Goal: Information Seeking & Learning: Learn about a topic

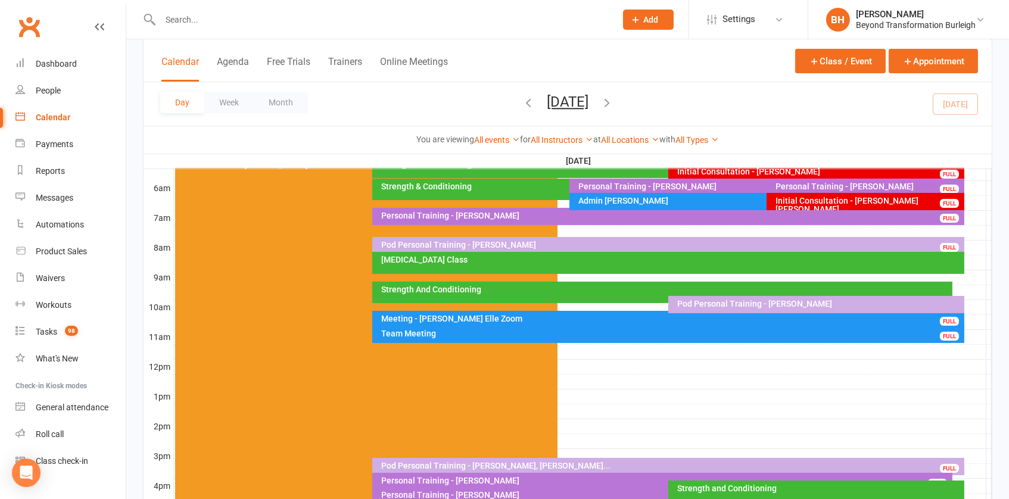
scroll to position [267, 0]
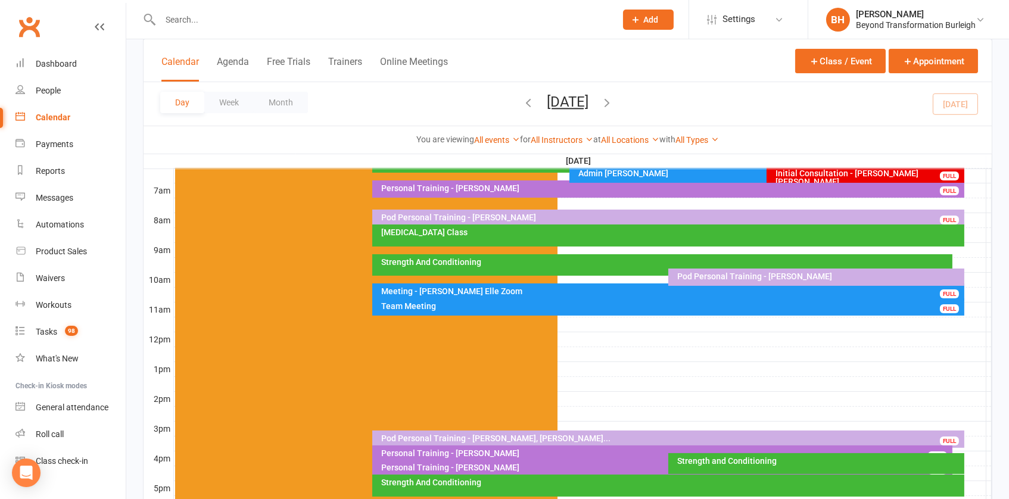
click at [529, 287] on div "Meeting - [PERSON_NAME] Elle Zoom" at bounding box center [670, 291] width 581 height 8
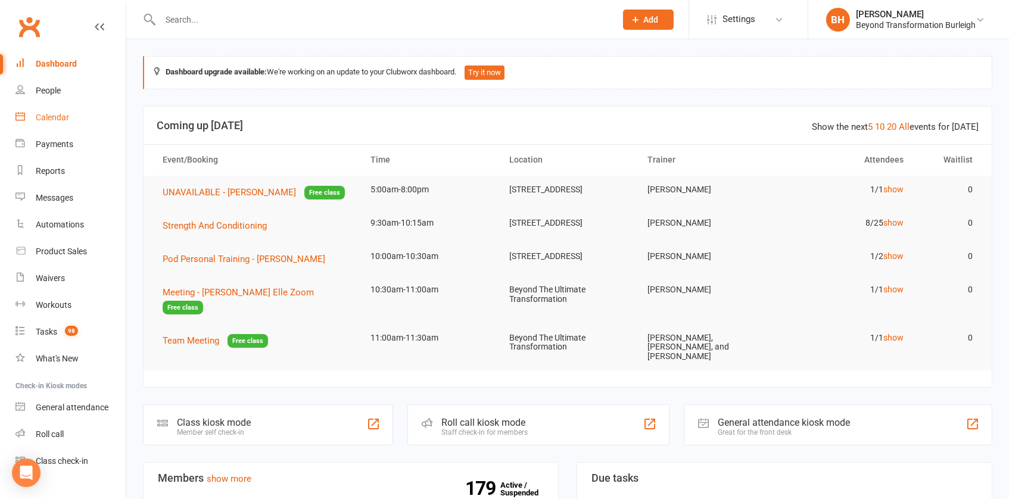
click at [53, 114] on div "Calendar" at bounding box center [52, 118] width 33 height 10
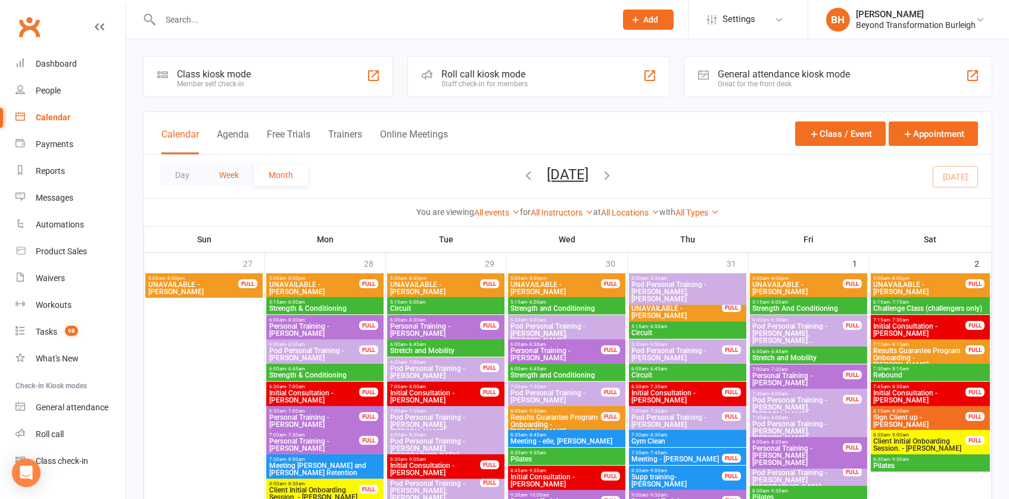
click at [231, 175] on button "Week" at bounding box center [228, 174] width 49 height 21
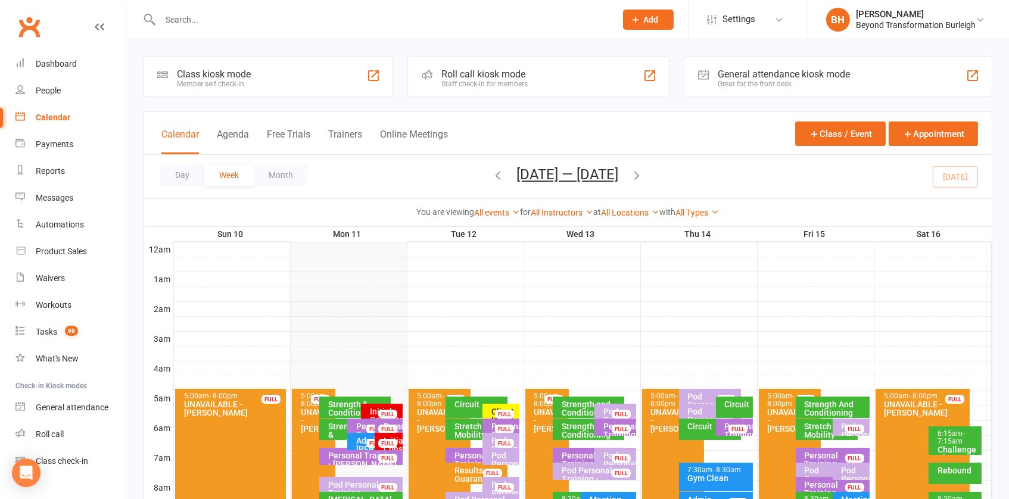
click at [579, 174] on button "[DATE] — [DATE]" at bounding box center [568, 174] width 102 height 17
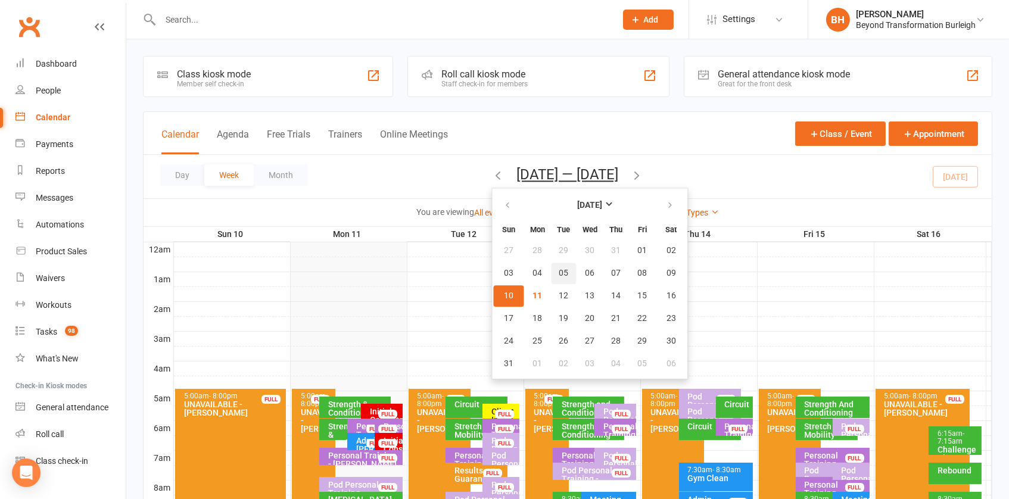
click at [559, 271] on span "05" at bounding box center [564, 274] width 10 height 10
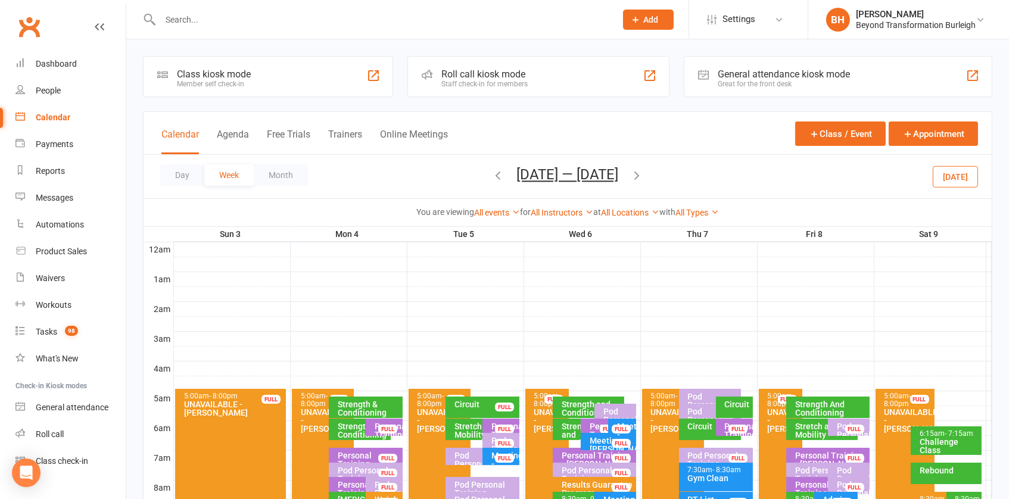
click at [564, 181] on span "[DATE] — [DATE] [DATE] Sun Mon Tue Wed Thu Fri Sat 27 28 29 30 31 01 02 03 04 0…" at bounding box center [568, 176] width 126 height 21
click at [565, 174] on button "[DATE] — [DATE]" at bounding box center [568, 174] width 102 height 17
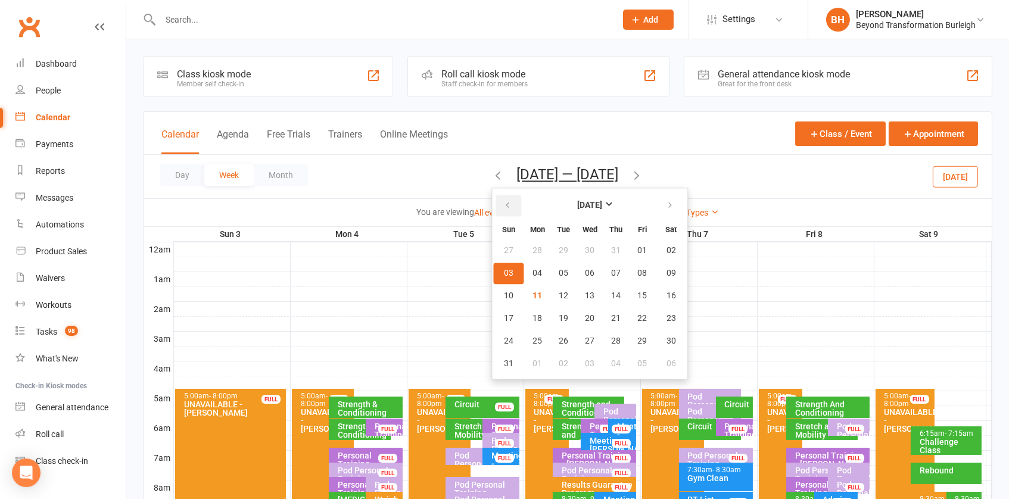
click at [508, 204] on icon "button" at bounding box center [508, 206] width 8 height 10
click at [584, 271] on button "09" at bounding box center [590, 273] width 25 height 21
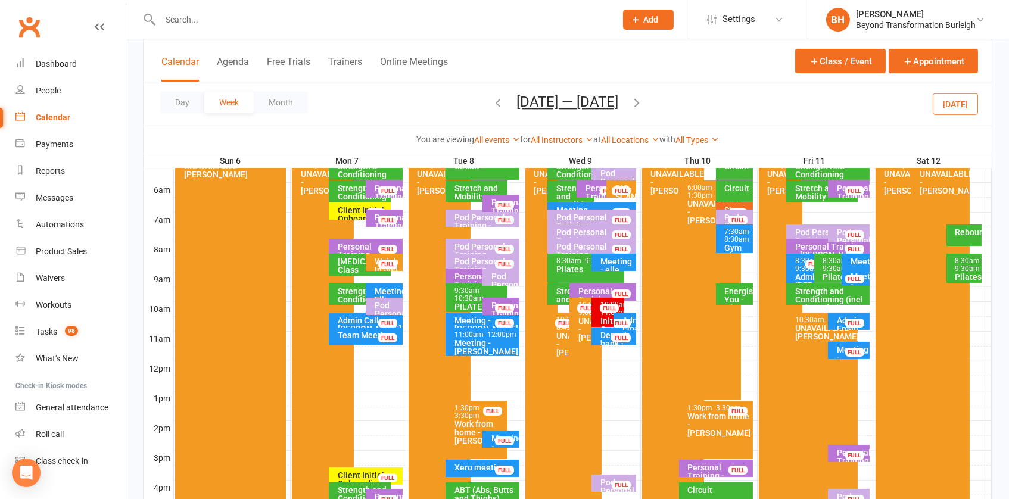
scroll to position [195, 0]
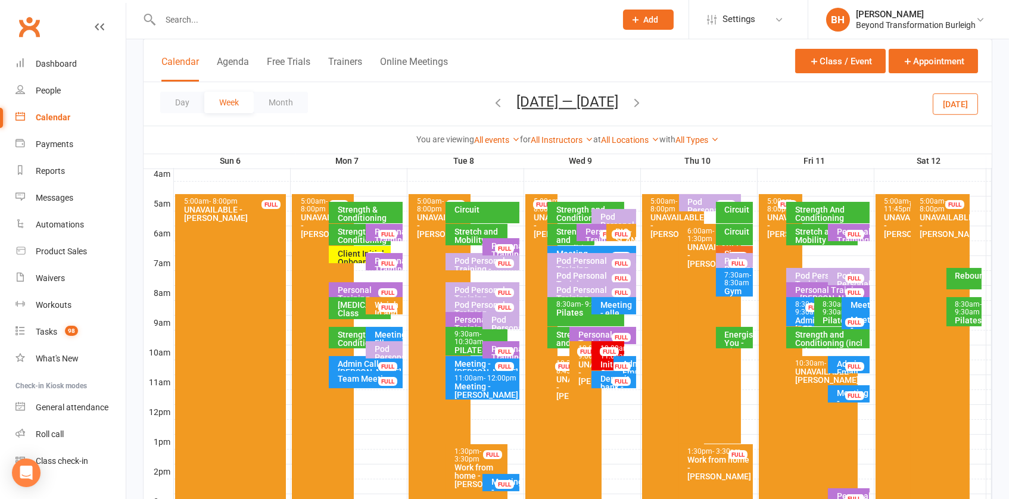
click at [604, 355] on div "10:00am - 11:00am" at bounding box center [610, 352] width 21 height 15
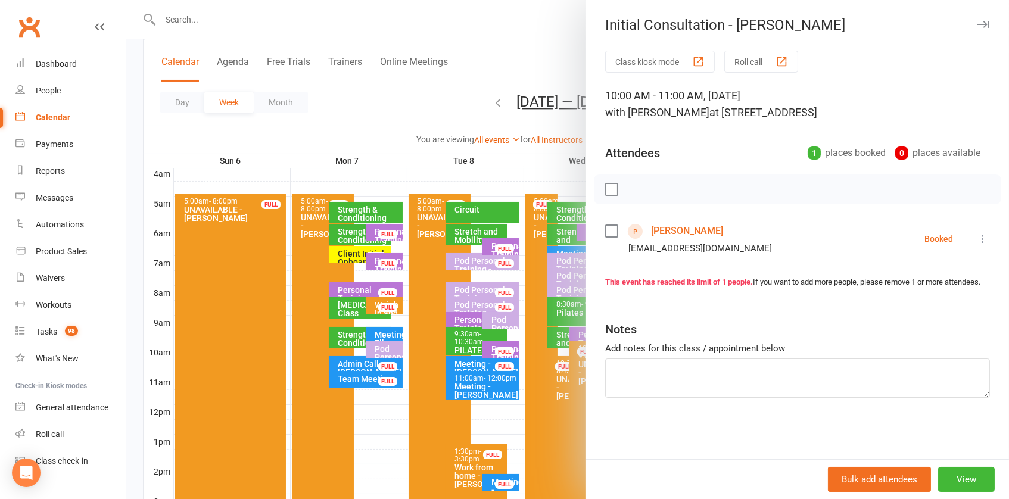
click at [985, 236] on icon at bounding box center [982, 239] width 12 height 12
click at [933, 309] on link "Check in" at bounding box center [930, 310] width 118 height 24
click at [542, 194] on div at bounding box center [567, 249] width 882 height 499
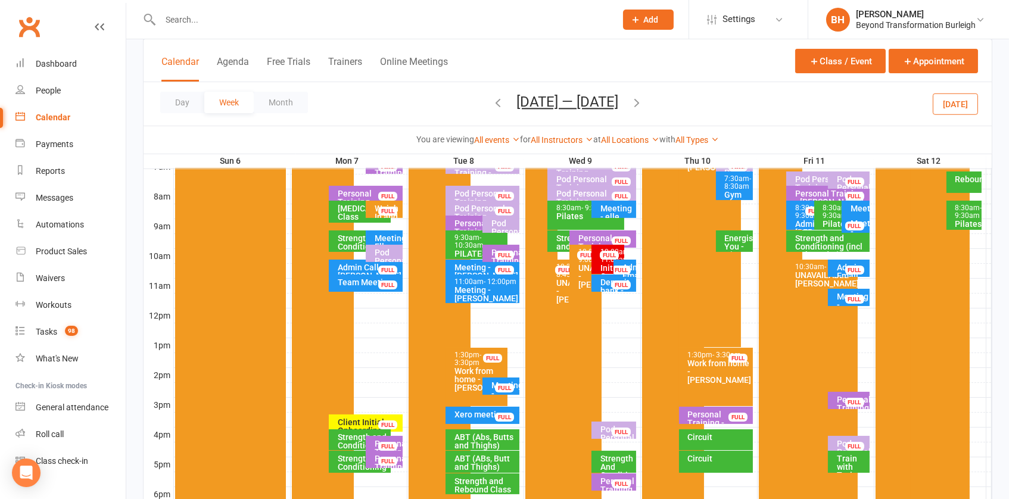
scroll to position [262, 0]
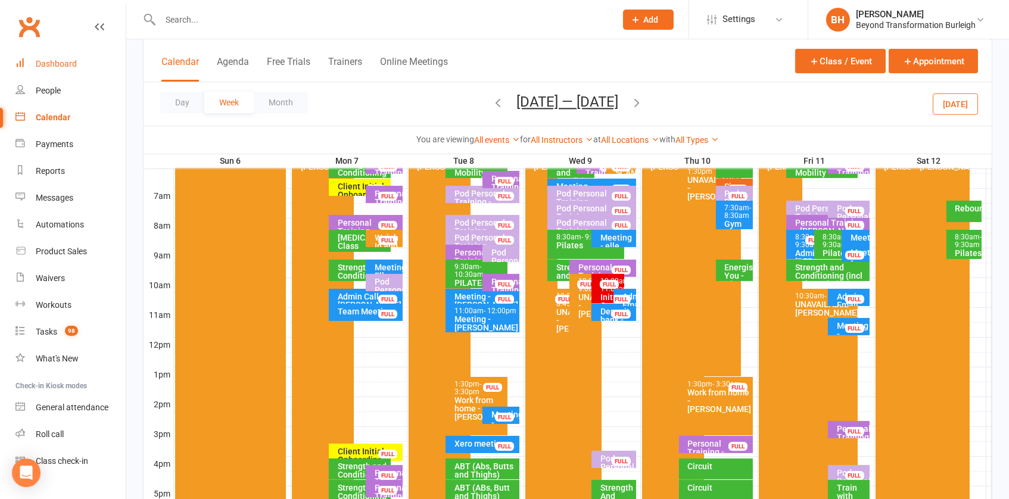
click at [49, 67] on div "Dashboard" at bounding box center [56, 64] width 41 height 10
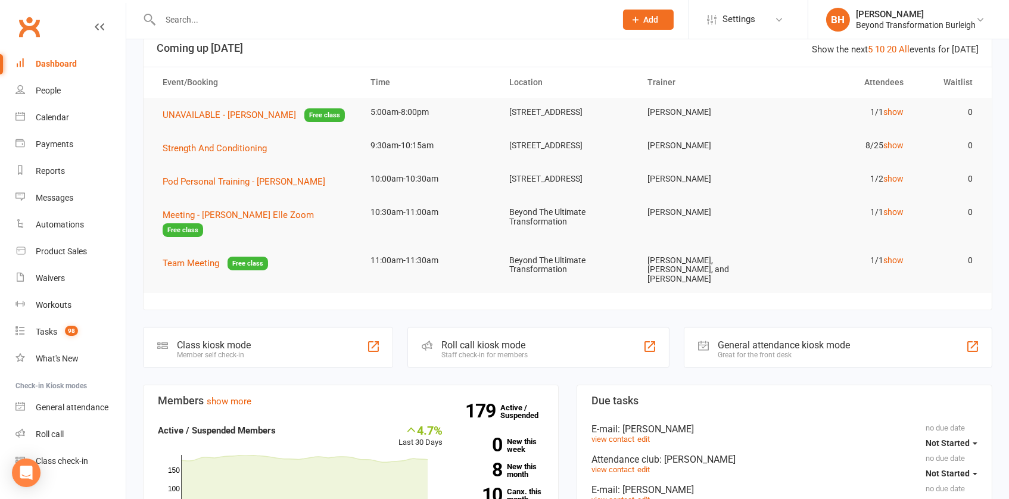
scroll to position [150, 0]
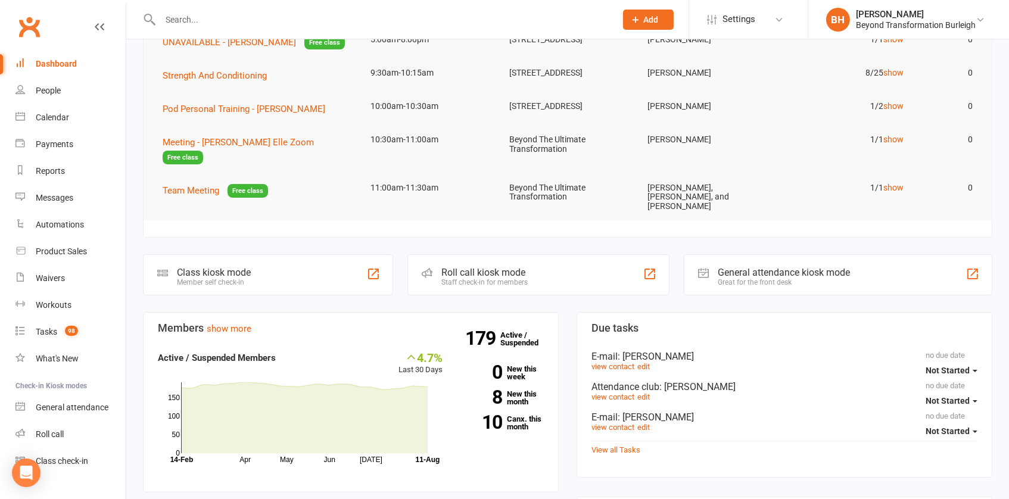
click at [231, 322] on h3 "Members show more" at bounding box center [351, 328] width 386 height 12
click at [230, 330] on link "show more" at bounding box center [229, 328] width 45 height 11
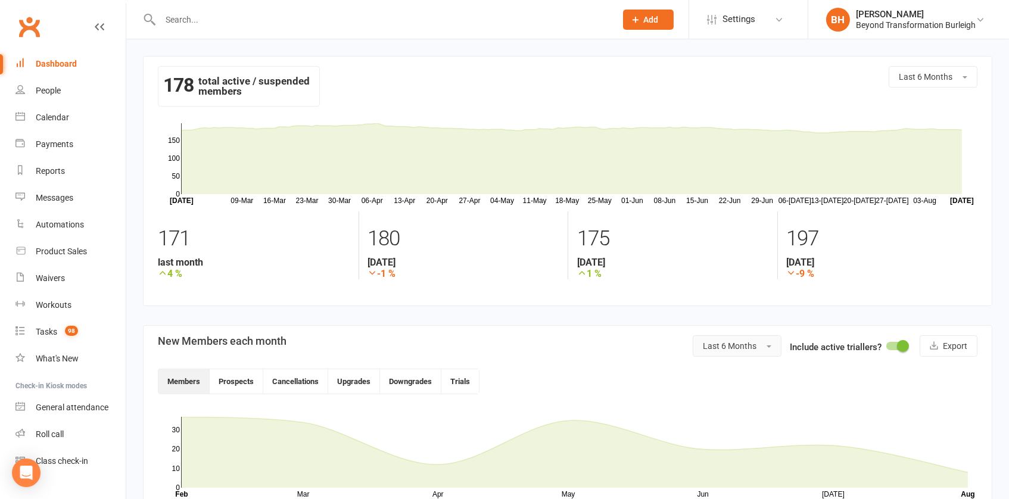
click at [759, 342] on button "Last 6 Months" at bounding box center [736, 345] width 89 height 21
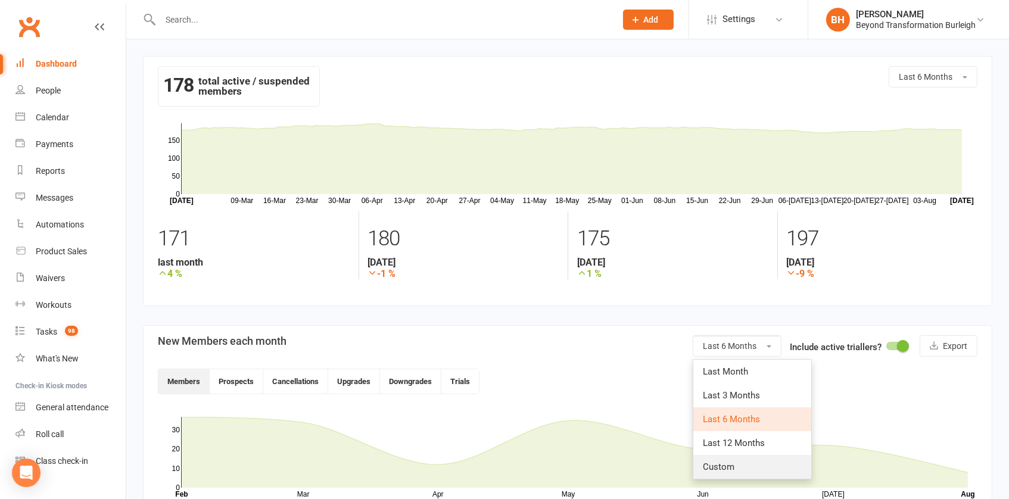
click at [738, 460] on link "Custom" at bounding box center [752, 467] width 118 height 24
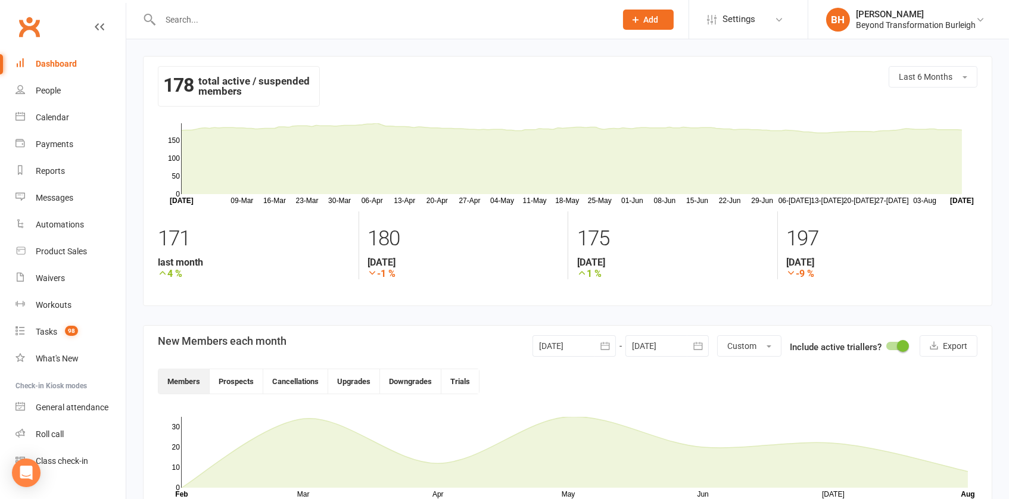
click at [586, 344] on div at bounding box center [573, 345] width 83 height 21
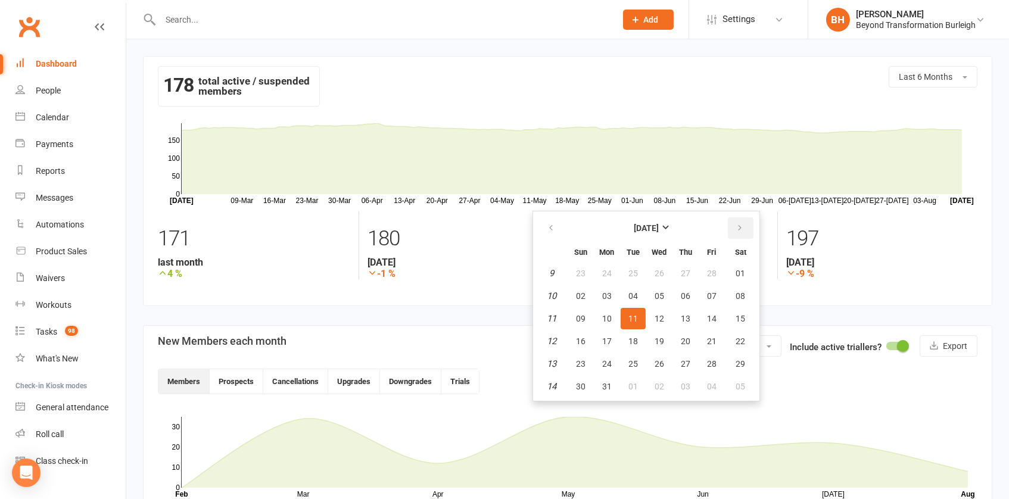
click at [744, 229] on button "button" at bounding box center [741, 227] width 26 height 21
click at [576, 295] on span "06" at bounding box center [581, 296] width 10 height 10
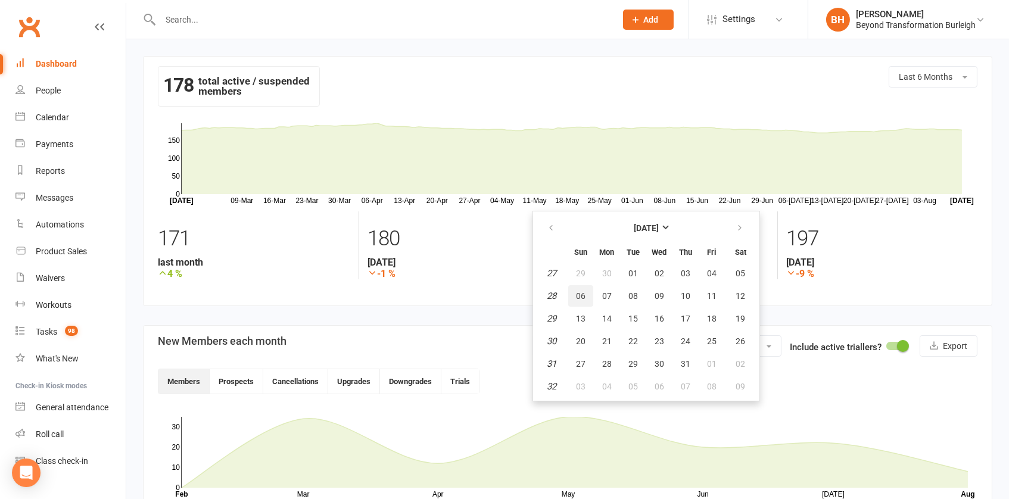
type input "[DATE]"
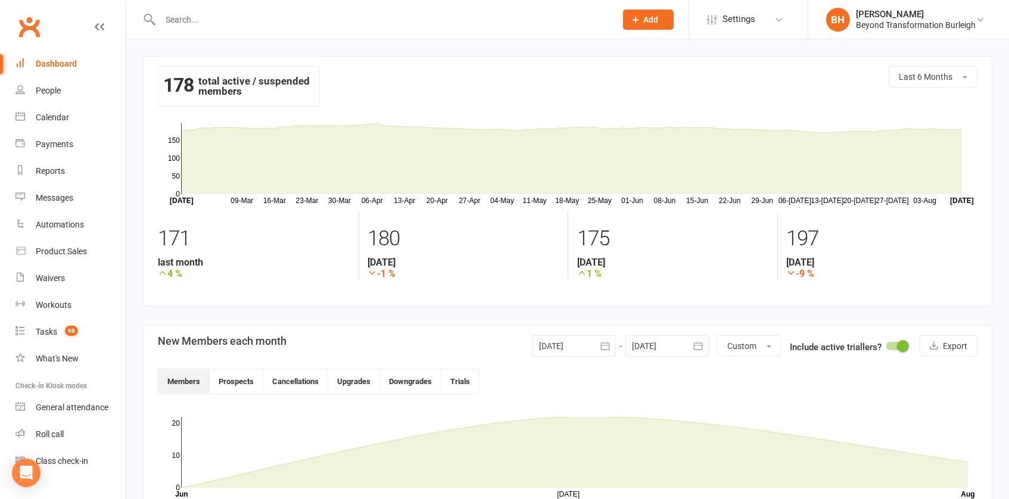
click at [676, 347] on div at bounding box center [666, 345] width 83 height 21
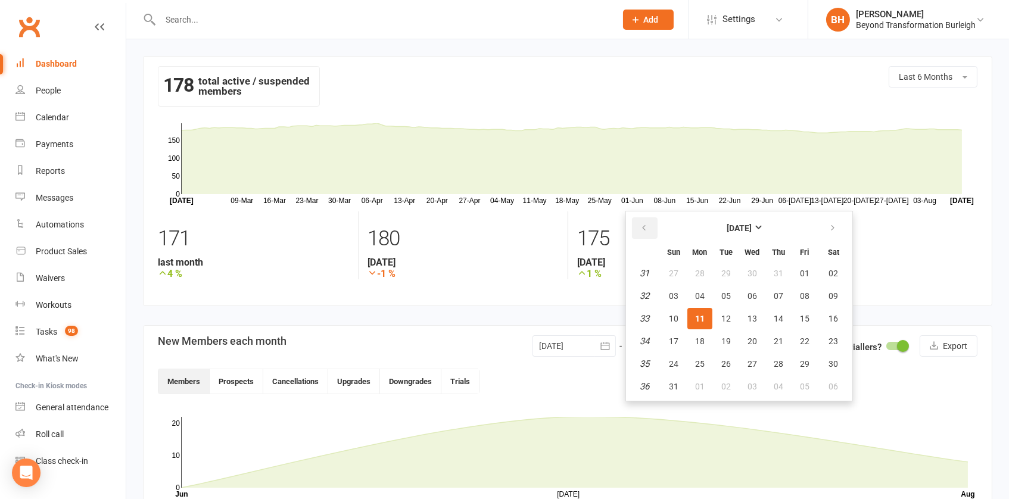
click at [642, 220] on button "button" at bounding box center [645, 227] width 26 height 21
click at [832, 292] on span "12" at bounding box center [834, 296] width 10 height 10
type input "[DATE]"
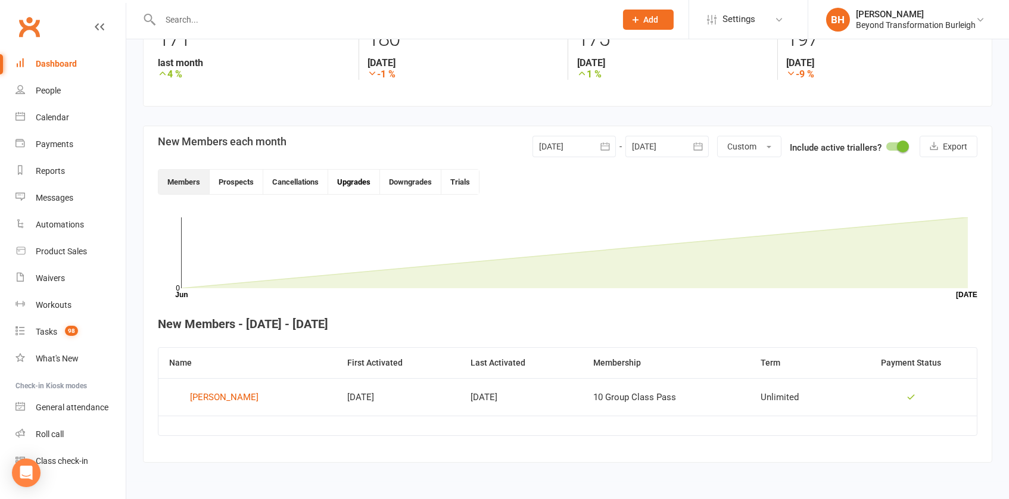
scroll to position [207, 0]
click at [299, 174] on button "Cancellations" at bounding box center [295, 182] width 65 height 24
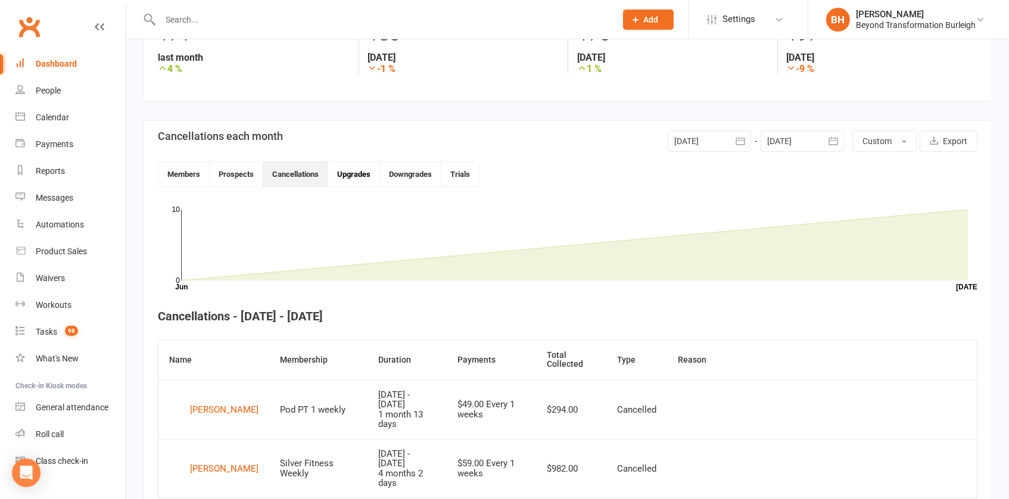
click at [358, 176] on button "Upgrades" at bounding box center [354, 174] width 52 height 24
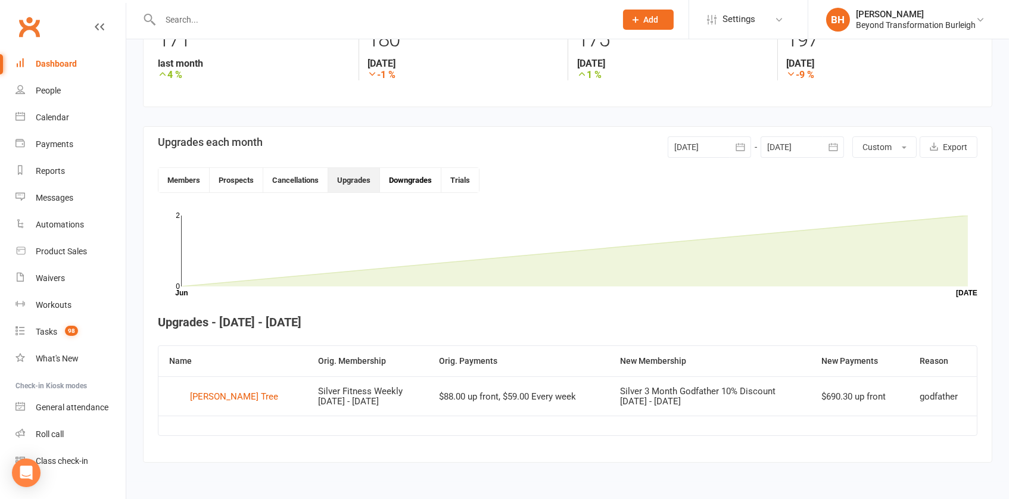
click at [402, 171] on button "Downgrades" at bounding box center [410, 180] width 61 height 24
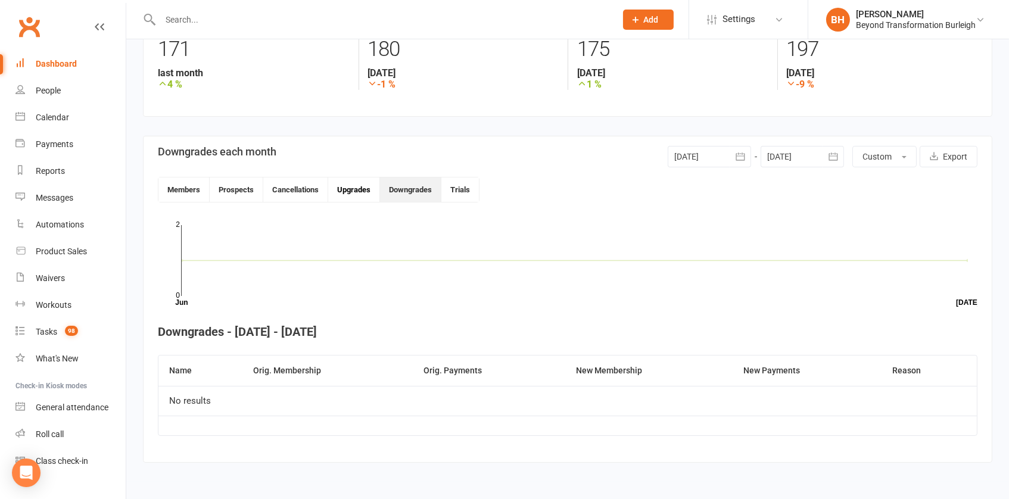
scroll to position [197, 0]
click at [361, 179] on button "Upgrades" at bounding box center [354, 189] width 52 height 24
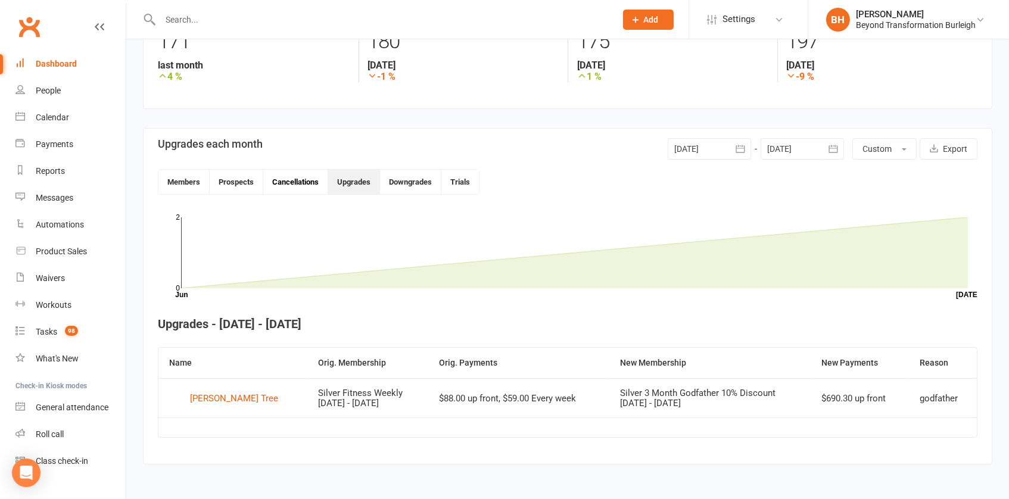
click at [317, 183] on button "Cancellations" at bounding box center [295, 182] width 65 height 24
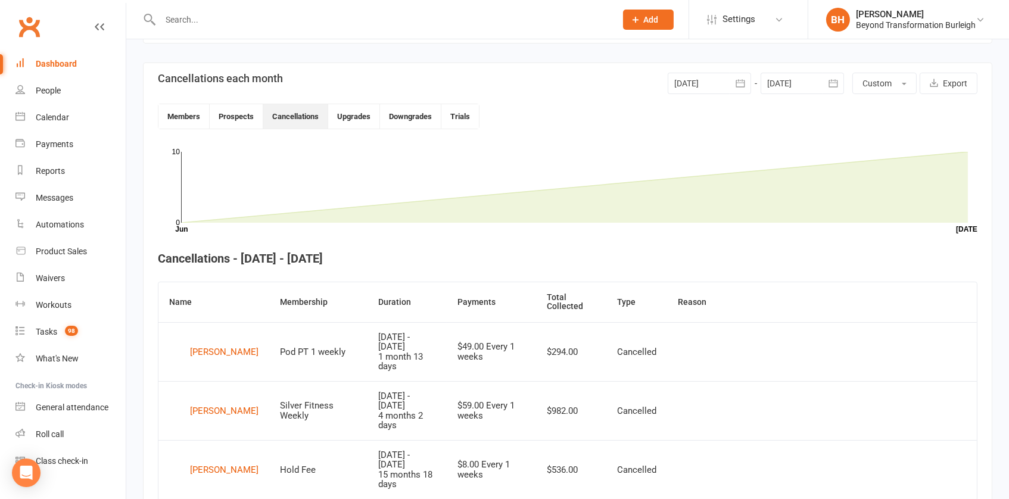
scroll to position [263, 0]
click at [351, 113] on button "Upgrades" at bounding box center [354, 116] width 52 height 24
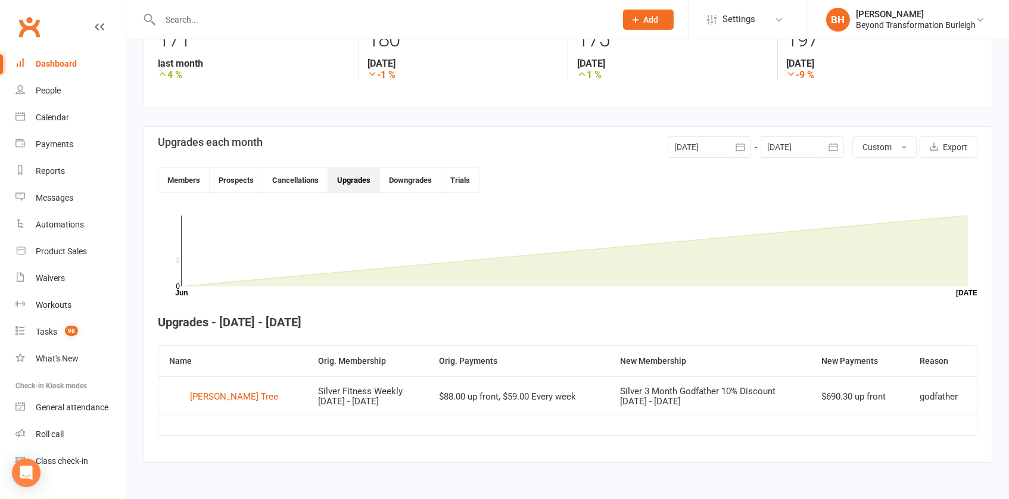
scroll to position [207, 0]
click at [62, 120] on div "Calendar" at bounding box center [52, 118] width 33 height 10
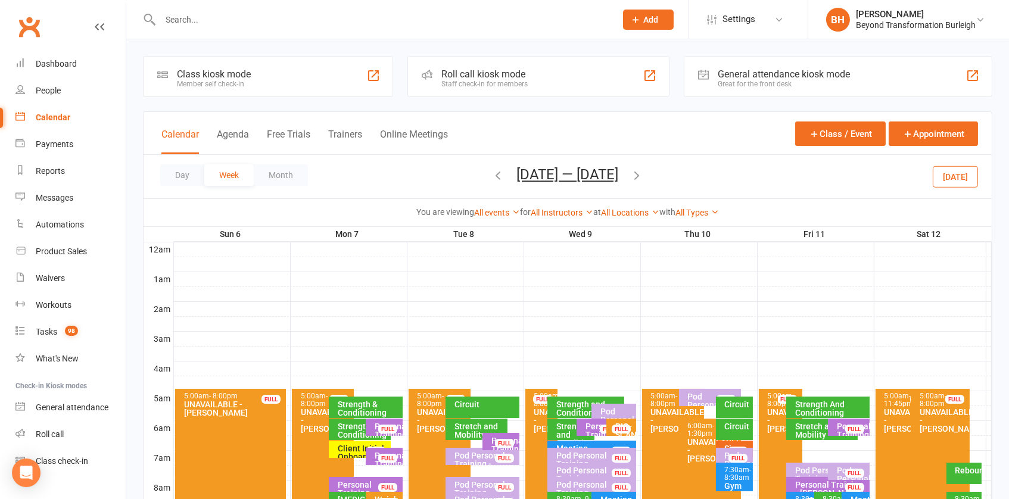
click at [236, 11] on input "text" at bounding box center [382, 19] width 451 height 17
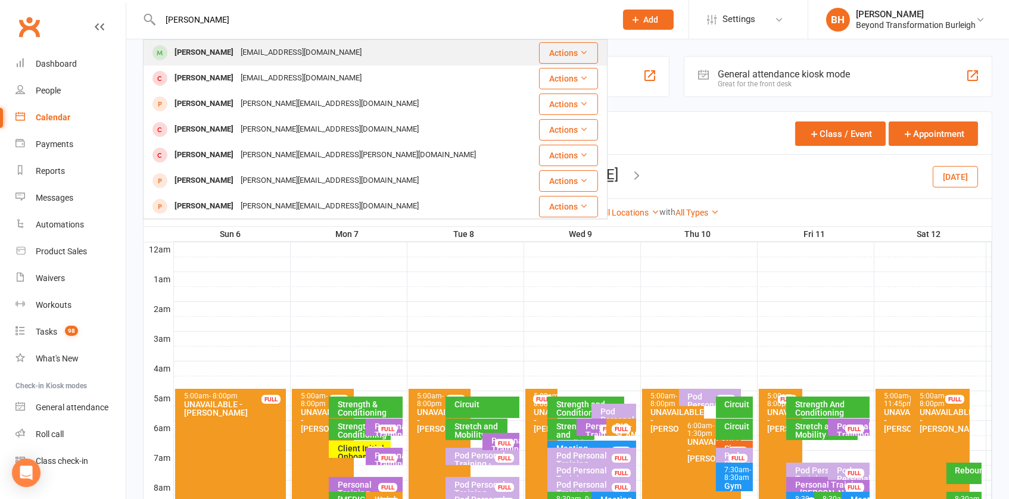
type input "[PERSON_NAME]"
click at [237, 46] on div "[EMAIL_ADDRESS][DOMAIN_NAME]" at bounding box center [301, 52] width 128 height 17
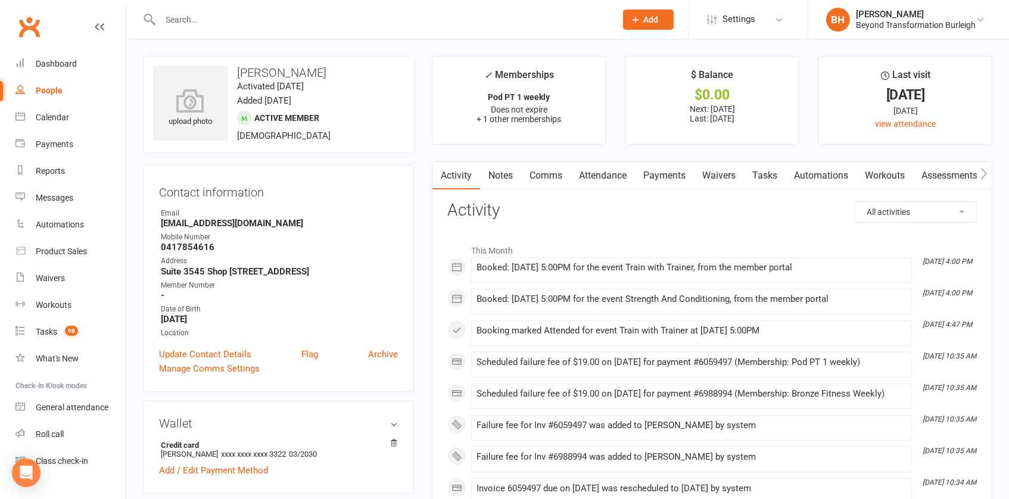
click at [664, 180] on link "Payments" at bounding box center [664, 175] width 59 height 27
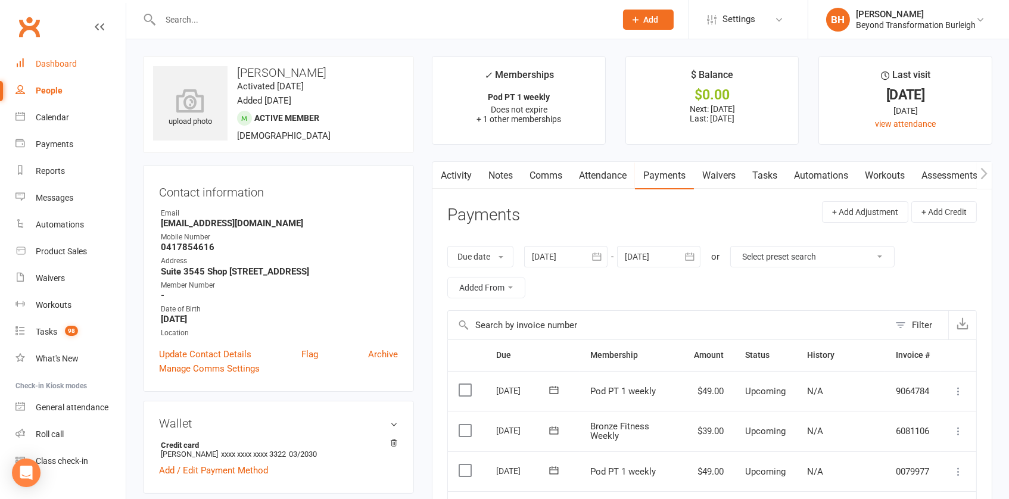
click at [73, 54] on link "Dashboard" at bounding box center [70, 64] width 110 height 27
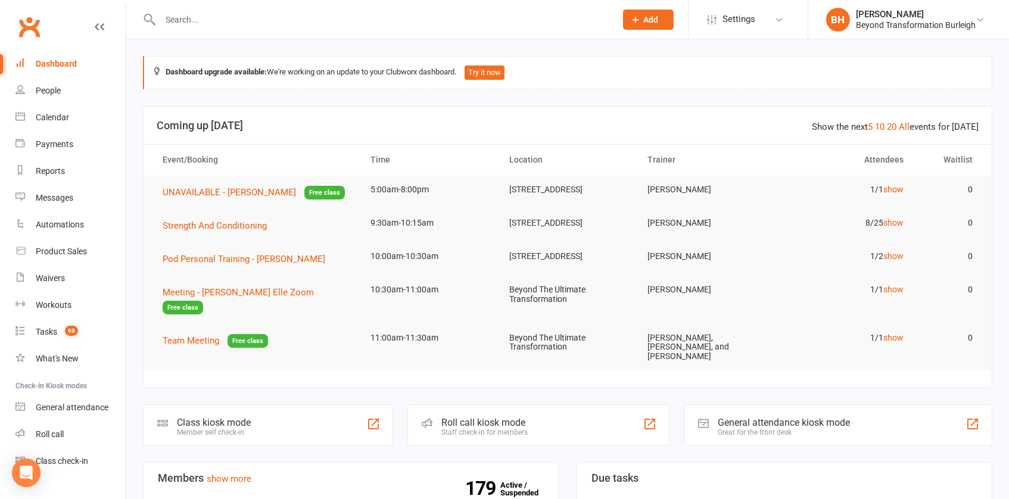
scroll to position [128, 0]
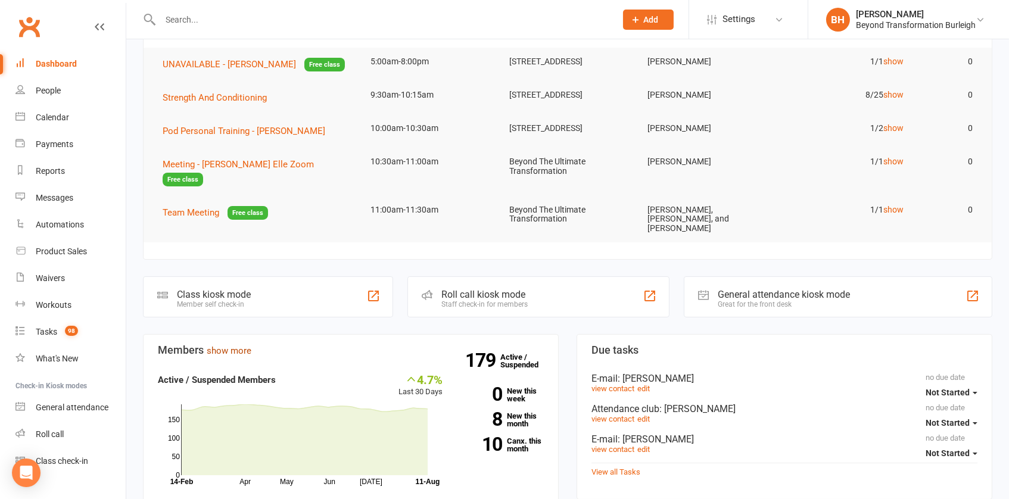
click at [236, 347] on link "show more" at bounding box center [229, 350] width 45 height 11
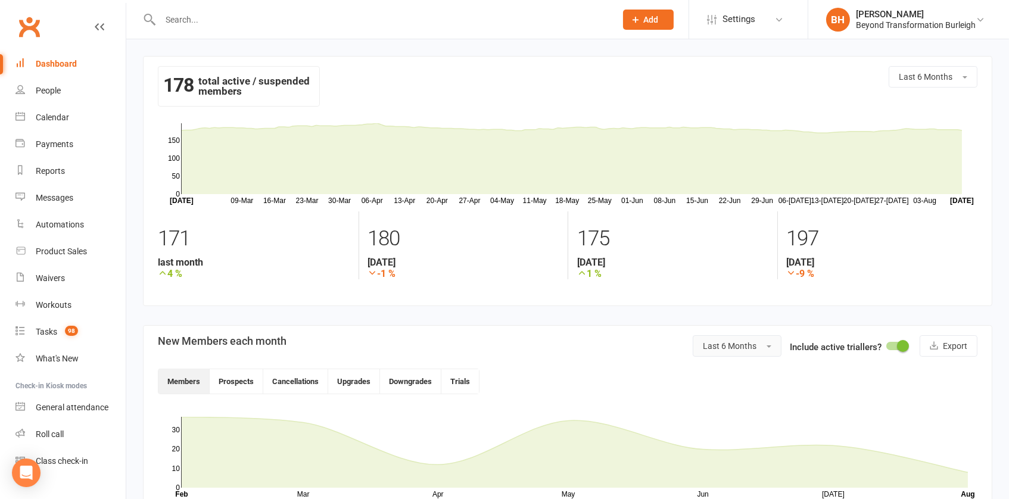
click at [744, 344] on span "Last 6 Months" at bounding box center [730, 346] width 54 height 10
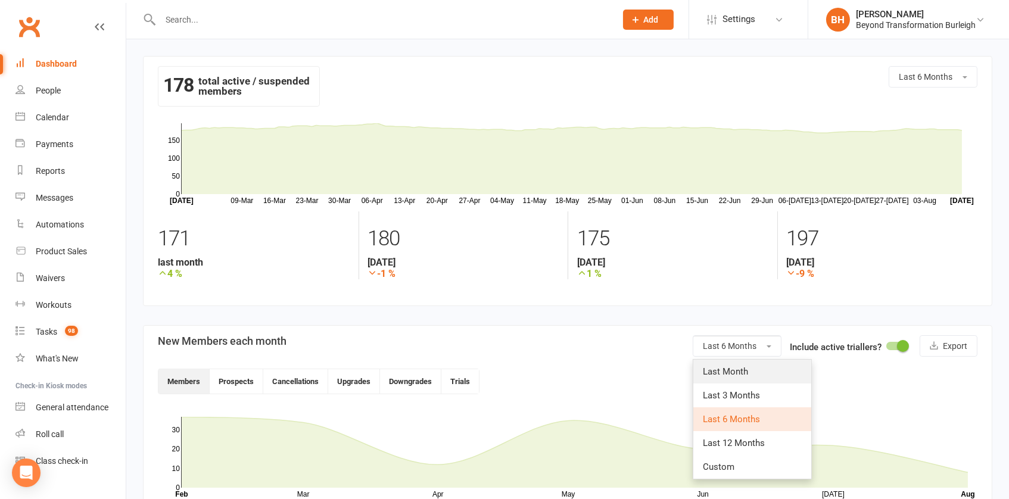
click at [763, 379] on link "Last Month" at bounding box center [752, 372] width 118 height 24
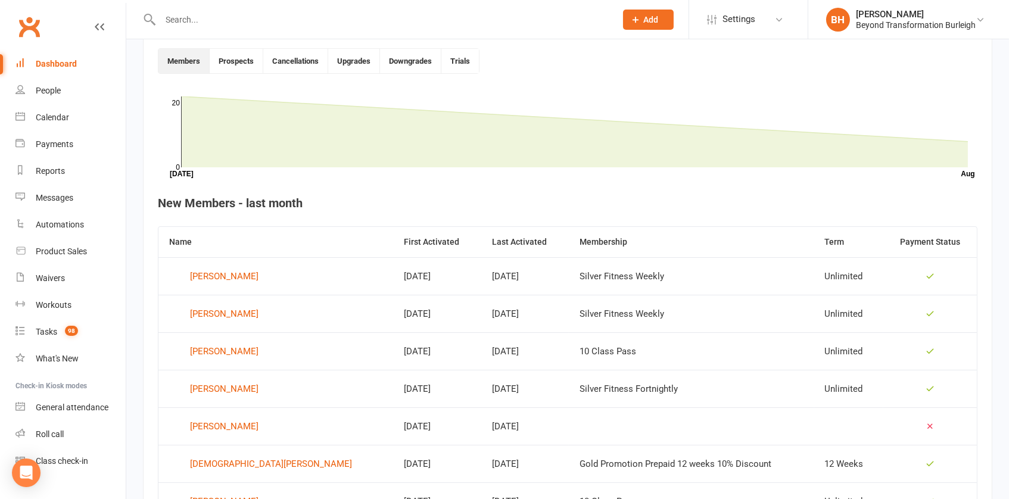
scroll to position [318, 0]
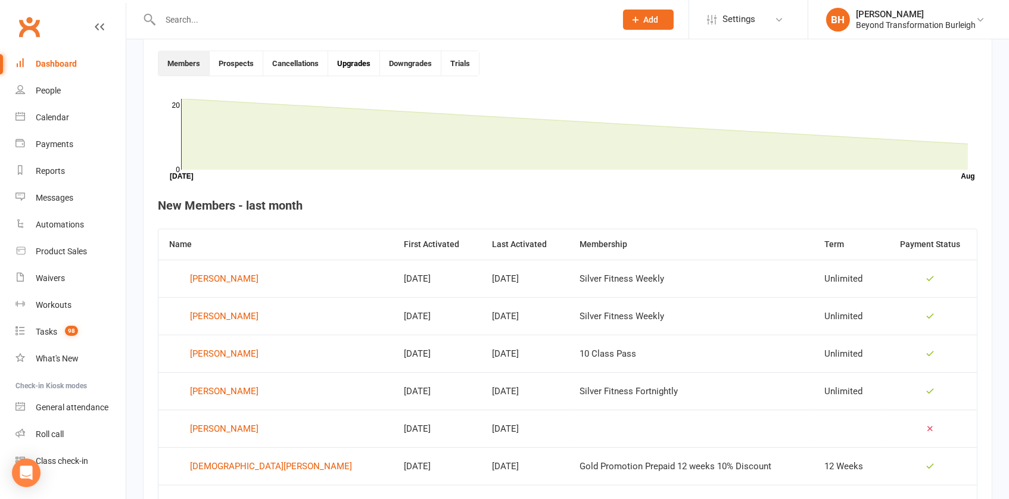
click at [343, 65] on button "Upgrades" at bounding box center [354, 63] width 52 height 24
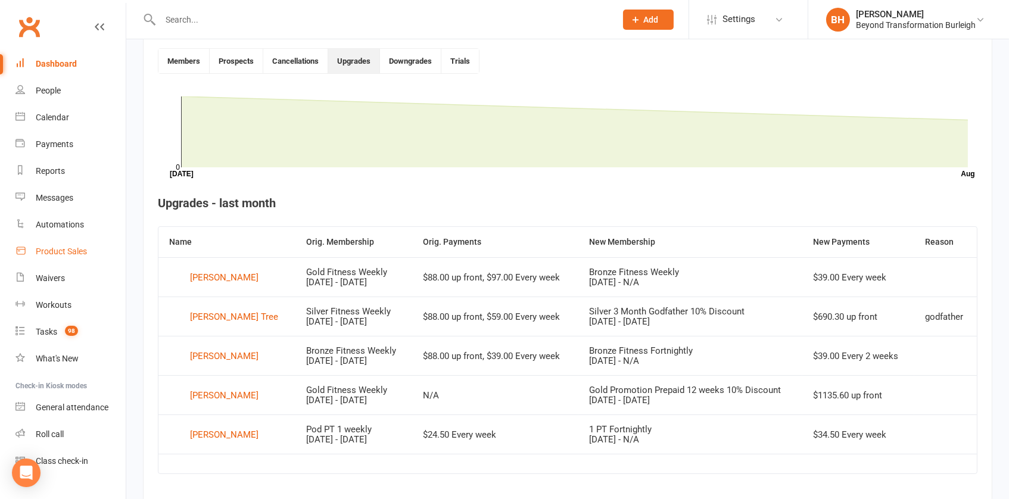
click at [67, 249] on div "Product Sales" at bounding box center [61, 251] width 51 height 10
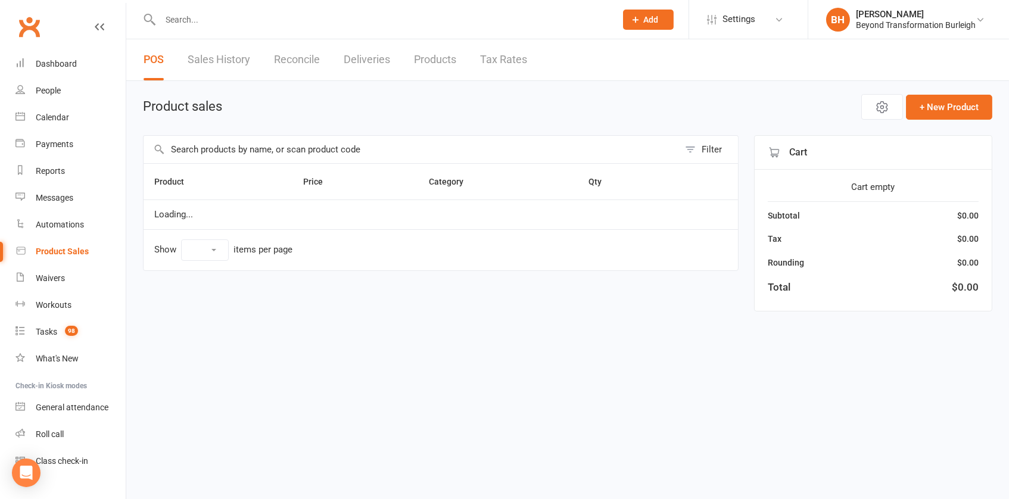
select select "50"
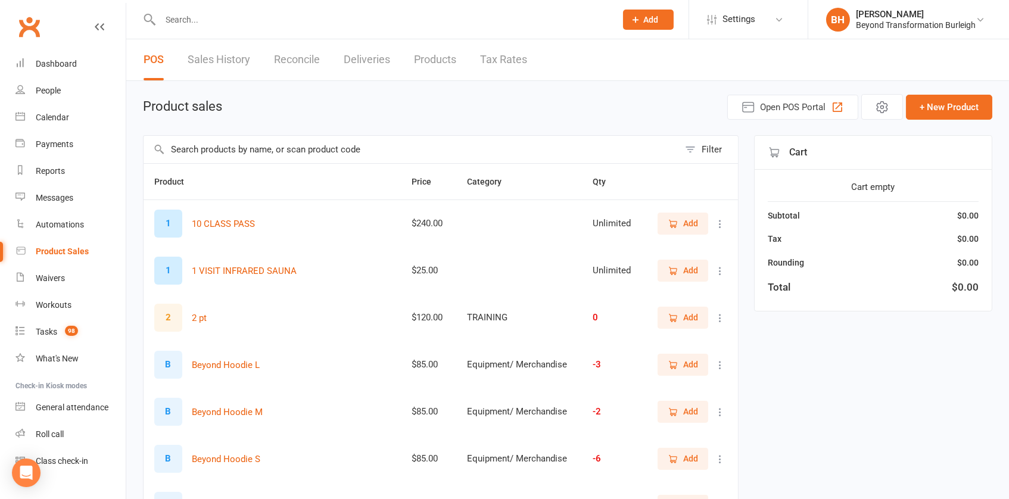
click at [223, 61] on link "Sales History" at bounding box center [219, 59] width 63 height 41
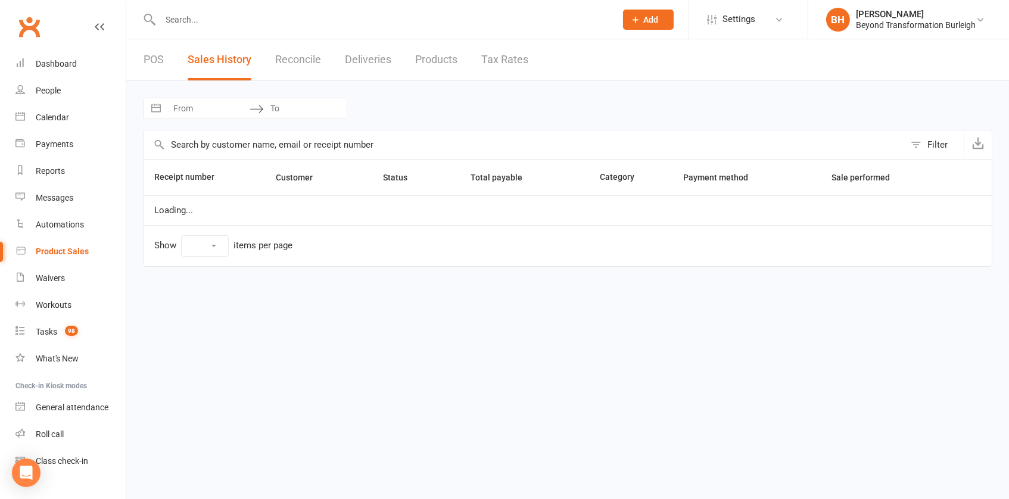
select select "25"
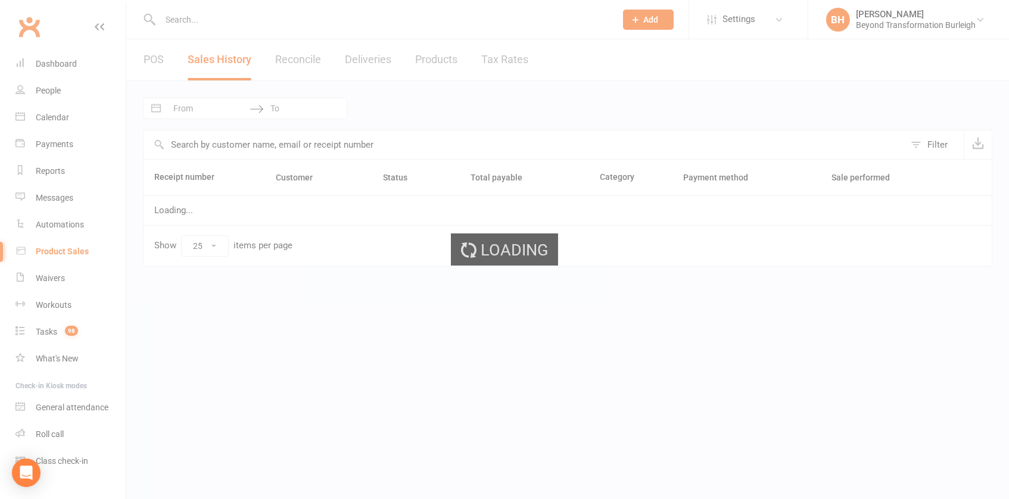
click at [205, 106] on div "Loading" at bounding box center [504, 249] width 1009 height 499
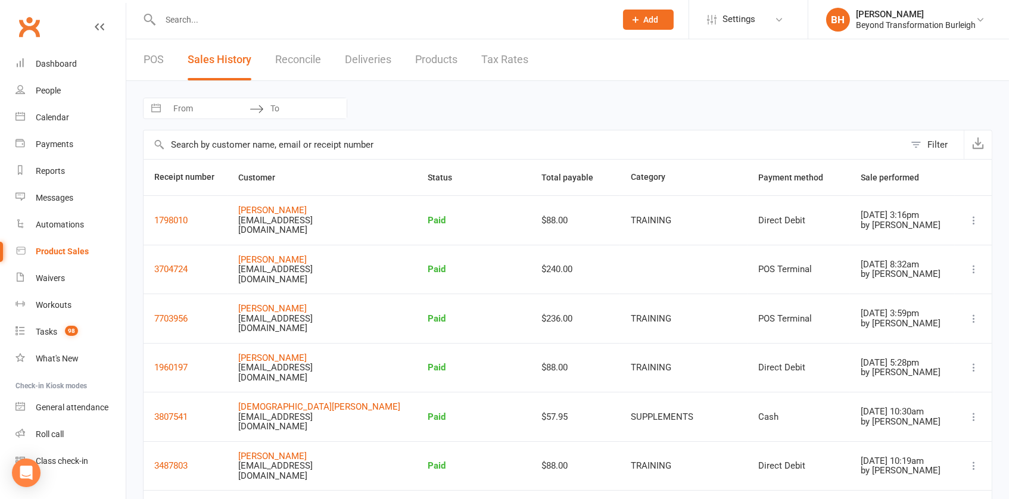
click at [183, 105] on input "From" at bounding box center [208, 108] width 83 height 20
select select "6"
select select "2025"
select select "7"
select select "2025"
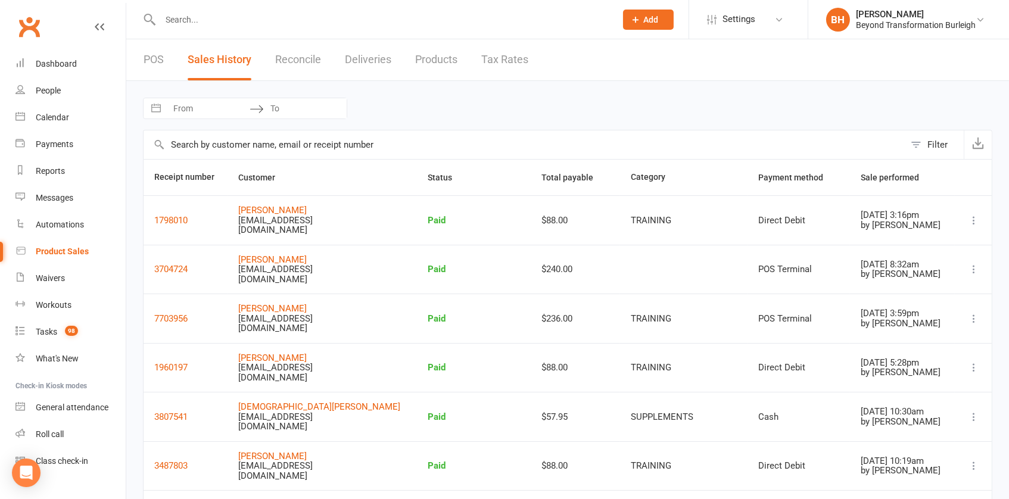
select select "8"
select select "2025"
select select "9"
select select "2025"
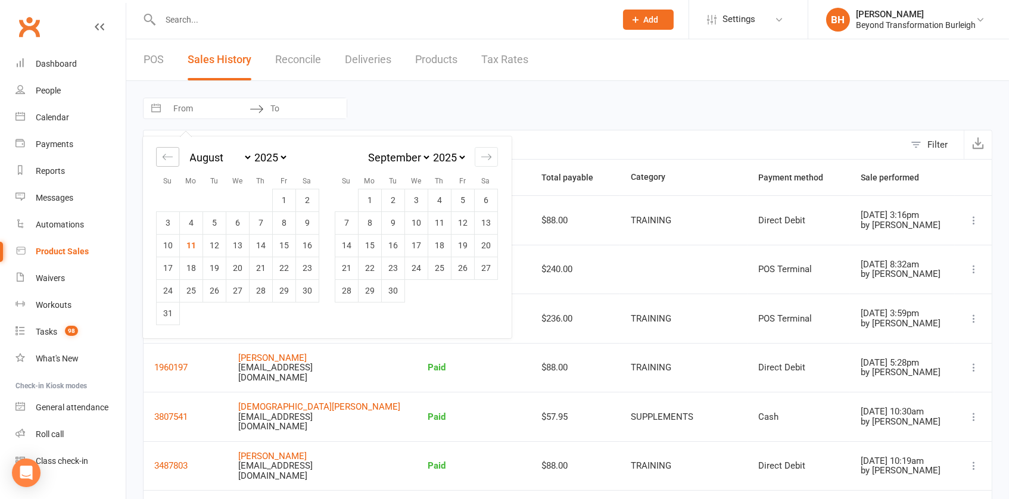
click at [163, 160] on icon "Move backward to switch to the previous month." at bounding box center [167, 156] width 11 height 11
select select "5"
select select "2025"
click at [172, 223] on td "6" at bounding box center [168, 222] width 23 height 23
type input "[DATE]"
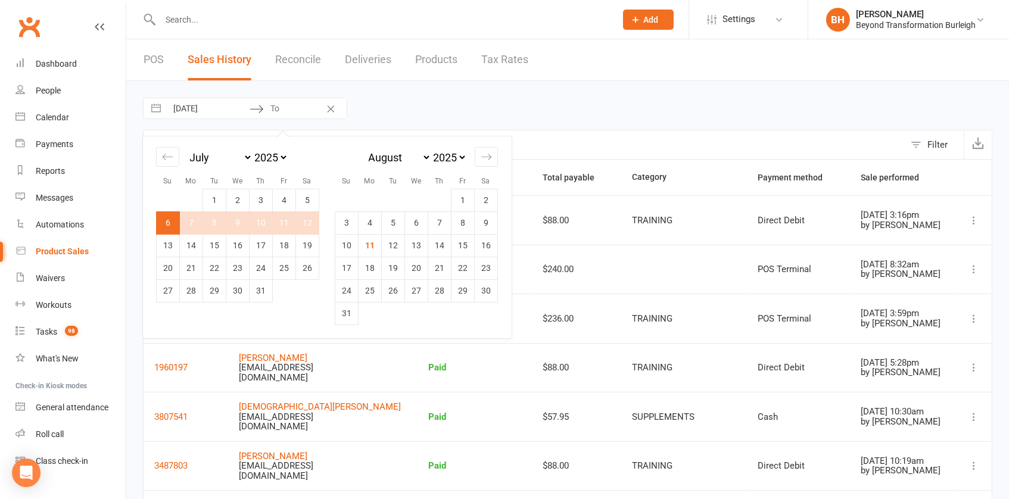
click at [309, 220] on td "12" at bounding box center [307, 222] width 23 height 23
type input "[DATE]"
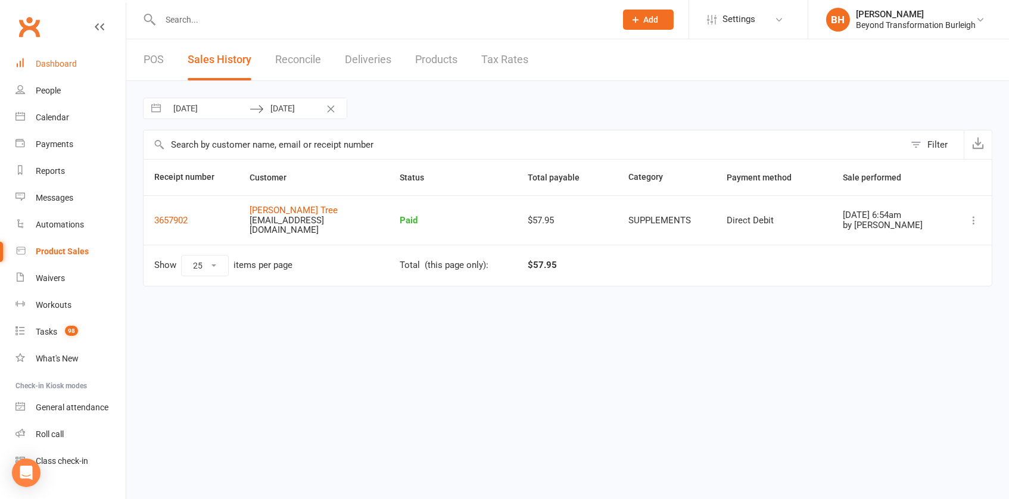
click at [65, 62] on div "Dashboard" at bounding box center [56, 64] width 41 height 10
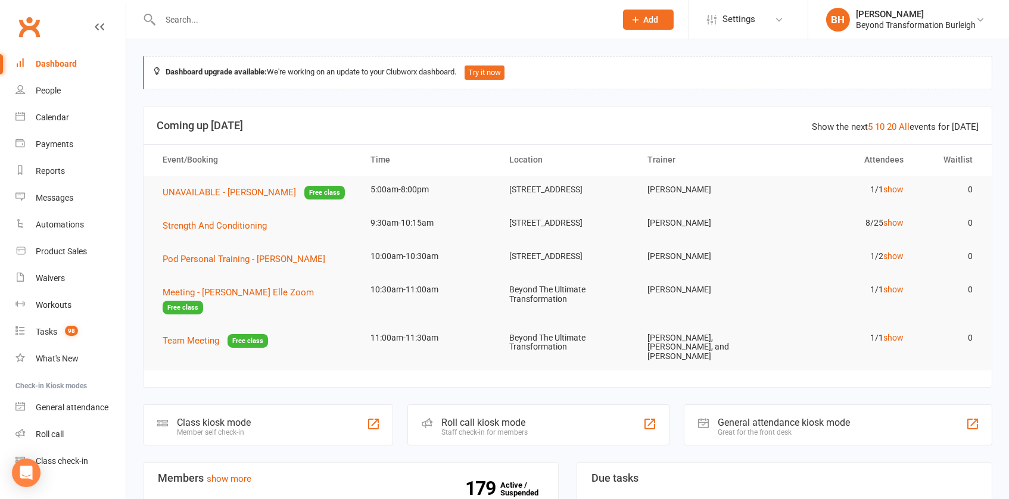
scroll to position [67, 0]
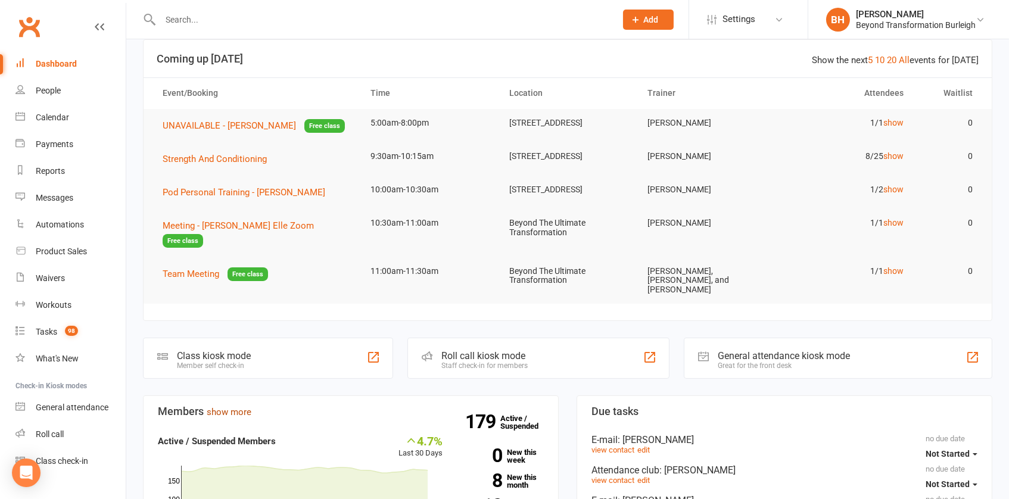
click at [241, 412] on link "show more" at bounding box center [229, 412] width 45 height 11
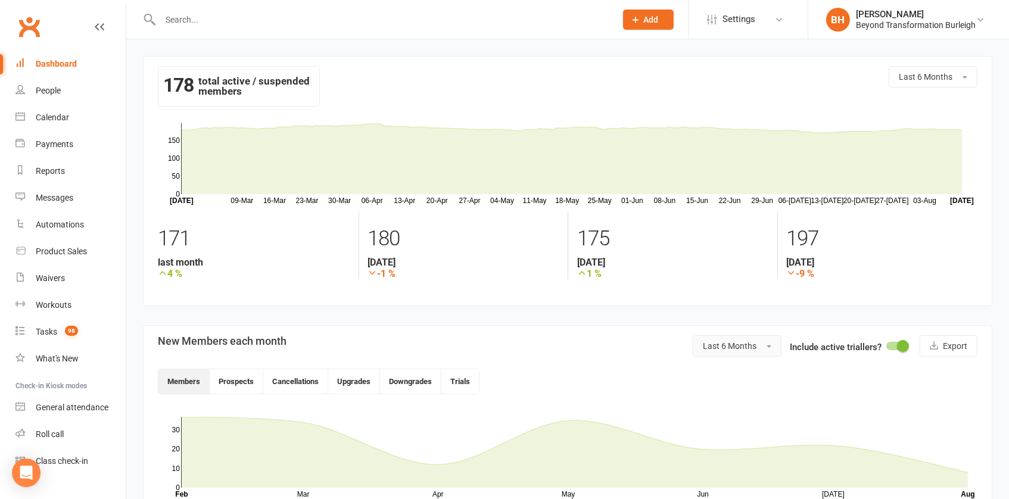
click at [729, 335] on button "Last 6 Months" at bounding box center [736, 345] width 89 height 21
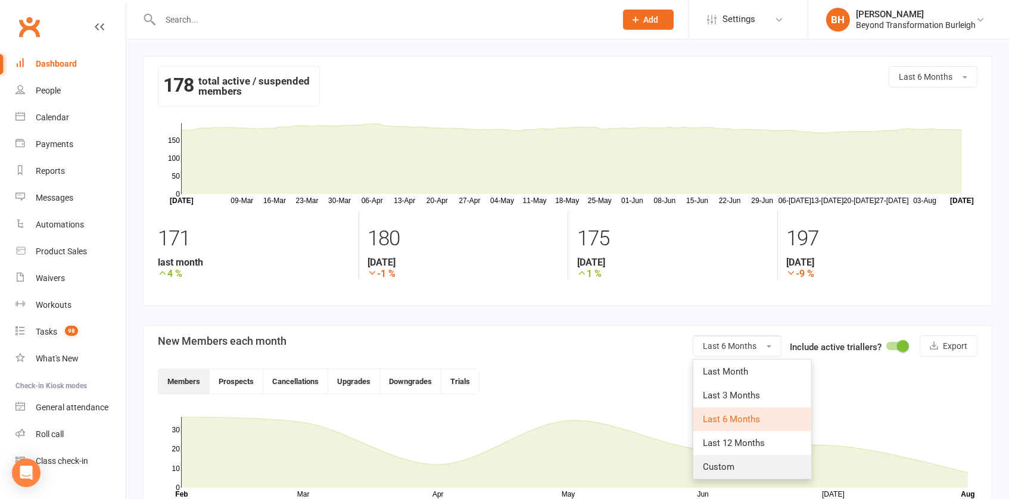
click at [735, 460] on link "Custom" at bounding box center [752, 467] width 118 height 24
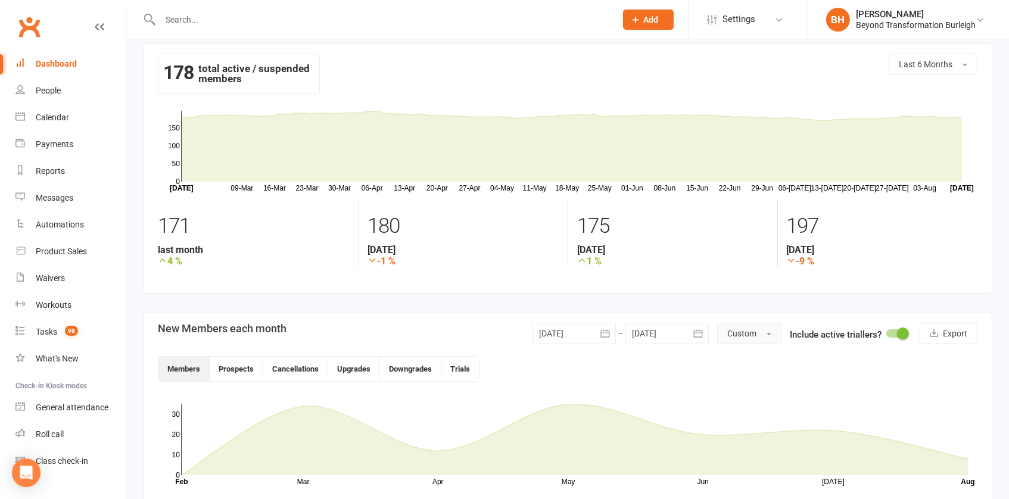
scroll to position [10, 0]
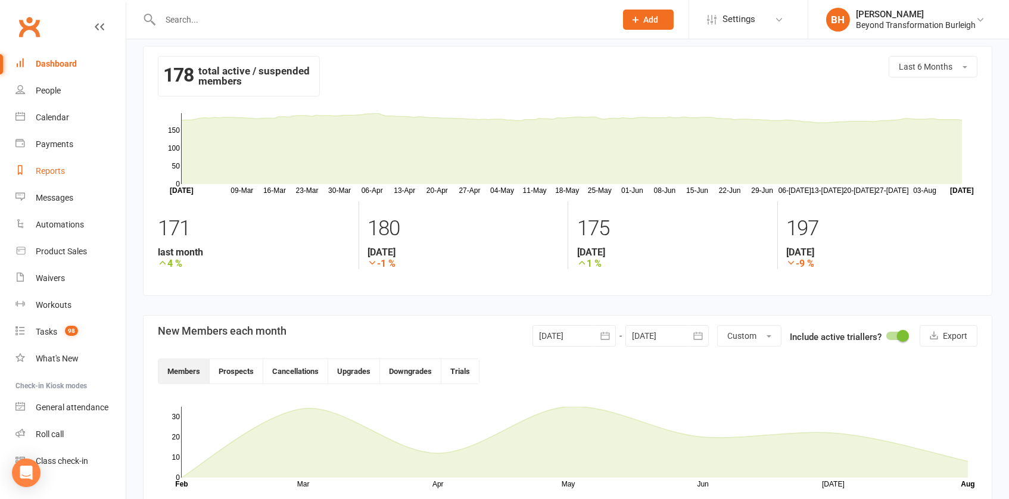
click at [46, 164] on link "Reports" at bounding box center [70, 171] width 110 height 27
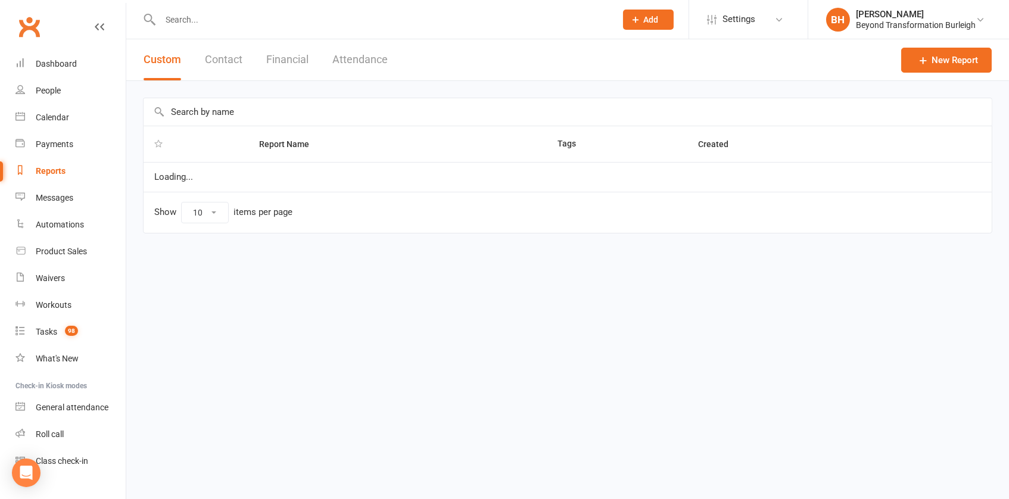
select select "100"
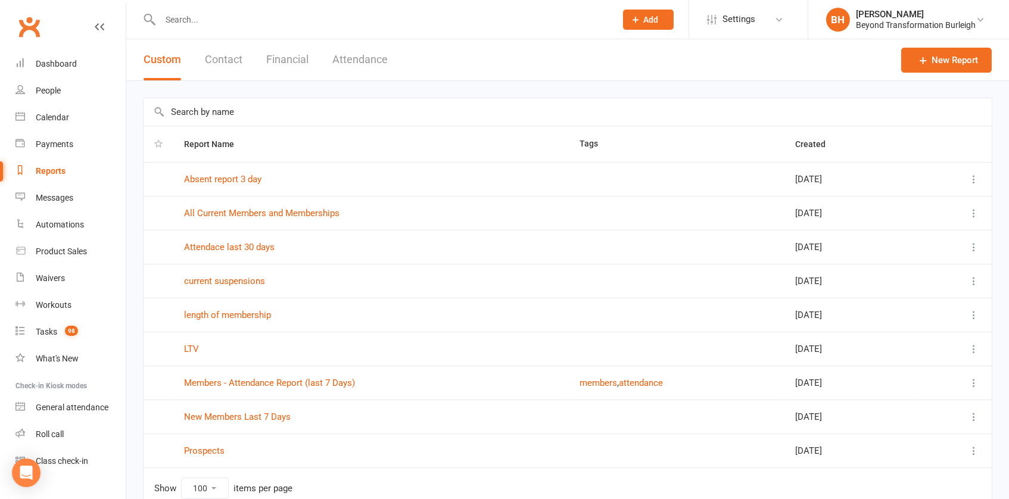
click at [213, 60] on button "Contact" at bounding box center [224, 59] width 38 height 41
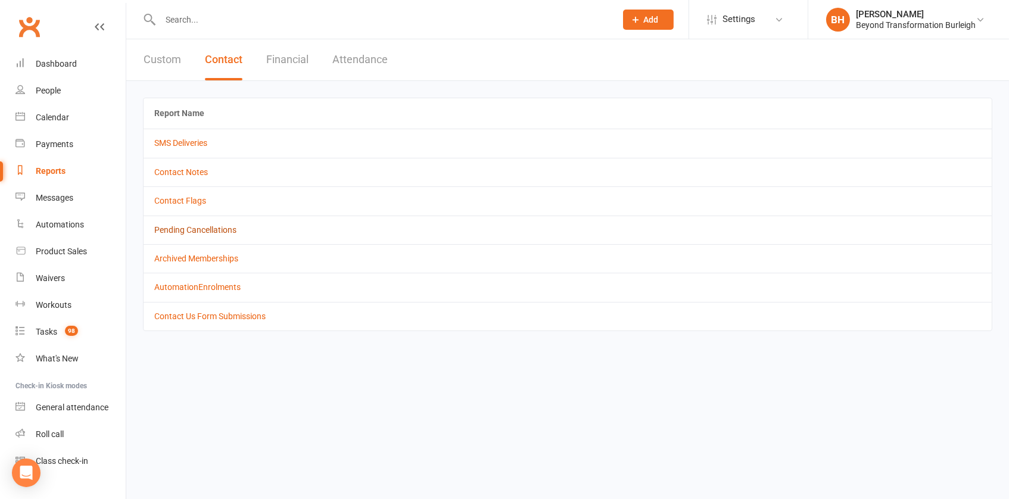
click at [224, 232] on link "Pending Cancellations" at bounding box center [195, 230] width 82 height 10
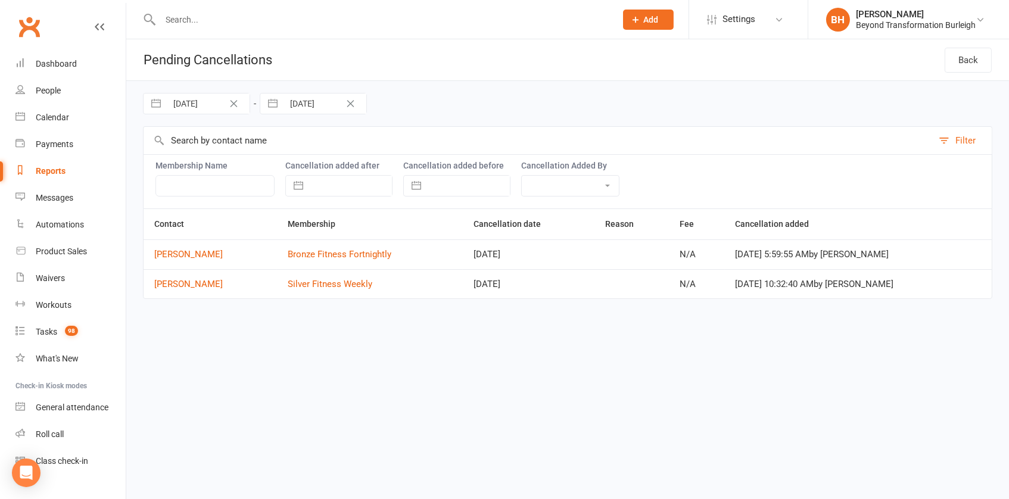
click at [209, 102] on input "[DATE]" at bounding box center [208, 103] width 83 height 20
select select "6"
select select "2025"
select select "7"
select select "2025"
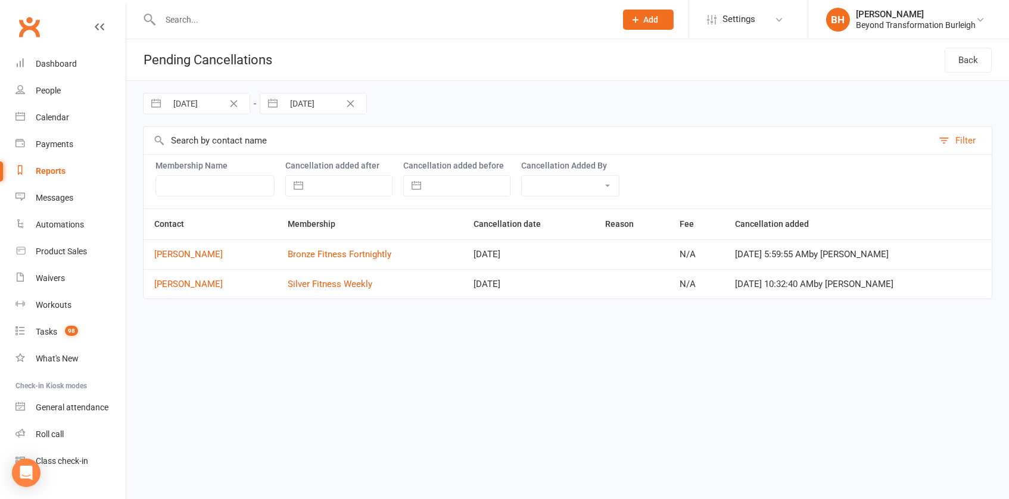
select select "8"
select select "2025"
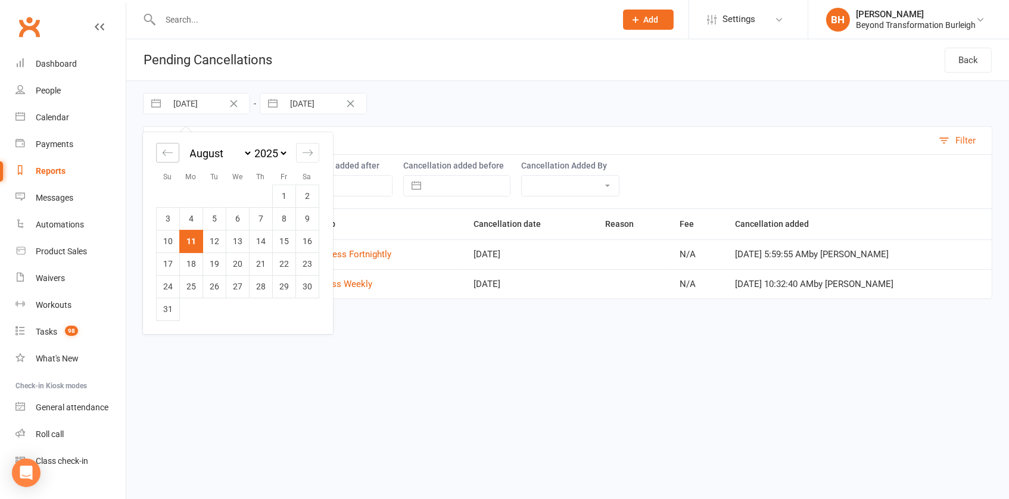
click at [170, 150] on icon "Move backward to switch to the previous month." at bounding box center [167, 152] width 11 height 11
select select "5"
select select "2025"
click at [170, 224] on td "6" at bounding box center [168, 218] width 23 height 23
type input "[DATE]"
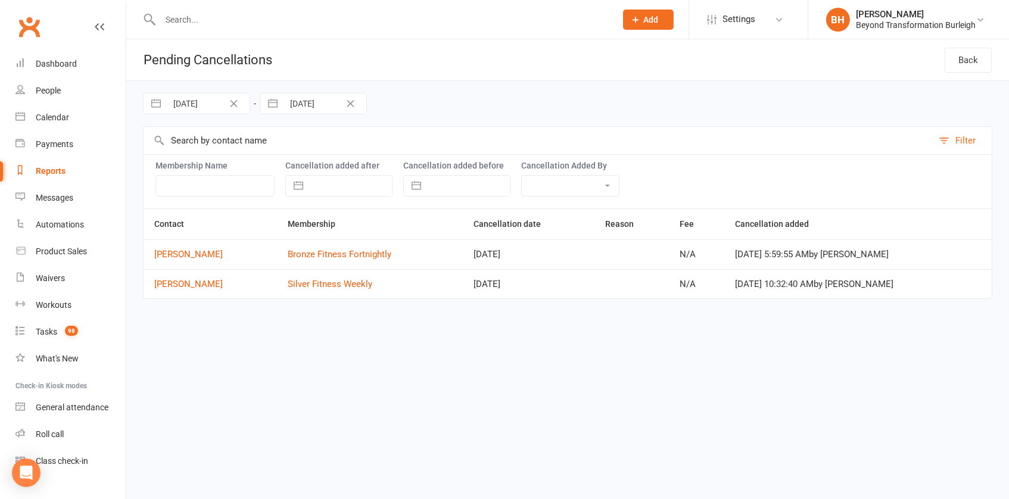
select select "7"
select select "2025"
select select "8"
select select "2025"
select select "9"
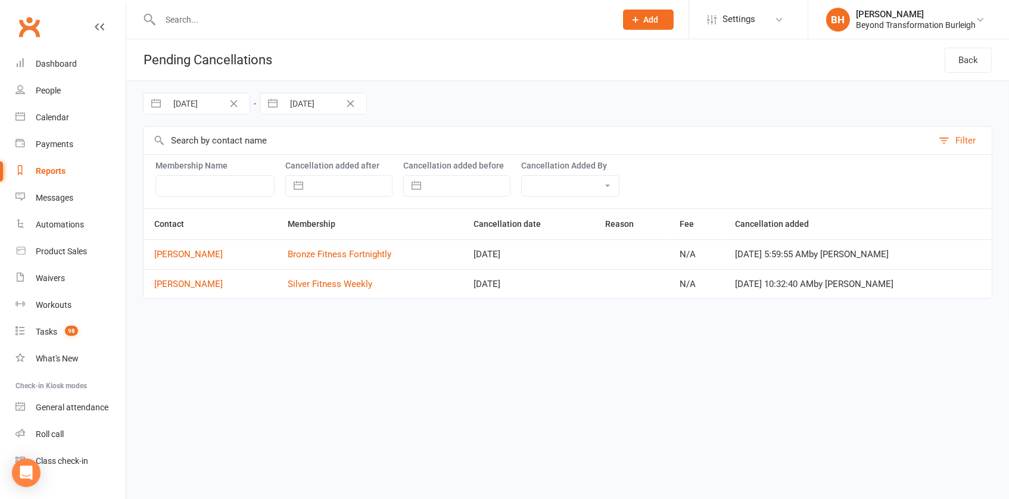
select select "2025"
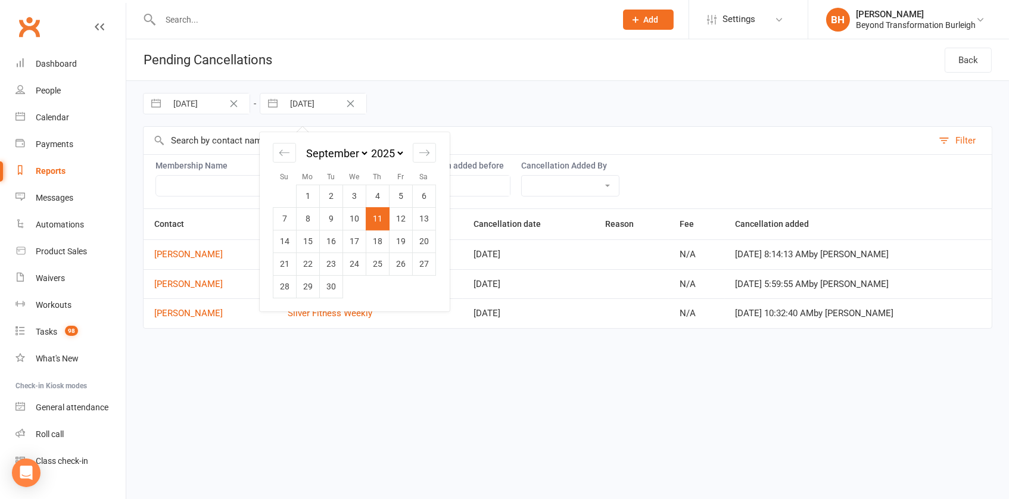
click at [309, 102] on input "[DATE]" at bounding box center [324, 103] width 83 height 20
click at [280, 151] on icon "Move backward to switch to the previous month." at bounding box center [284, 152] width 11 height 11
select select "6"
select select "2025"
click at [280, 151] on icon "Move backward to switch to the previous month." at bounding box center [284, 152] width 11 height 11
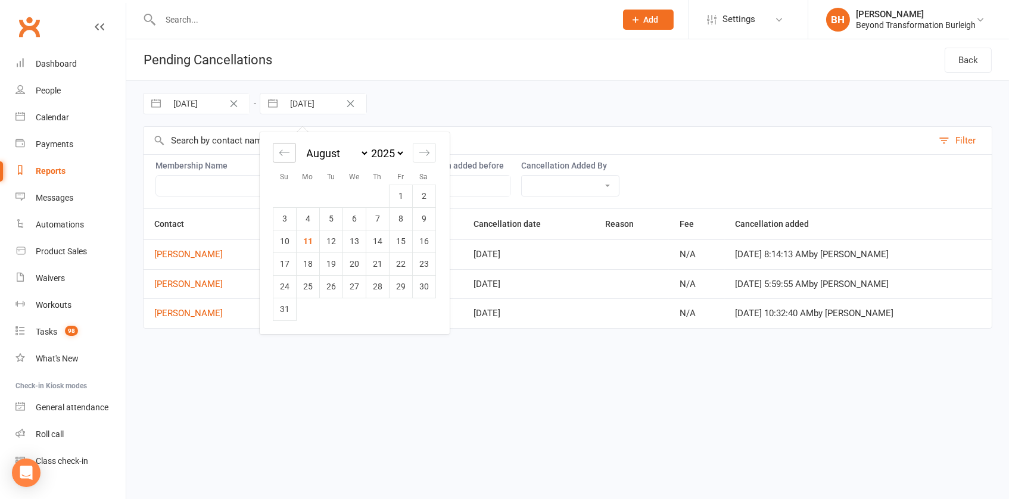
select select "5"
select select "2025"
click at [426, 216] on td "12" at bounding box center [424, 218] width 23 height 23
type input "[DATE]"
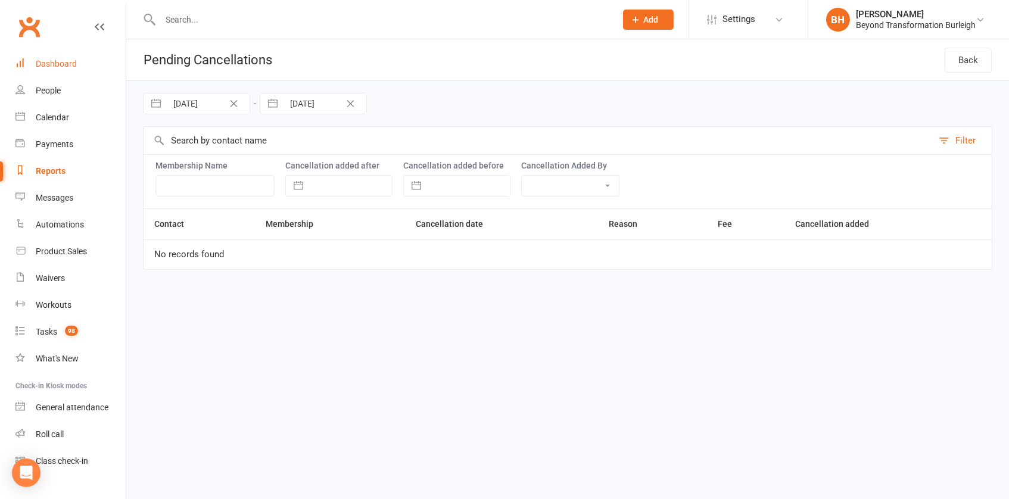
click at [61, 64] on div "Dashboard" at bounding box center [56, 64] width 41 height 10
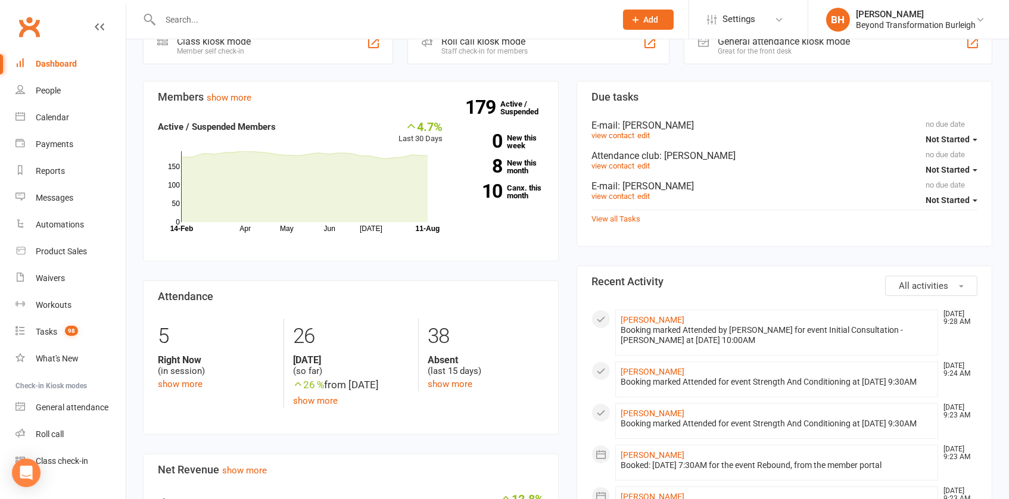
scroll to position [382, 0]
click at [245, 96] on link "show more" at bounding box center [229, 96] width 45 height 11
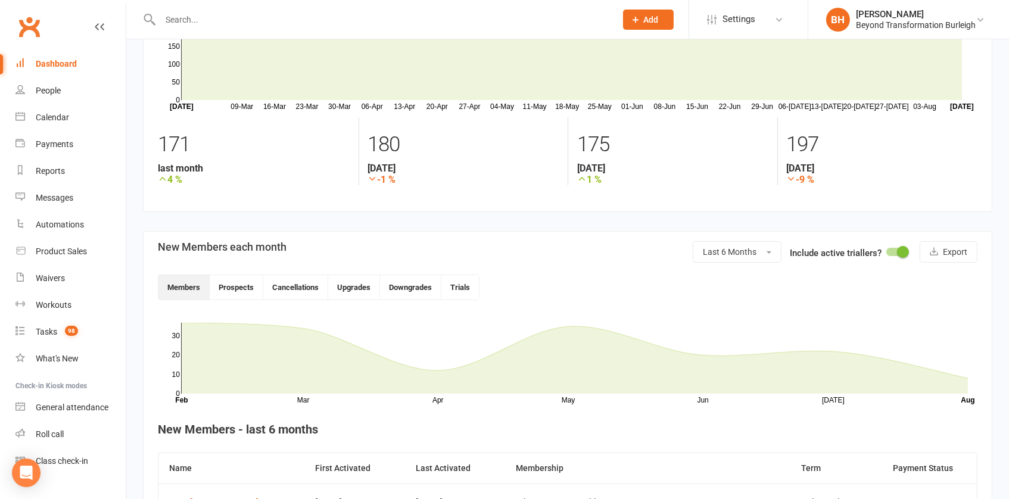
scroll to position [93, 0]
click at [749, 248] on span "Last 6 Months" at bounding box center [730, 253] width 54 height 10
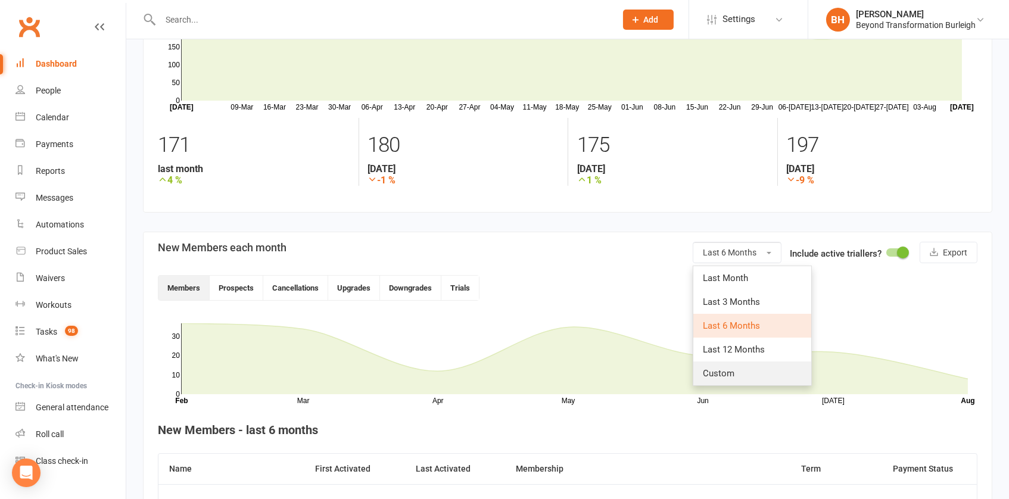
click at [723, 369] on span "Custom" at bounding box center [719, 373] width 32 height 11
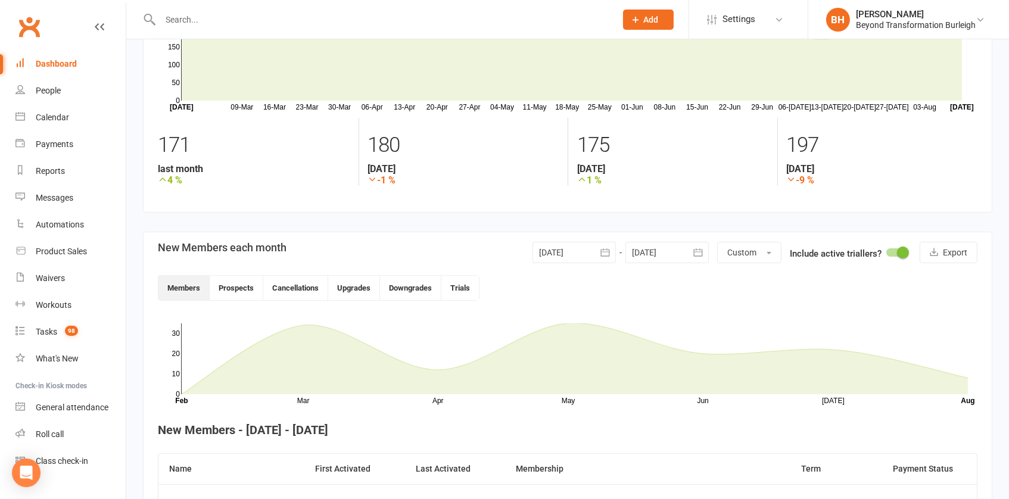
click at [589, 254] on div at bounding box center [573, 252] width 83 height 21
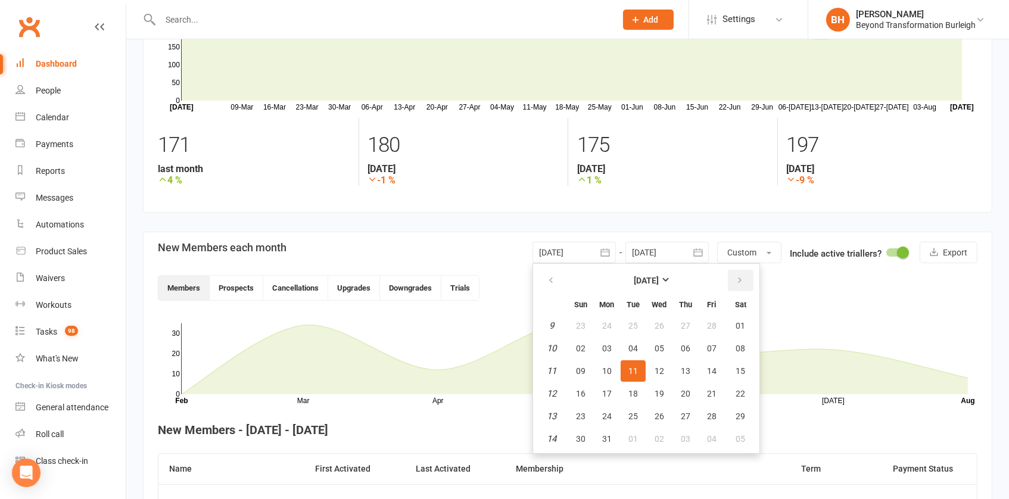
click at [736, 279] on icon "button" at bounding box center [739, 281] width 8 height 10
click at [581, 344] on span "06" at bounding box center [581, 349] width 10 height 10
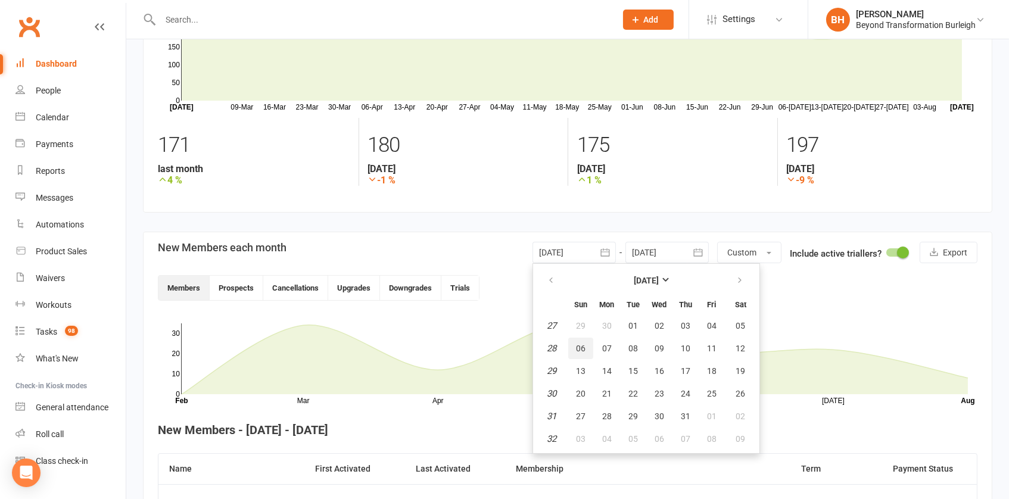
type input "[DATE]"
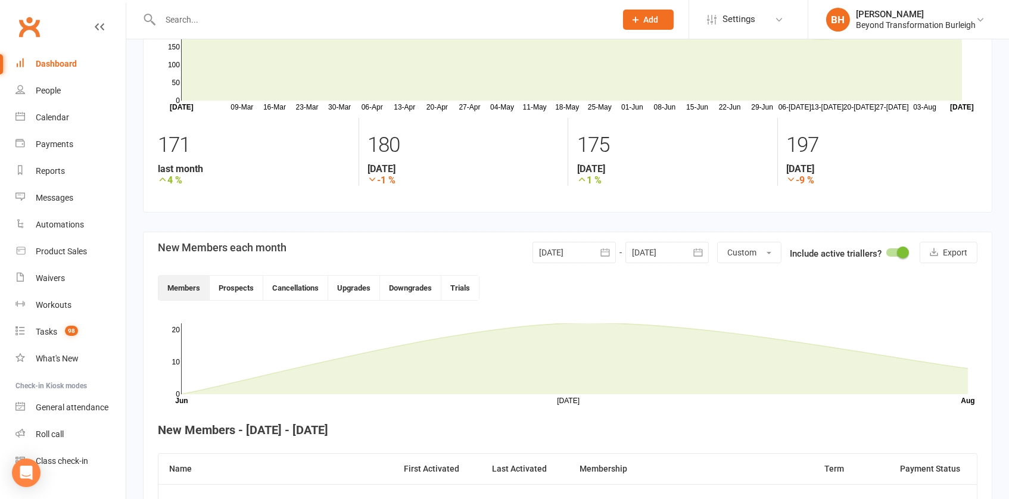
click at [685, 254] on div at bounding box center [666, 252] width 83 height 21
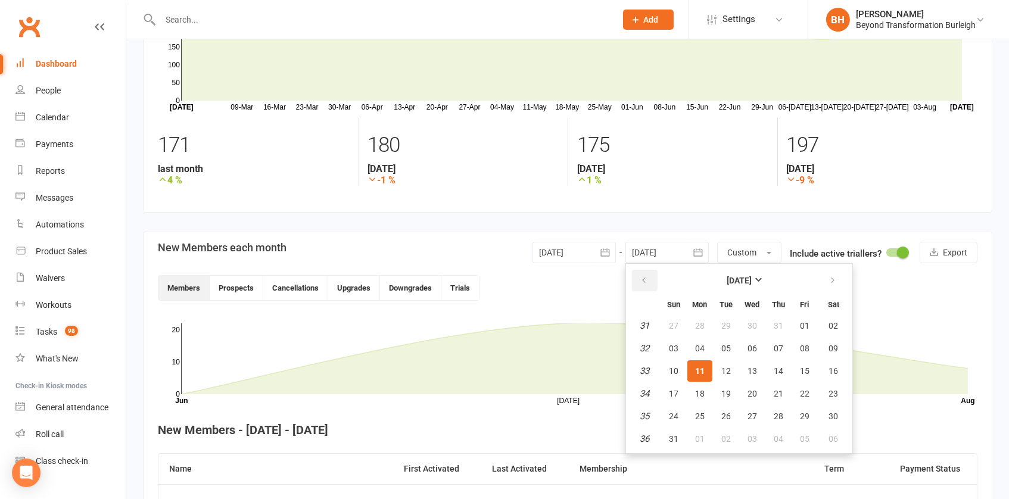
click at [648, 270] on button "button" at bounding box center [645, 280] width 26 height 21
click at [829, 346] on span "12" at bounding box center [834, 349] width 10 height 10
type input "[DATE]"
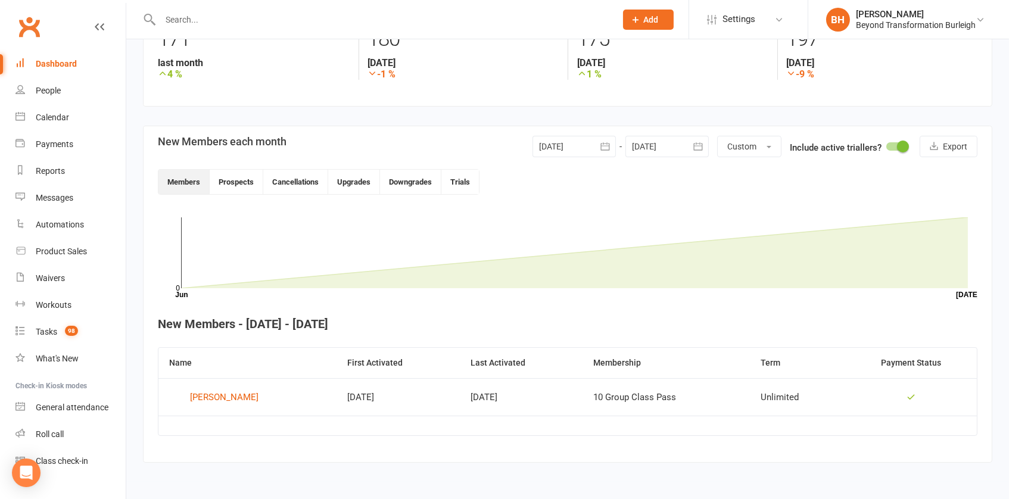
scroll to position [207, 0]
click at [283, 174] on button "Cancellations" at bounding box center [295, 182] width 65 height 24
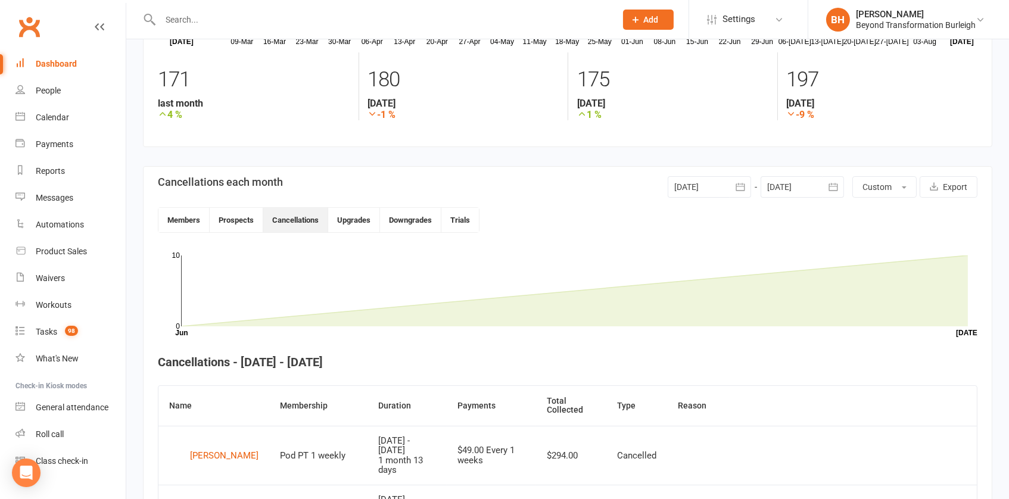
scroll to position [163, 0]
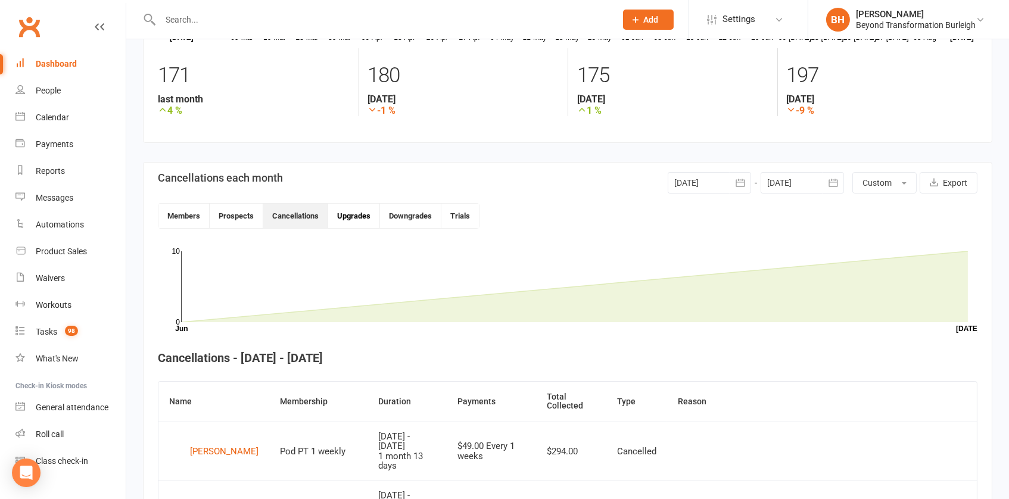
click at [349, 219] on button "Upgrades" at bounding box center [354, 216] width 52 height 24
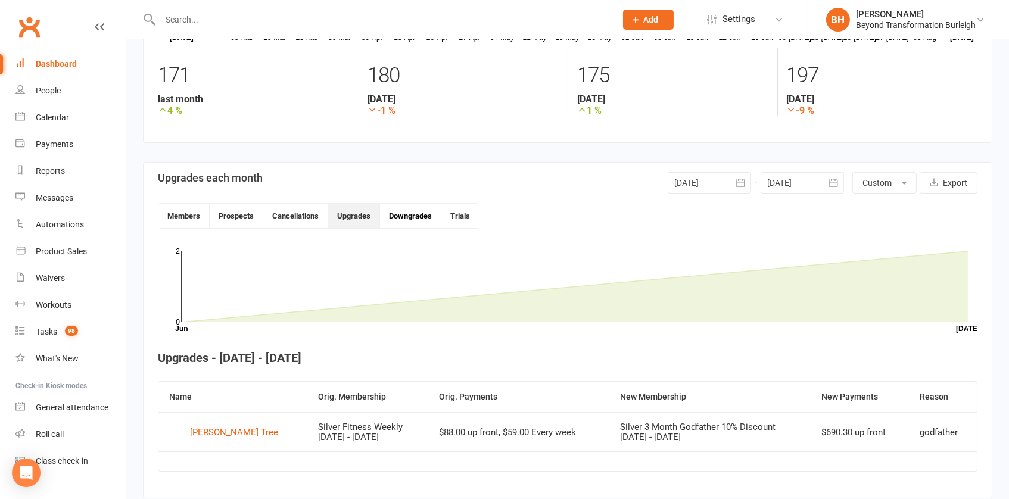
click at [412, 209] on button "Downgrades" at bounding box center [410, 216] width 61 height 24
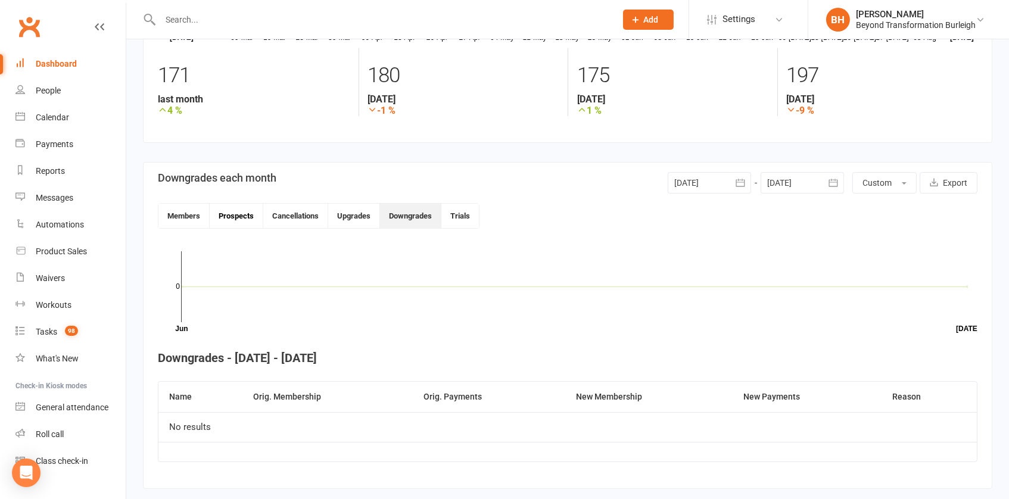
click at [232, 216] on button "Prospects" at bounding box center [237, 216] width 54 height 24
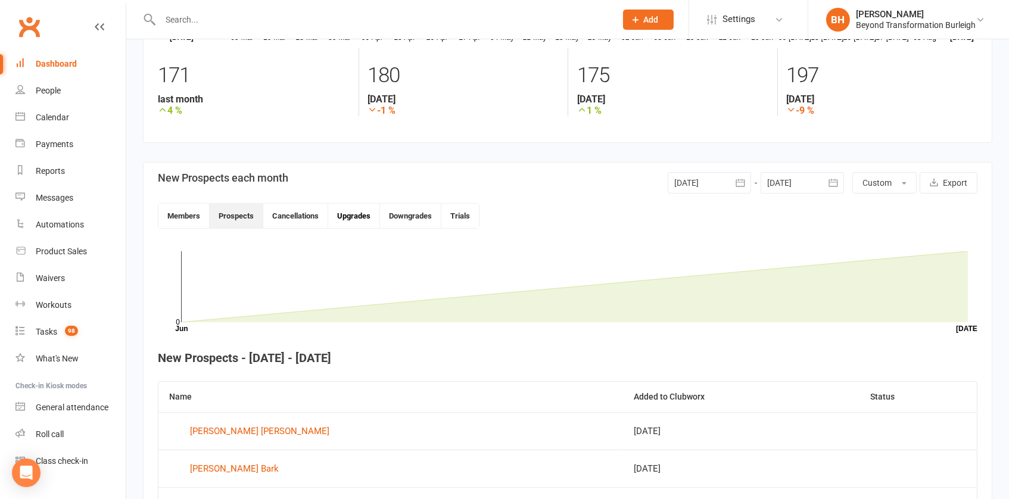
click at [333, 219] on button "Upgrades" at bounding box center [354, 216] width 52 height 24
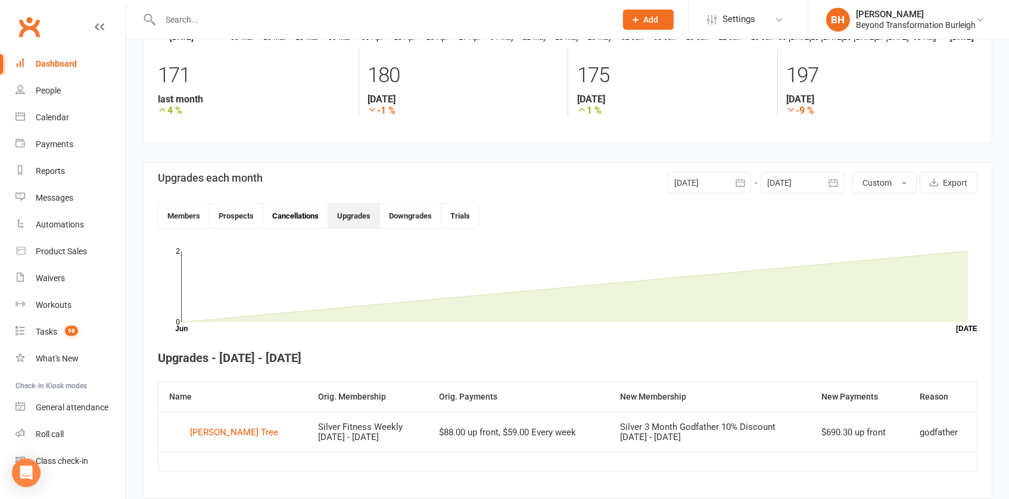
click at [310, 210] on button "Cancellations" at bounding box center [295, 216] width 65 height 24
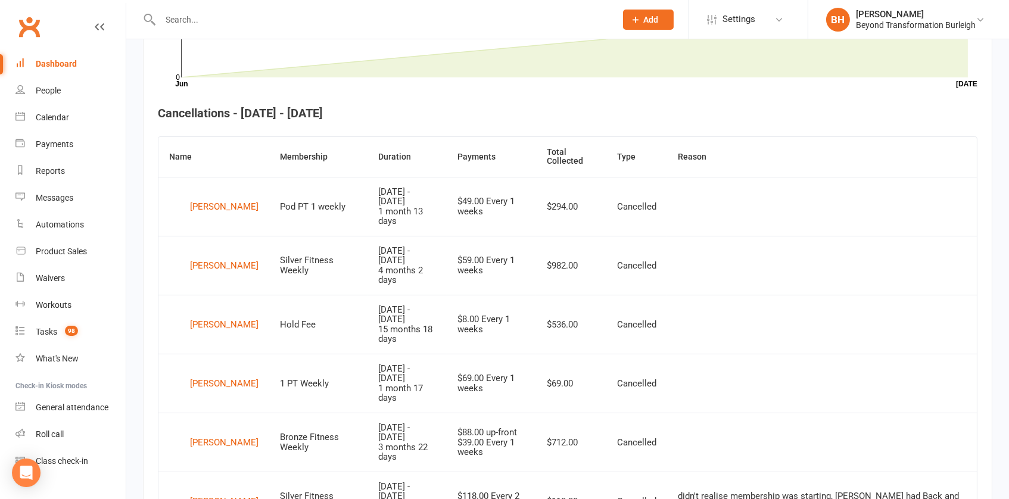
scroll to position [416, 0]
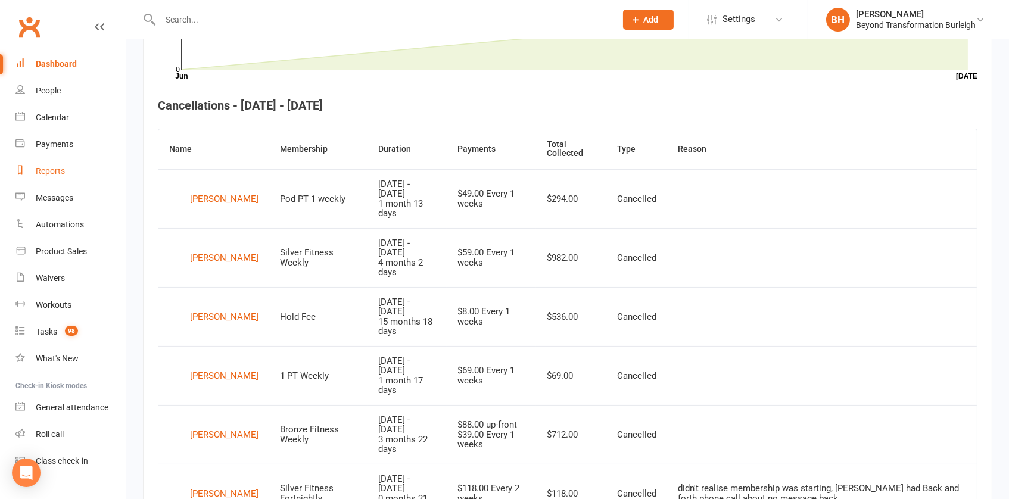
click at [57, 168] on div "Reports" at bounding box center [50, 171] width 29 height 10
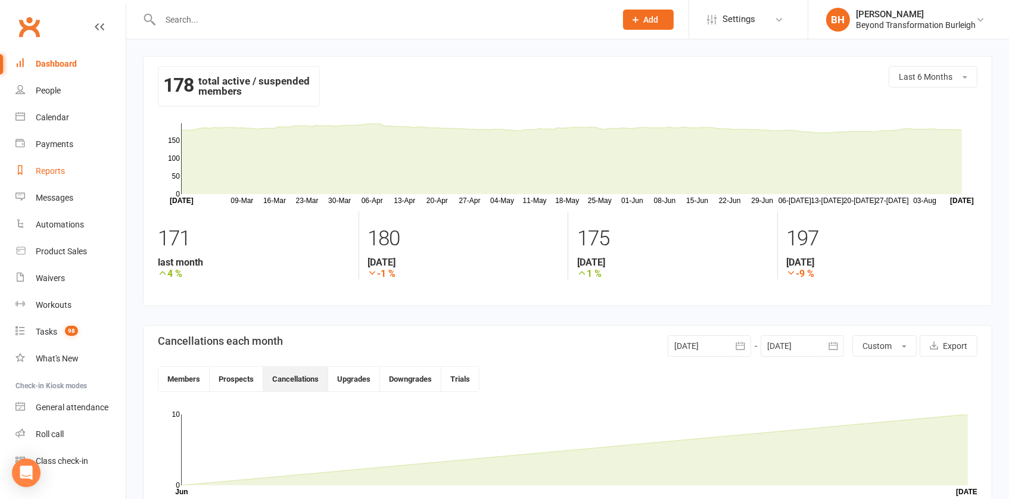
select select "100"
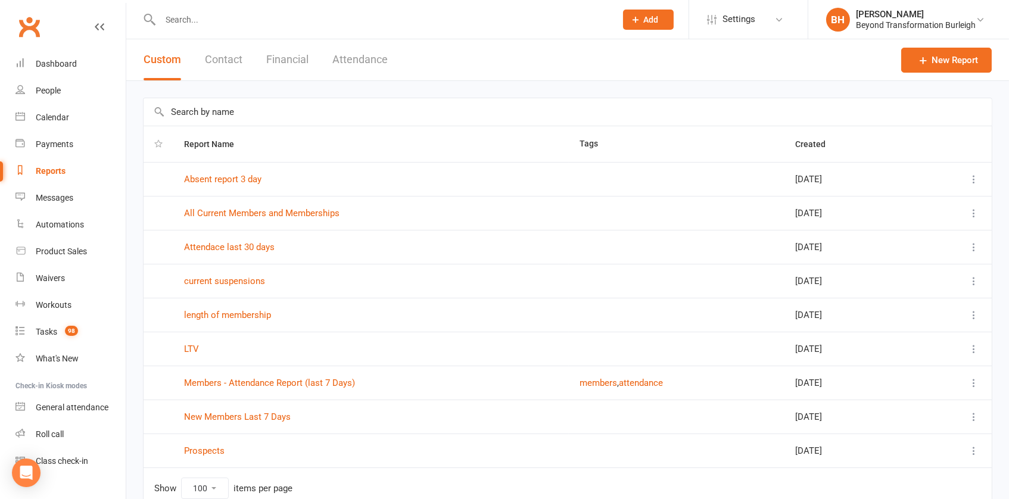
click at [379, 53] on button "Attendance" at bounding box center [359, 59] width 55 height 41
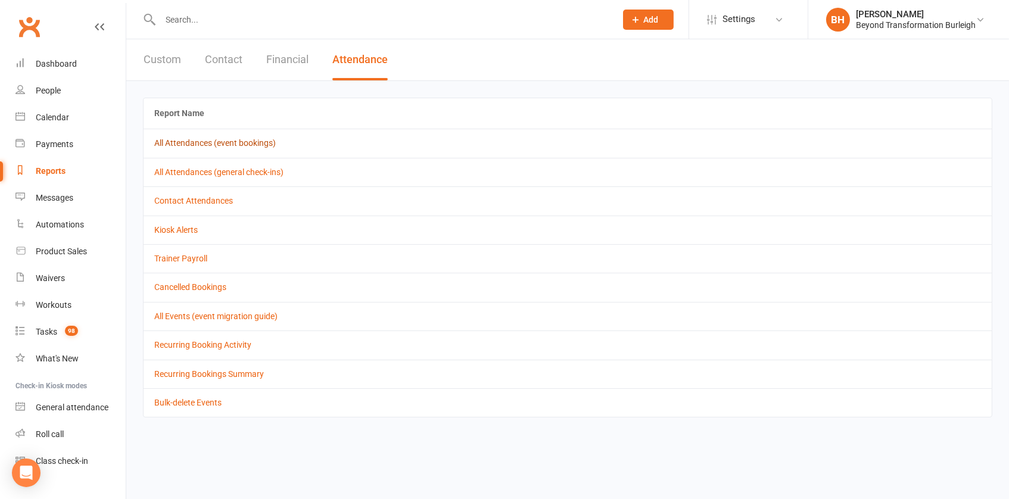
click at [238, 145] on link "All Attendances (event bookings)" at bounding box center [214, 143] width 121 height 10
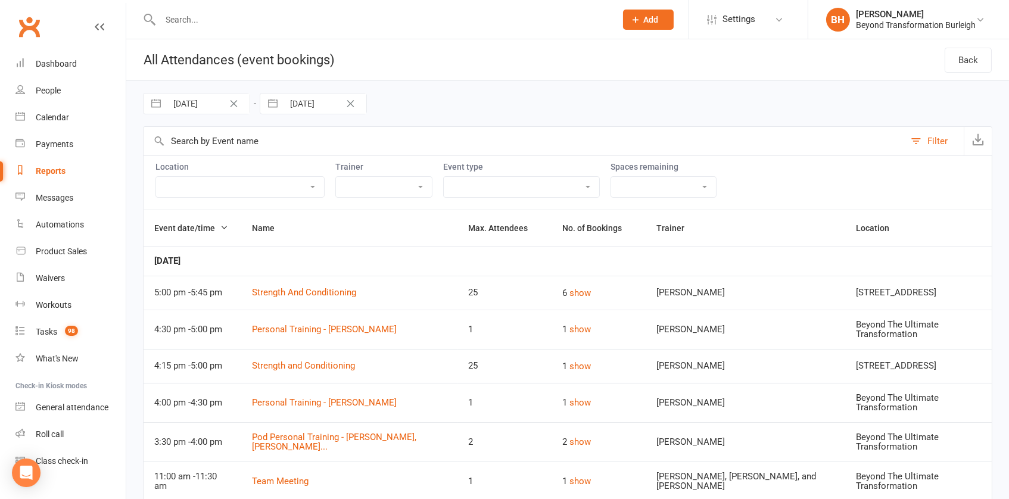
select select "11562"
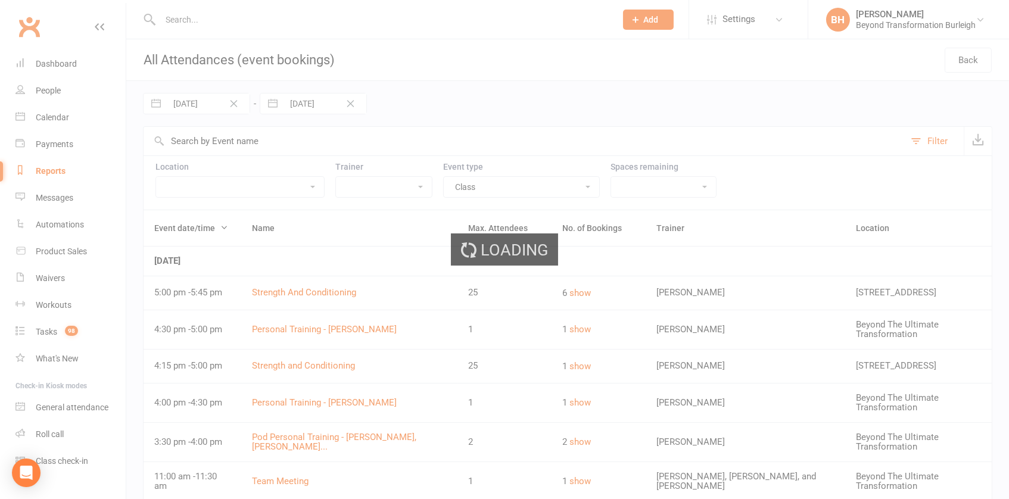
click at [192, 107] on div "Loading" at bounding box center [504, 249] width 1009 height 499
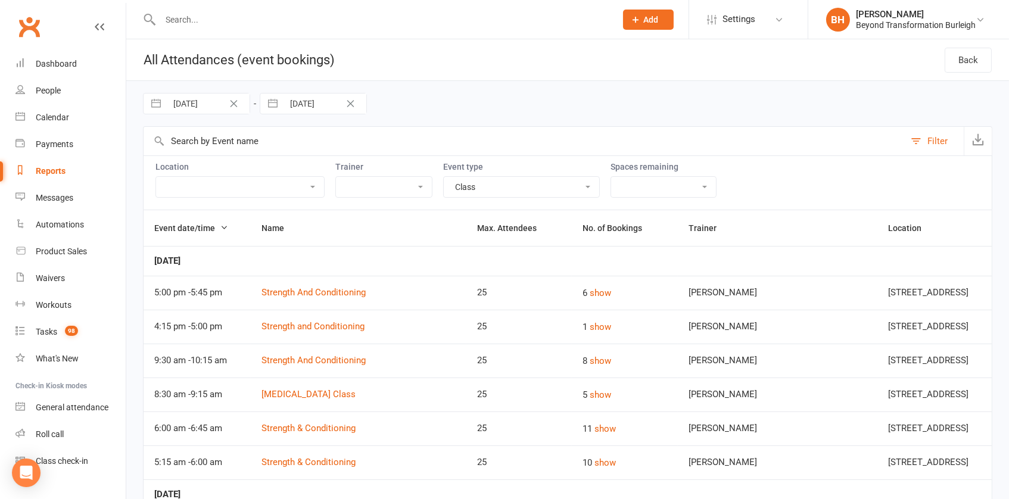
select select "5"
select select "2025"
select select "6"
select select "2025"
select select "7"
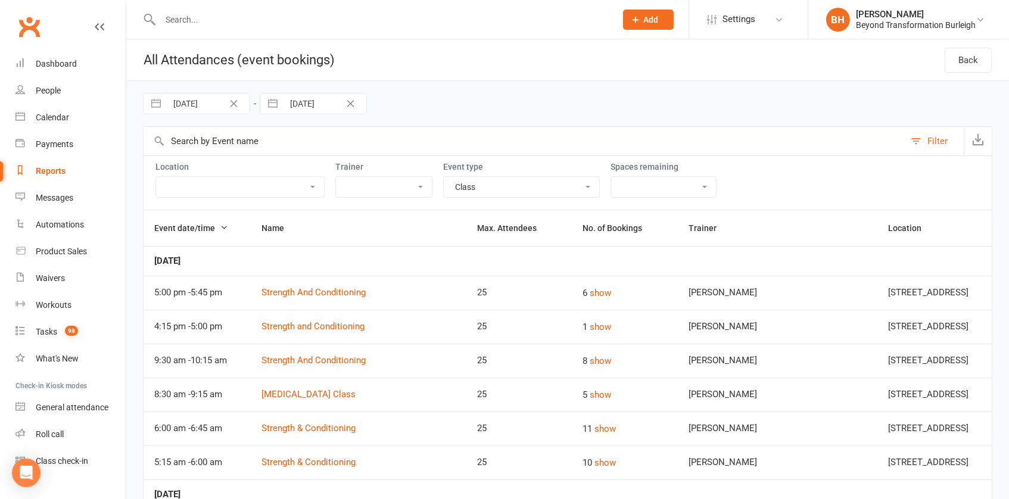
select select "2025"
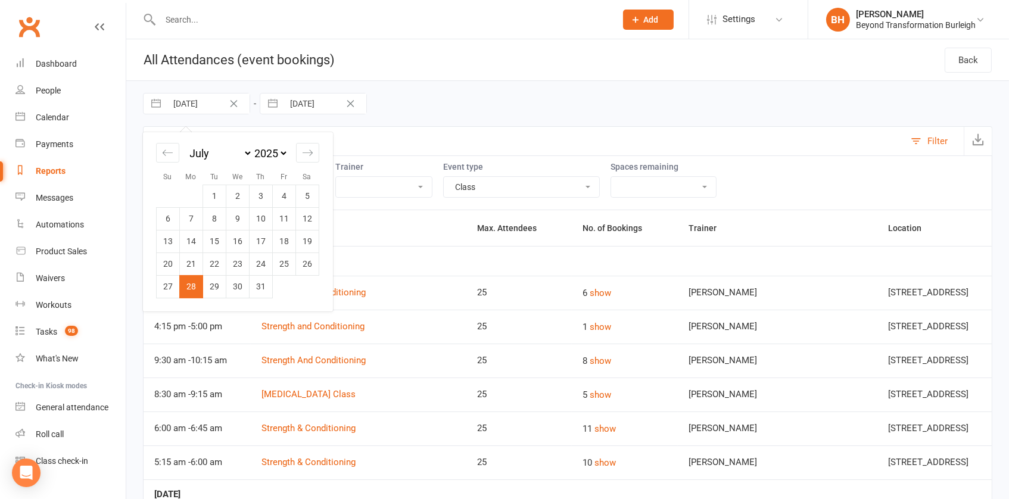
click at [192, 101] on input "[DATE]" at bounding box center [208, 103] width 83 height 20
click at [163, 220] on td "6" at bounding box center [168, 218] width 23 height 23
type input "[DATE]"
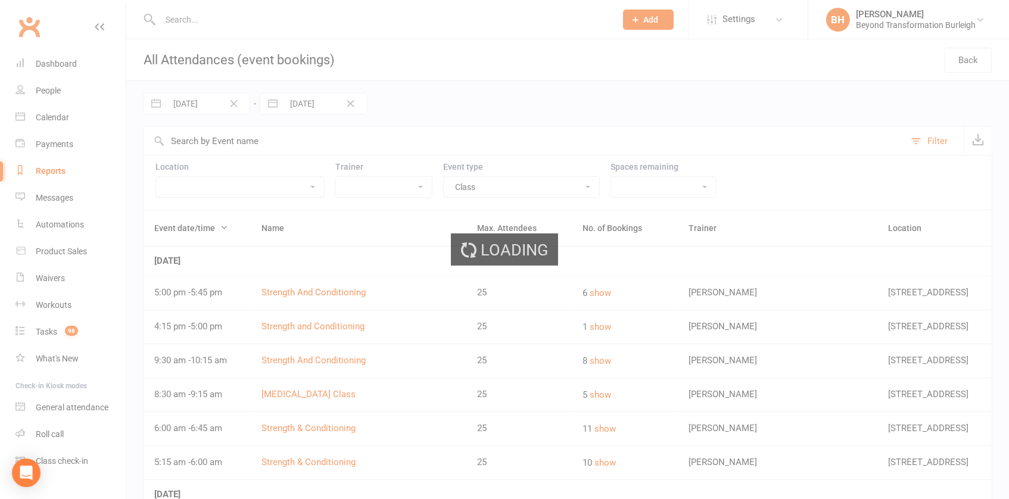
click at [323, 98] on div "Loading" at bounding box center [504, 249] width 1009 height 499
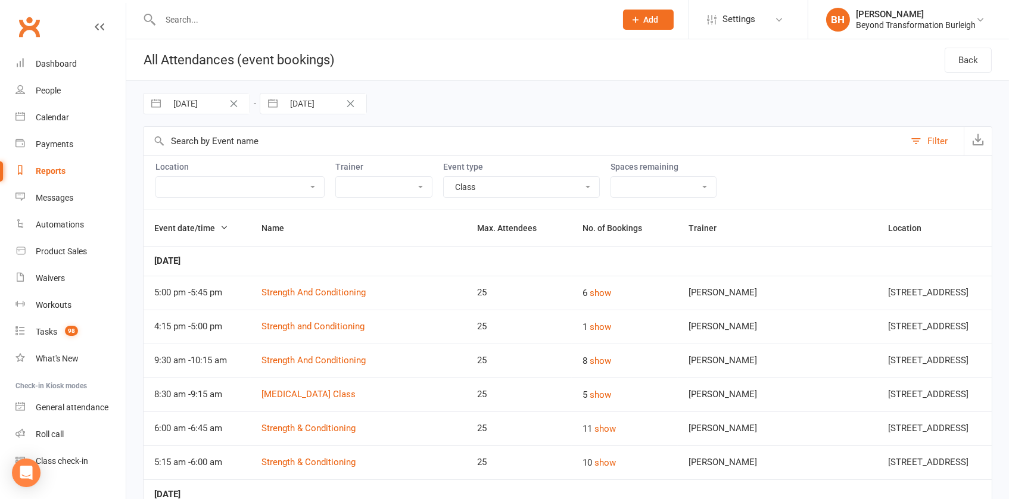
select select "6"
select select "2025"
select select "7"
select select "2025"
select select "8"
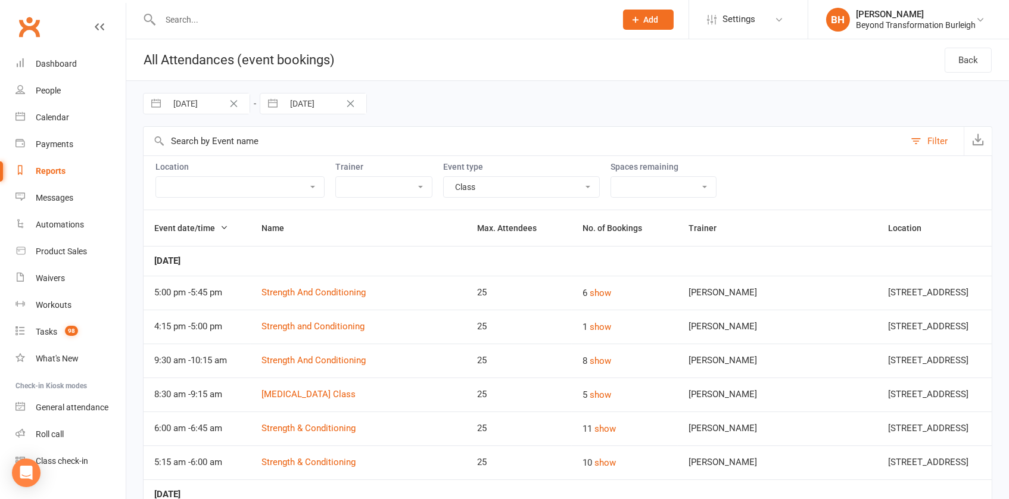
select select "2025"
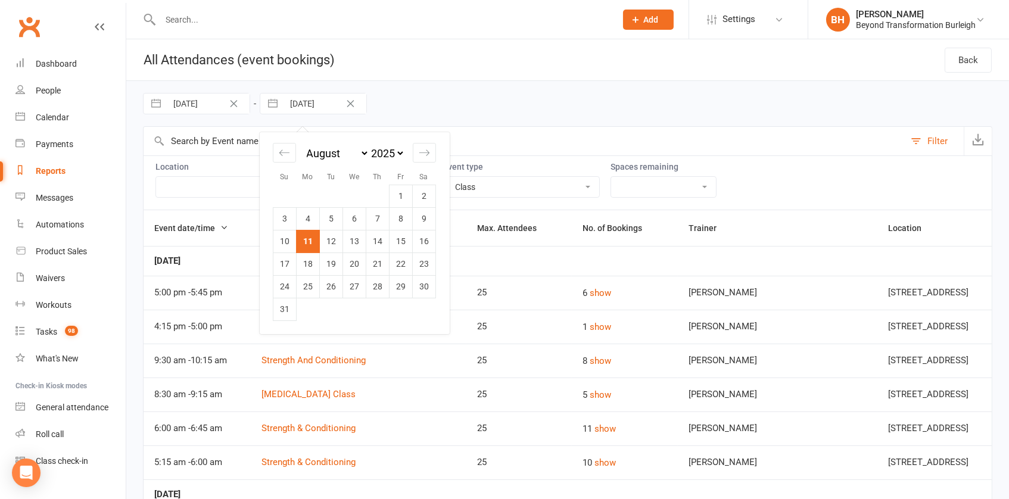
click at [317, 104] on input "[DATE]" at bounding box center [324, 103] width 83 height 20
click at [281, 158] on icon "Move backward to switch to the previous month." at bounding box center [284, 152] width 11 height 11
select select "5"
select select "2025"
click at [421, 219] on td "12" at bounding box center [424, 218] width 23 height 23
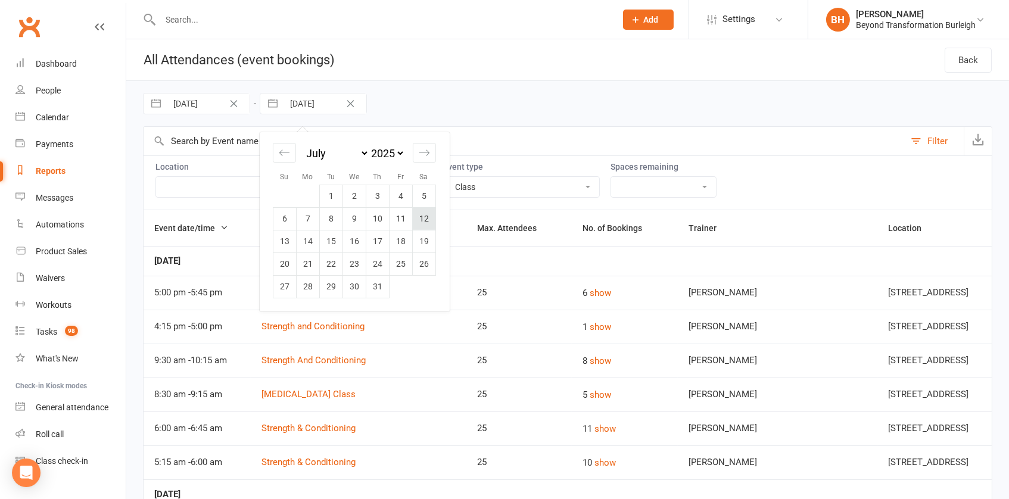
type input "[DATE]"
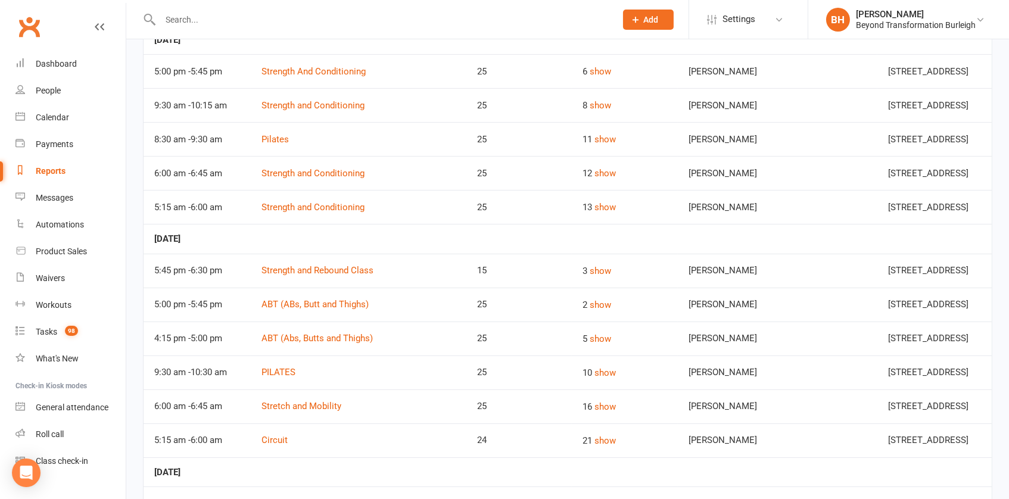
scroll to position [677, 0]
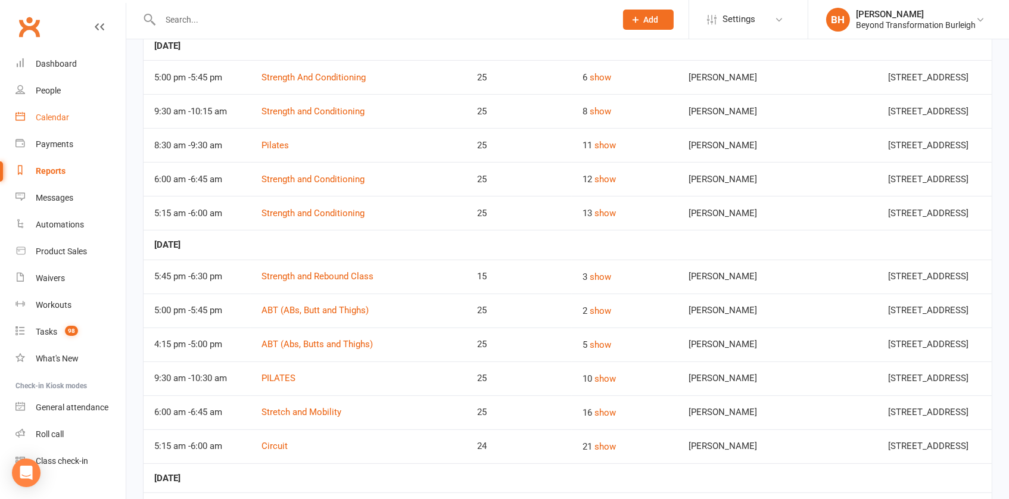
click at [54, 113] on div "Calendar" at bounding box center [52, 118] width 33 height 10
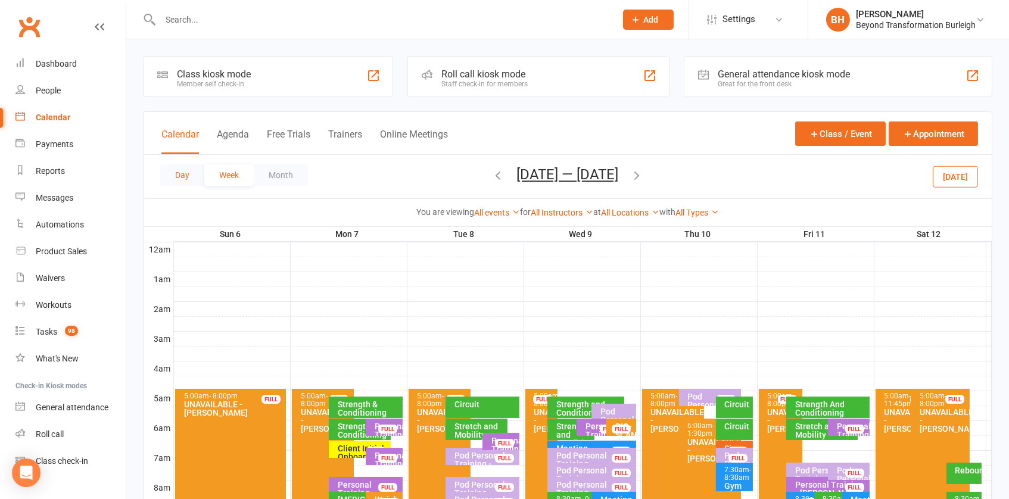
click at [183, 177] on button "Day" at bounding box center [182, 174] width 44 height 21
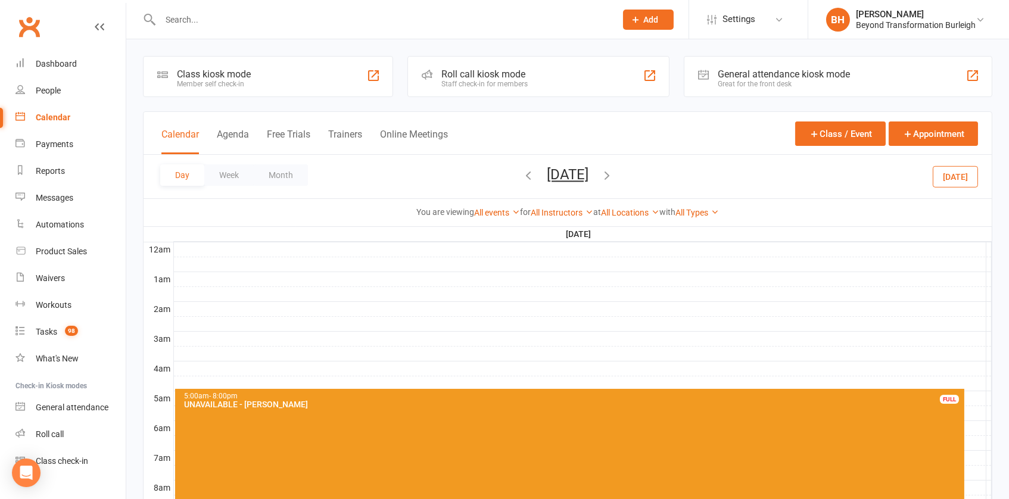
click at [547, 170] on button "[DATE]" at bounding box center [568, 174] width 42 height 17
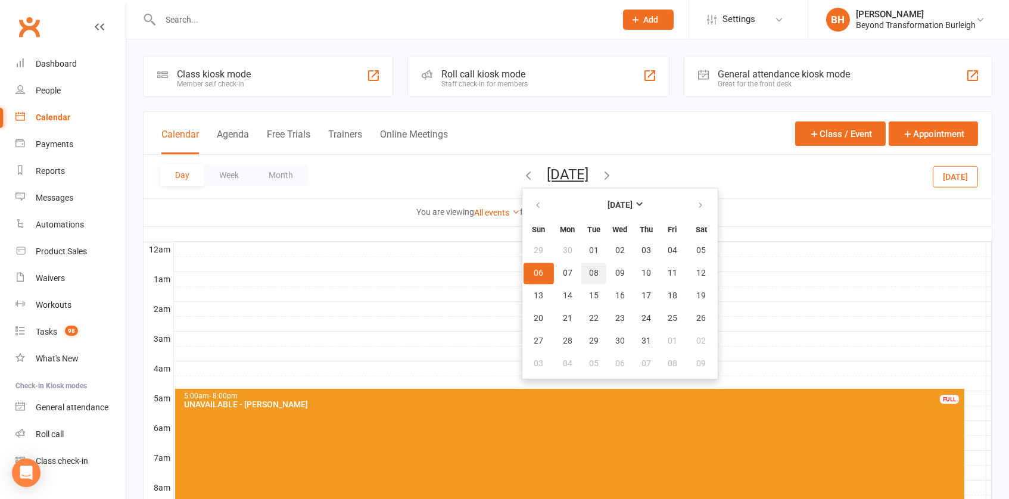
click at [581, 269] on button "08" at bounding box center [593, 273] width 25 height 21
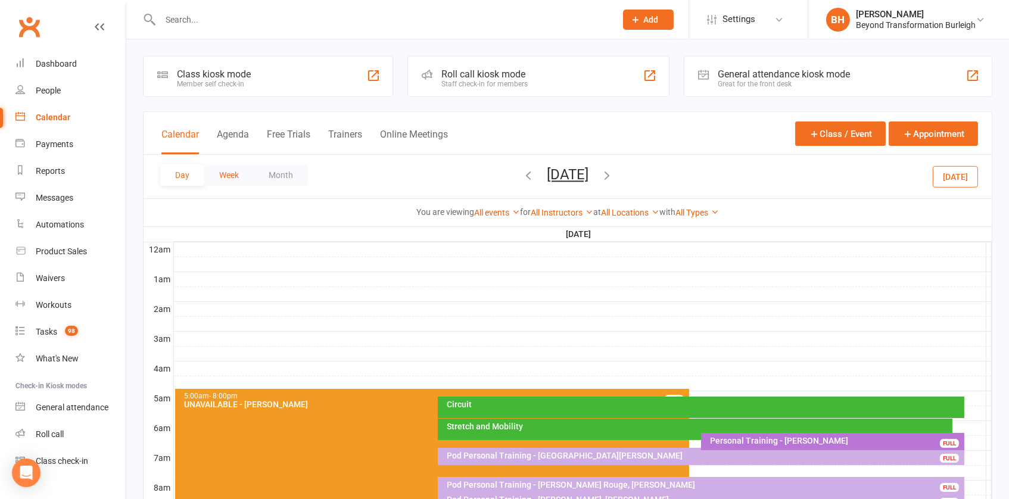
click at [233, 176] on button "Week" at bounding box center [228, 174] width 49 height 21
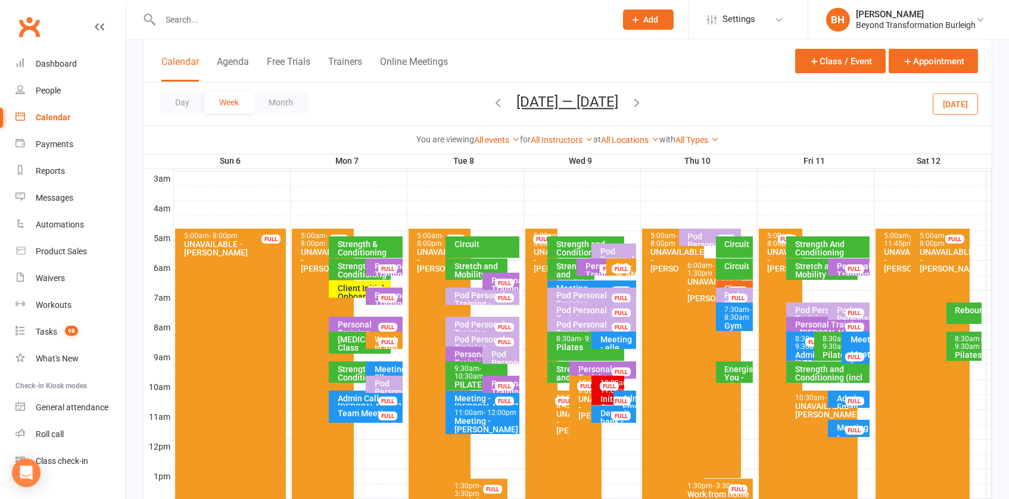
scroll to position [157, 0]
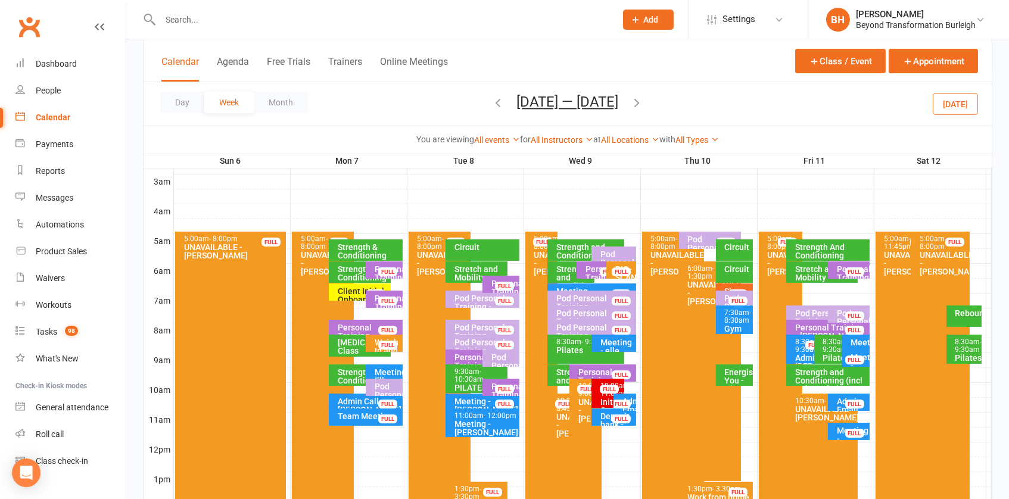
click at [382, 385] on div "Pod Personal Training - [PERSON_NAME]" at bounding box center [387, 403] width 26 height 42
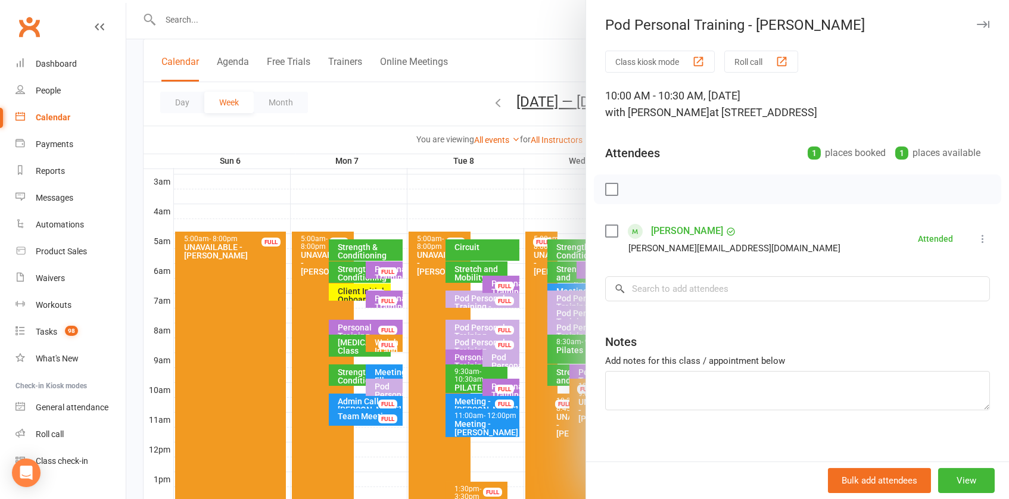
click at [382, 385] on div at bounding box center [567, 249] width 882 height 499
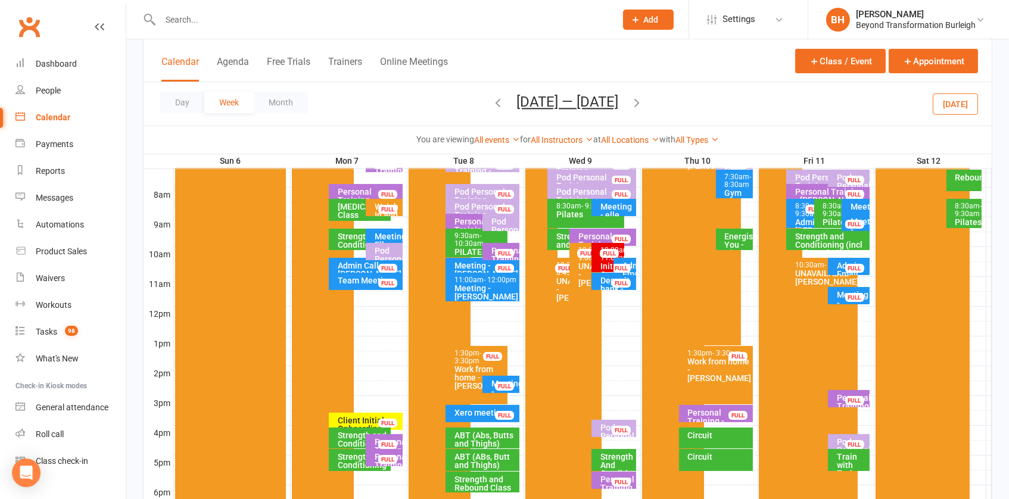
scroll to position [208, 0]
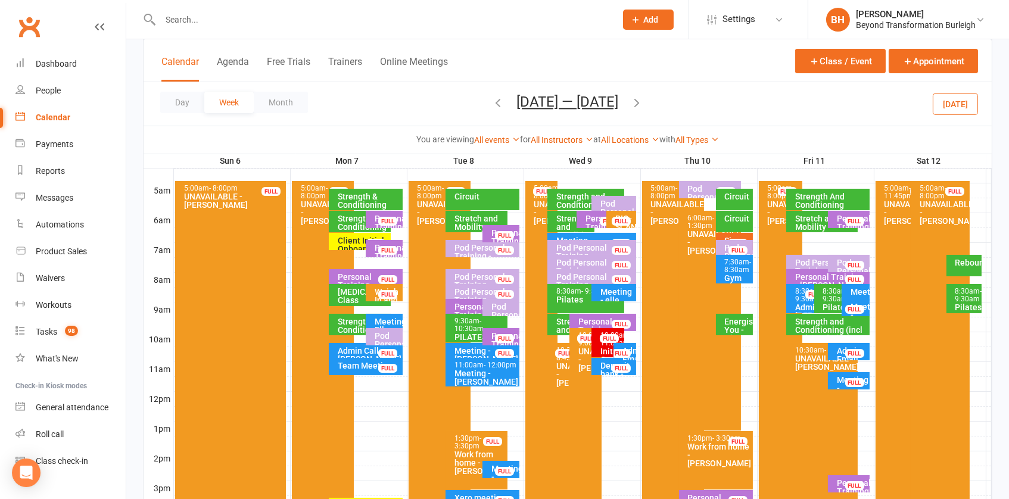
click at [482, 249] on div "Pod Personal Training - [GEOGRAPHIC_DATA][PERSON_NAME]" at bounding box center [485, 260] width 63 height 33
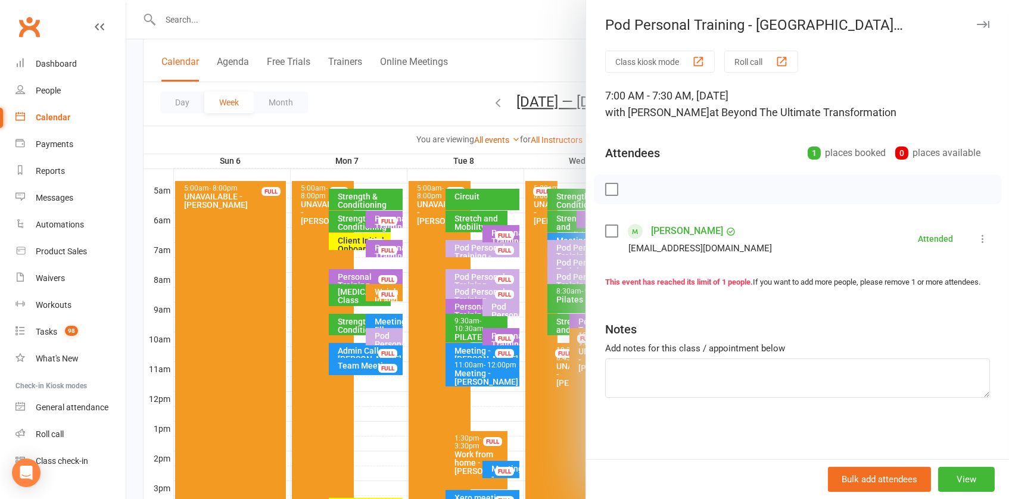
click at [473, 252] on div at bounding box center [567, 249] width 882 height 499
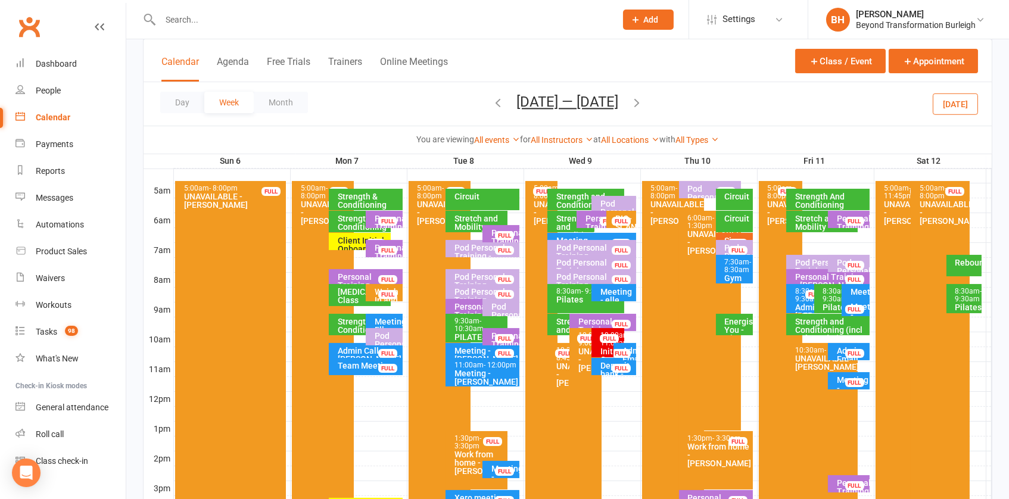
click at [473, 279] on div "Pod Personal Training - [PERSON_NAME] Rouge, [PERSON_NAME]" at bounding box center [485, 294] width 63 height 42
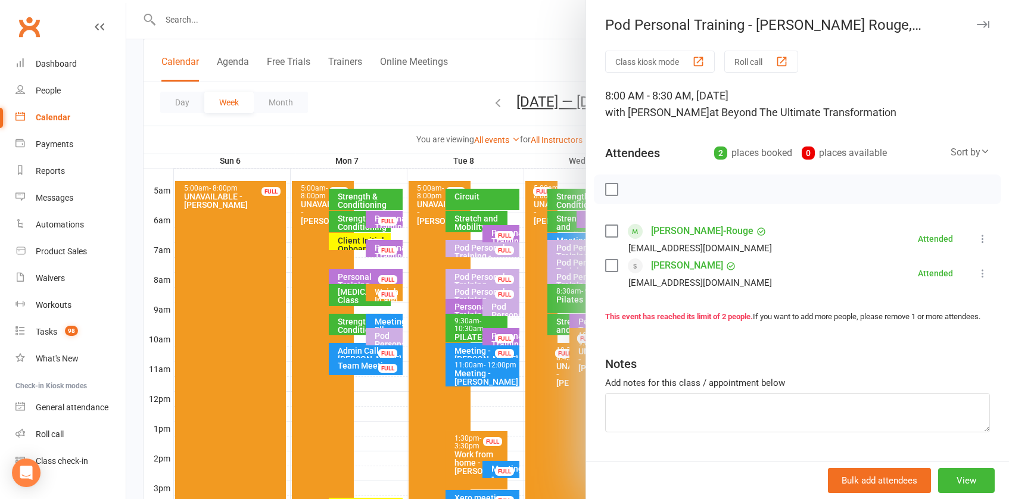
click at [471, 278] on div at bounding box center [567, 249] width 882 height 499
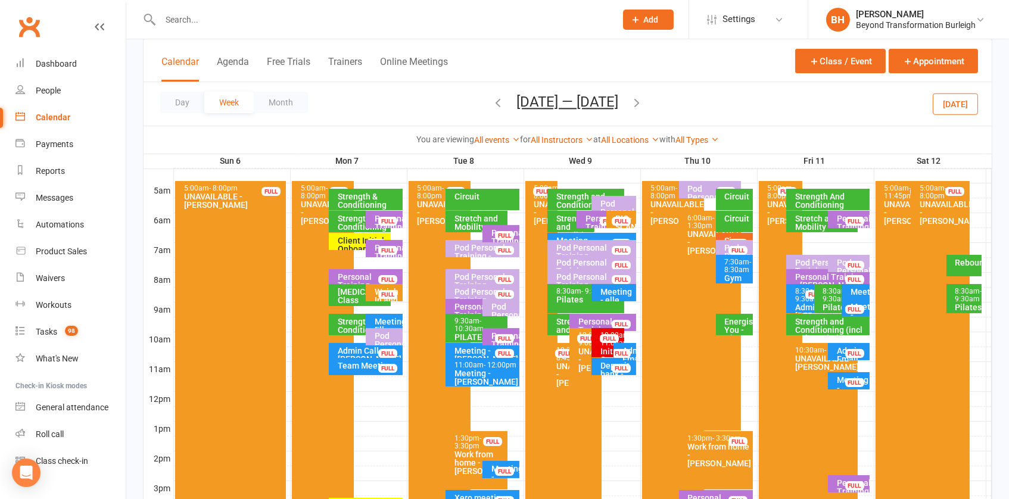
click at [471, 292] on div "Pod Personal Training - [PERSON_NAME], [PERSON_NAME]..." at bounding box center [485, 304] width 63 height 33
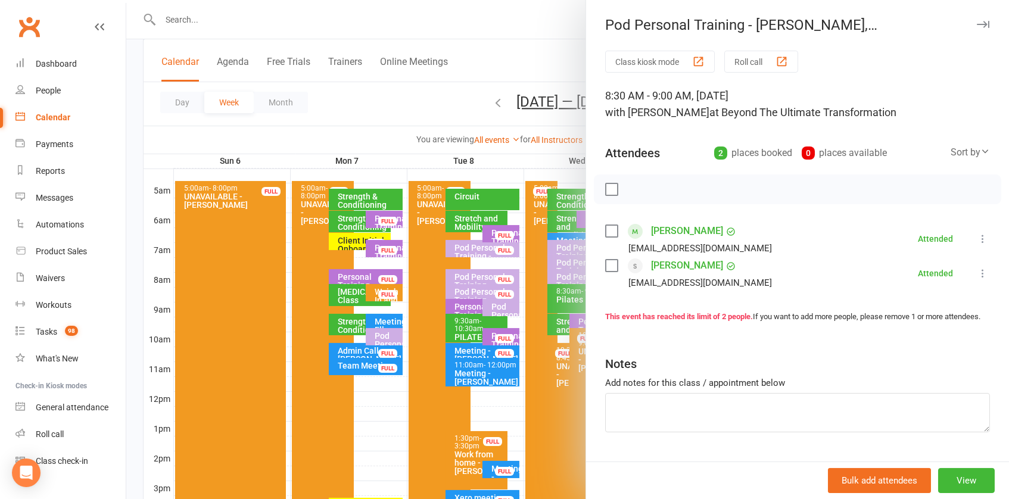
click at [472, 291] on div at bounding box center [567, 249] width 882 height 499
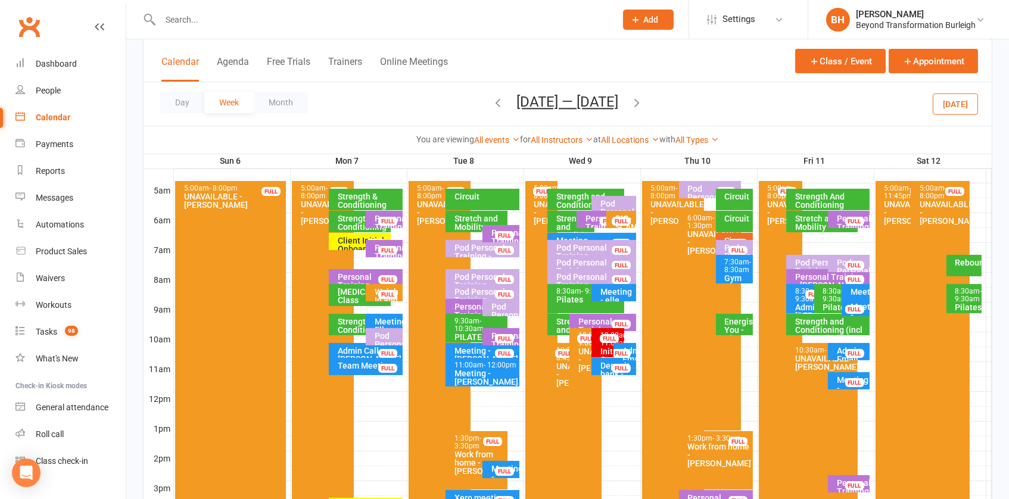
click at [507, 305] on div "Pod Personal Training - [PERSON_NAME]" at bounding box center [504, 323] width 26 height 42
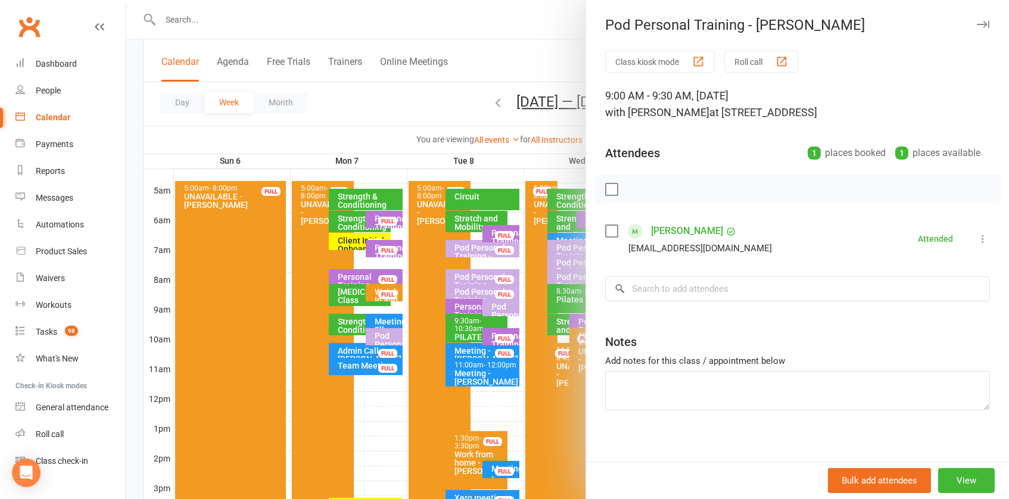
click at [470, 307] on div at bounding box center [567, 249] width 882 height 499
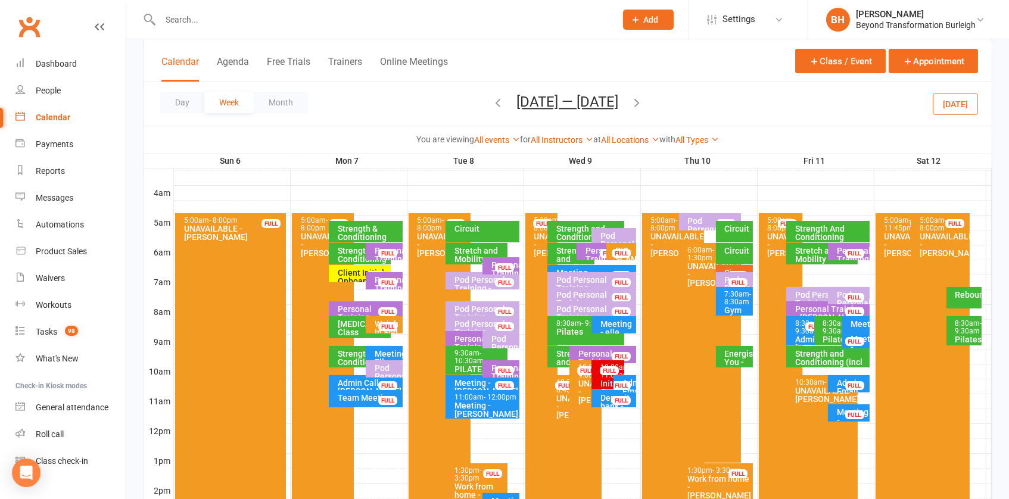
scroll to position [176, 0]
click at [613, 235] on div "Pod Personal Training - [PERSON_NAME]" at bounding box center [616, 253] width 33 height 42
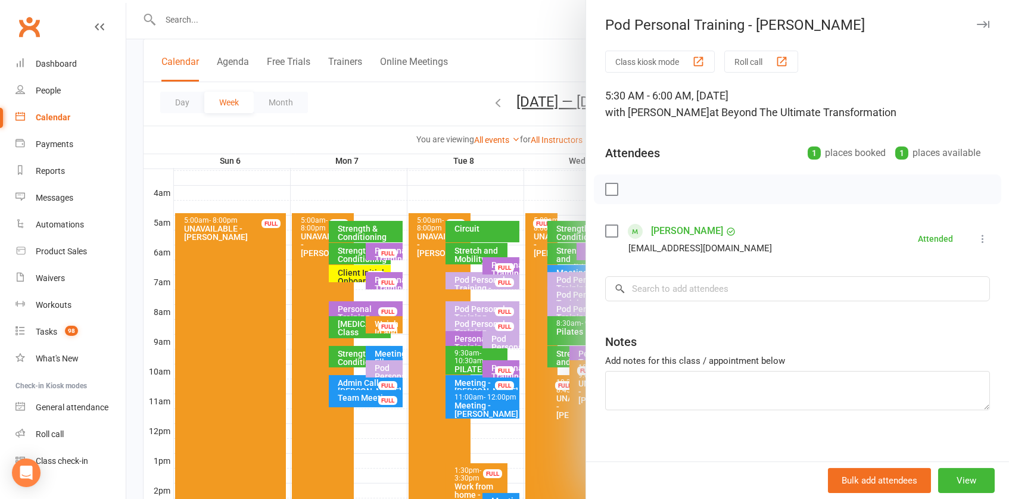
click at [566, 255] on div at bounding box center [567, 249] width 882 height 499
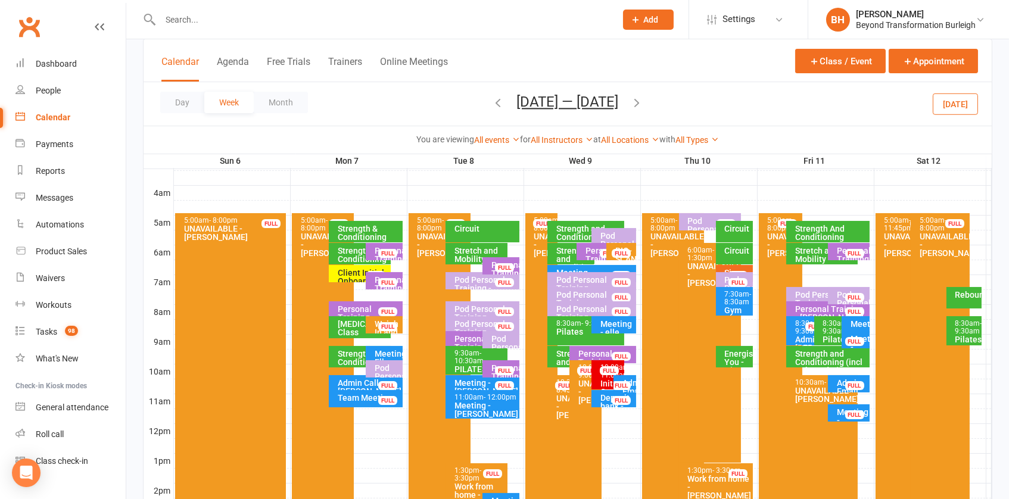
click at [568, 279] on div "Pod Personal Training - [PERSON_NAME], [PERSON_NAME]..." at bounding box center [594, 292] width 78 height 33
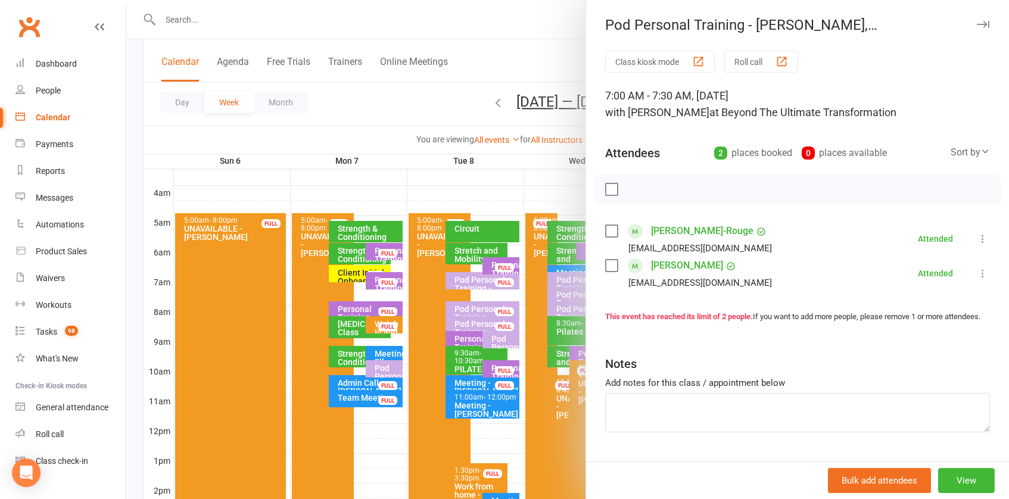
click at [564, 288] on div at bounding box center [567, 249] width 882 height 499
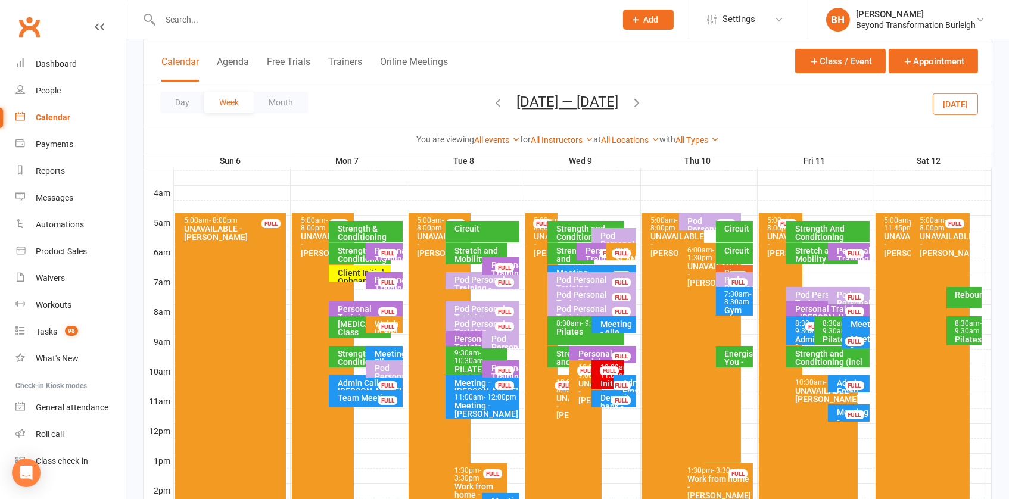
click at [567, 297] on div "Pod Personal Training - [PERSON_NAME], [PERSON_NAME]" at bounding box center [594, 307] width 78 height 33
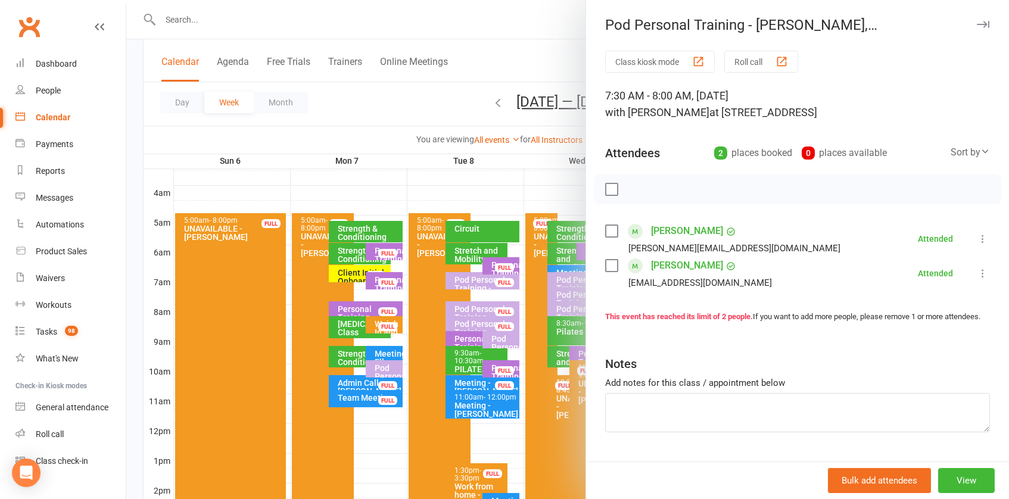
click at [557, 297] on div at bounding box center [567, 249] width 882 height 499
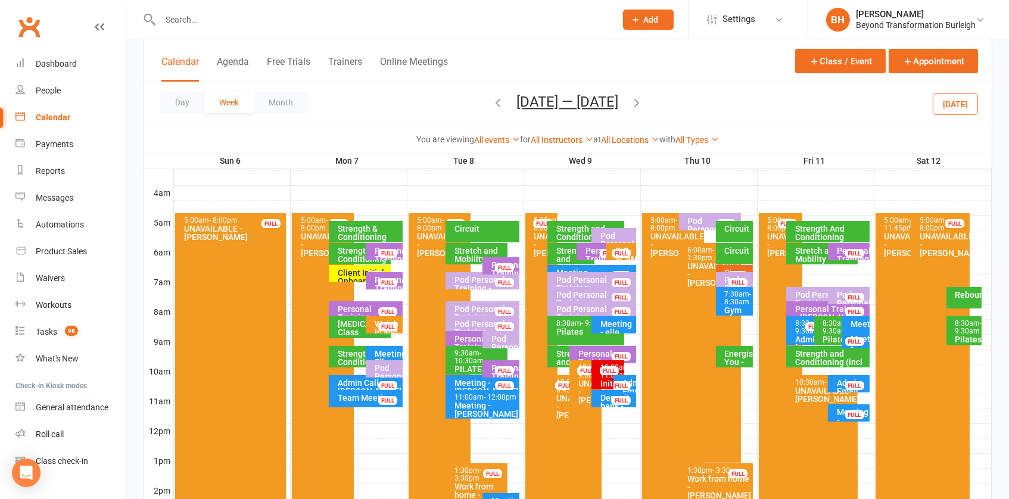
click at [559, 307] on div "Pod Personal Training - [PERSON_NAME] (catch up s..." at bounding box center [594, 321] width 78 height 33
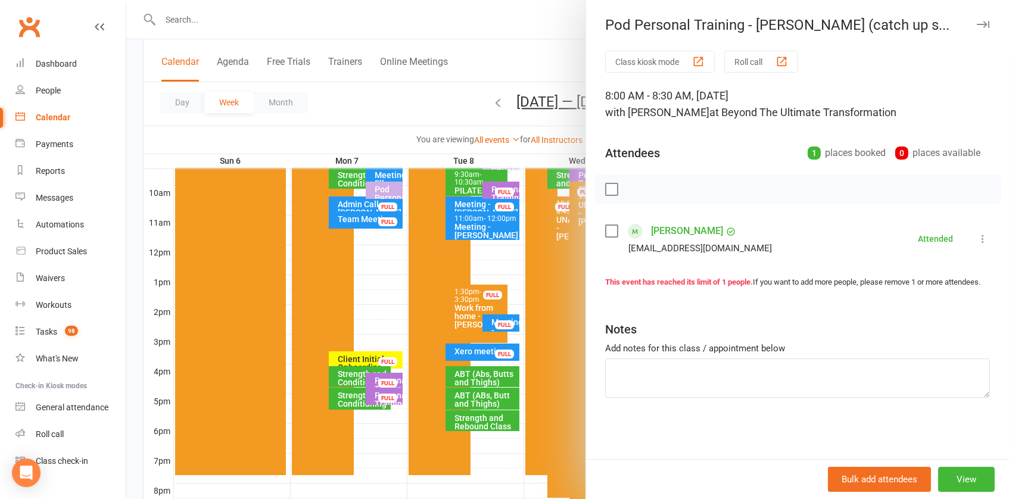
scroll to position [362, 0]
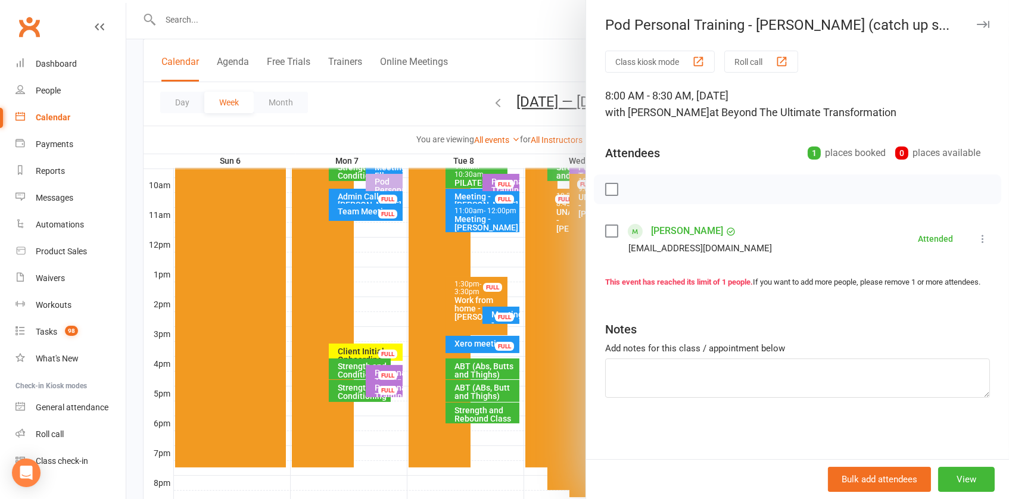
click at [523, 273] on div at bounding box center [567, 249] width 882 height 499
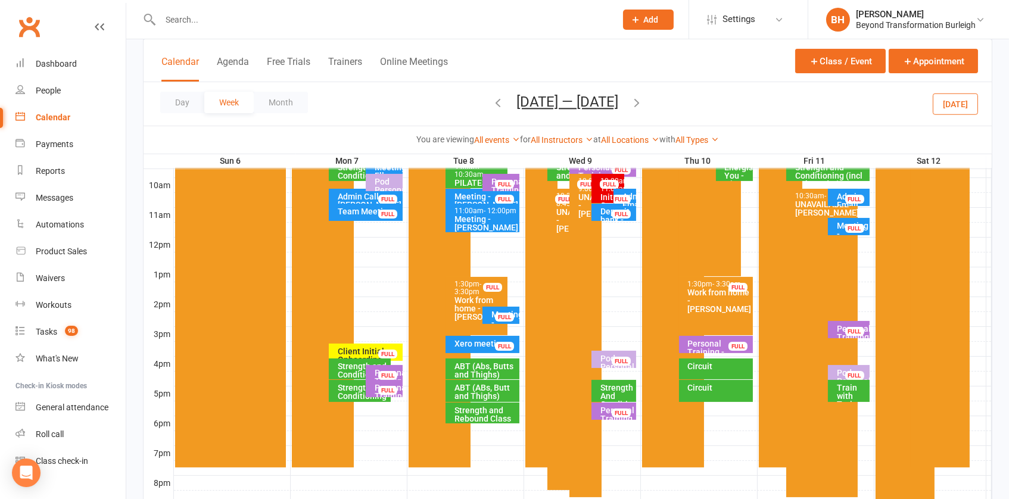
click at [622, 354] on div "Pod Personal Training - [PERSON_NAME]" at bounding box center [616, 375] width 33 height 42
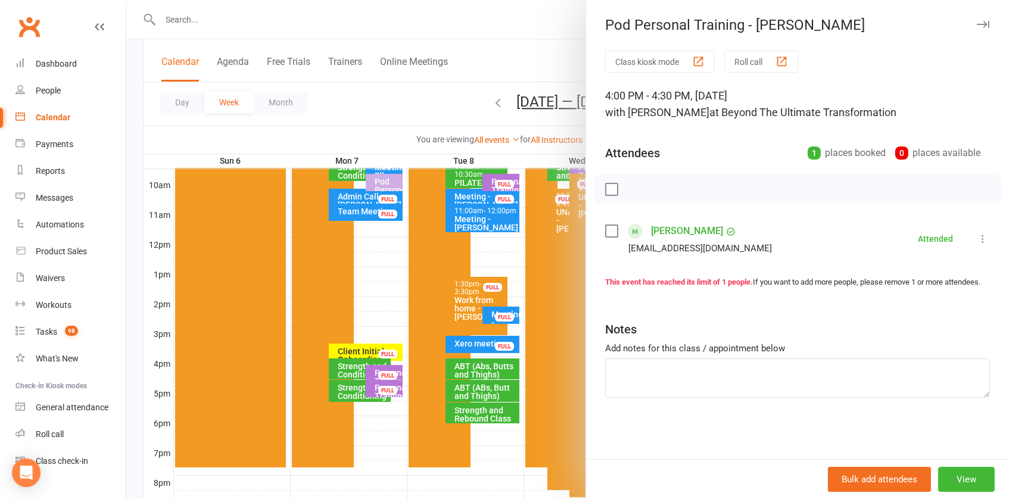
click at [538, 261] on div at bounding box center [567, 249] width 882 height 499
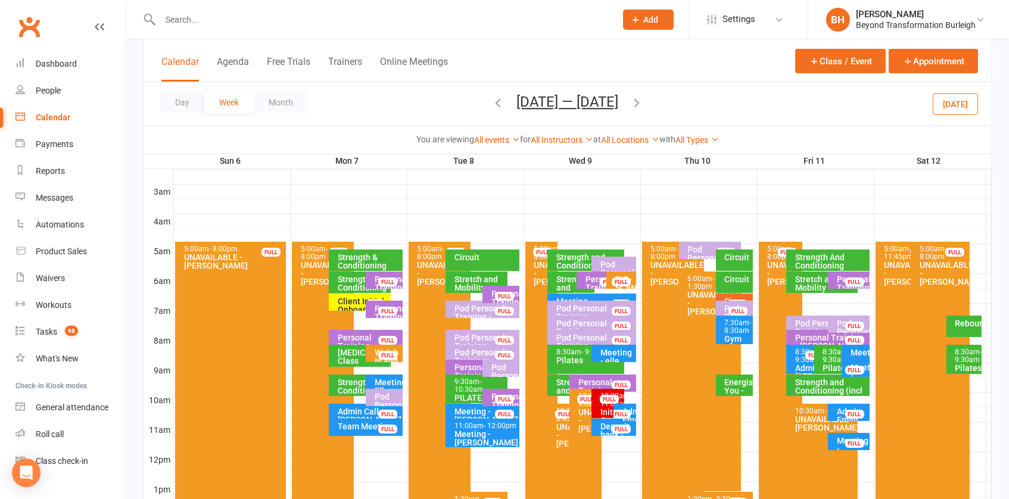
scroll to position [146, 0]
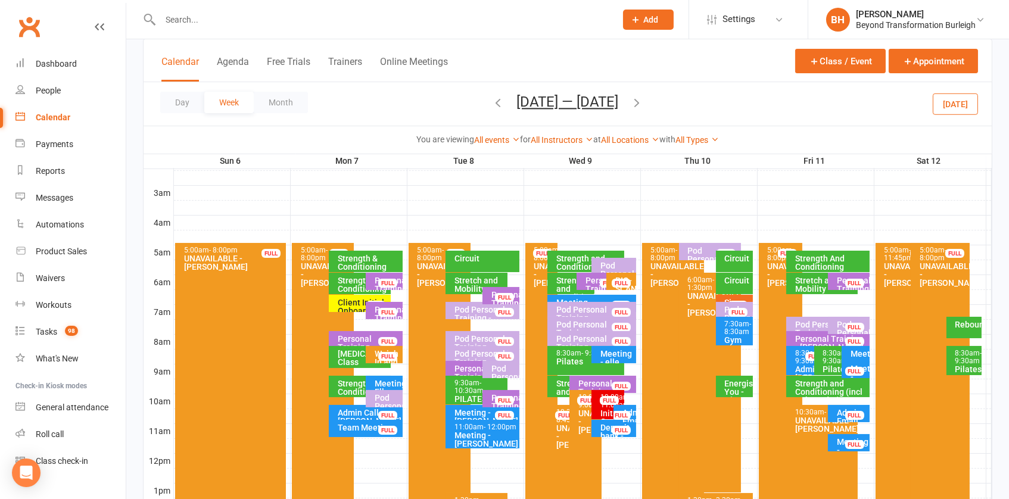
click at [702, 249] on div "Pod Personal Training - [PERSON_NAME], [PERSON_NAME]" at bounding box center [712, 267] width 51 height 42
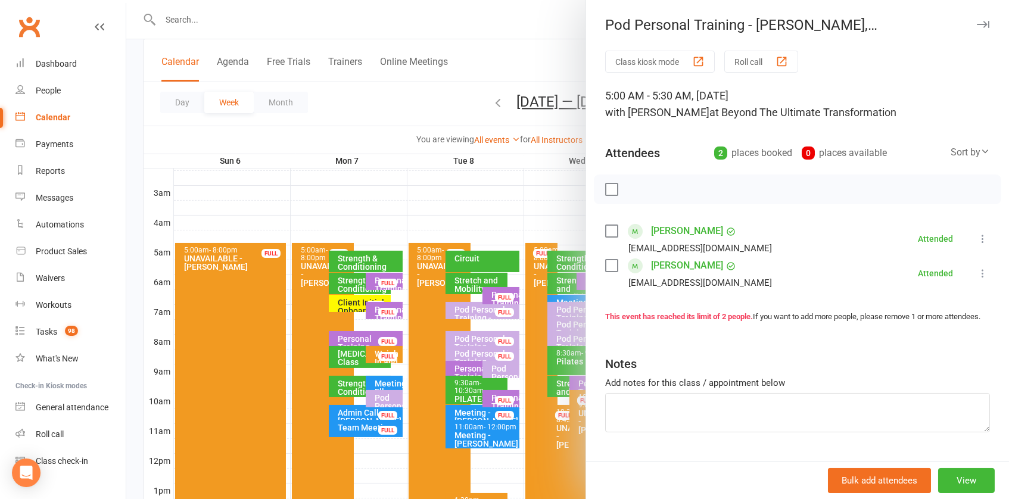
click at [550, 244] on div at bounding box center [567, 249] width 882 height 499
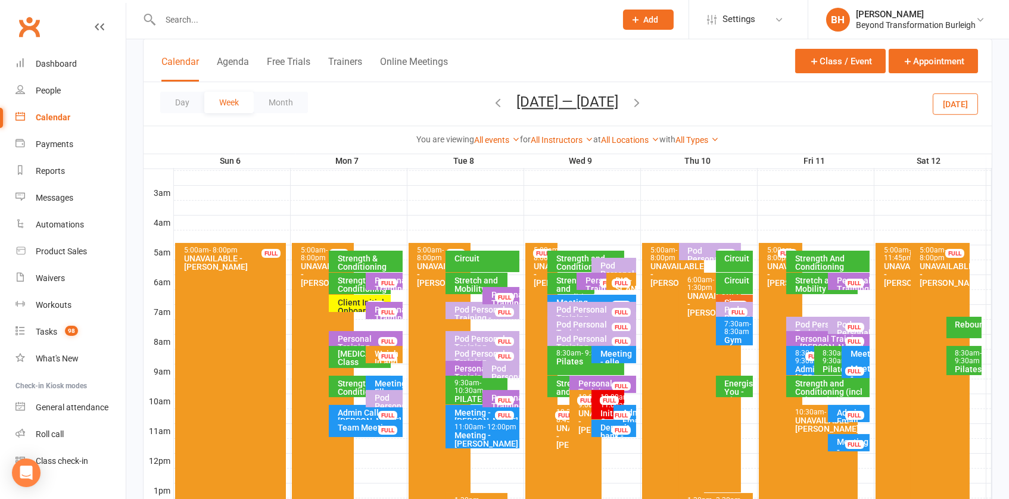
click at [741, 308] on div "FULL" at bounding box center [737, 312] width 19 height 9
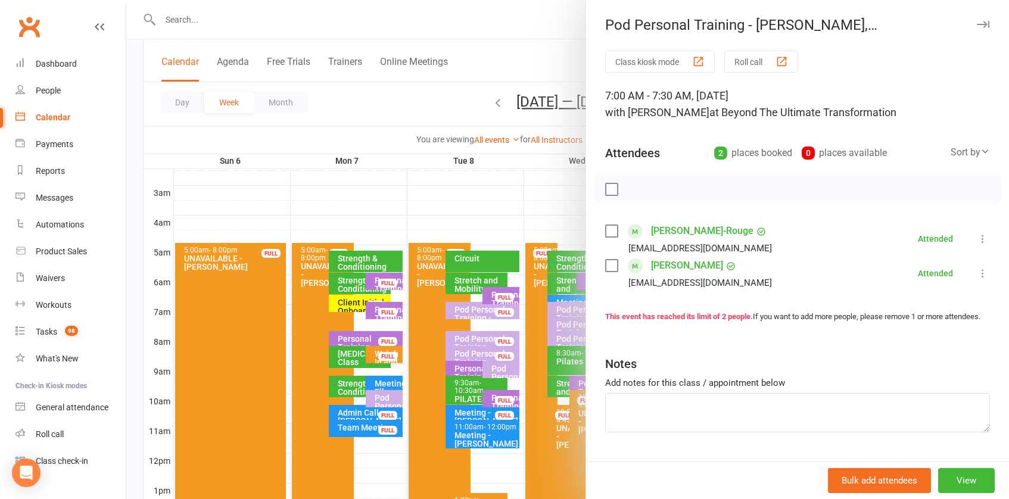
click at [510, 287] on div at bounding box center [567, 249] width 882 height 499
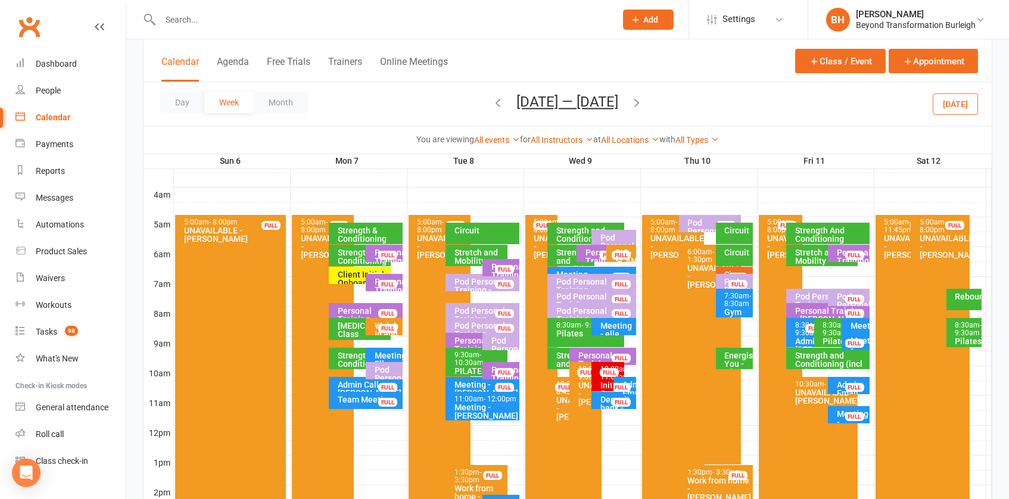
scroll to position [174, 0]
click at [814, 295] on div "Pod Personal Training - [PERSON_NAME], [PERSON_NAME]" at bounding box center [824, 308] width 61 height 33
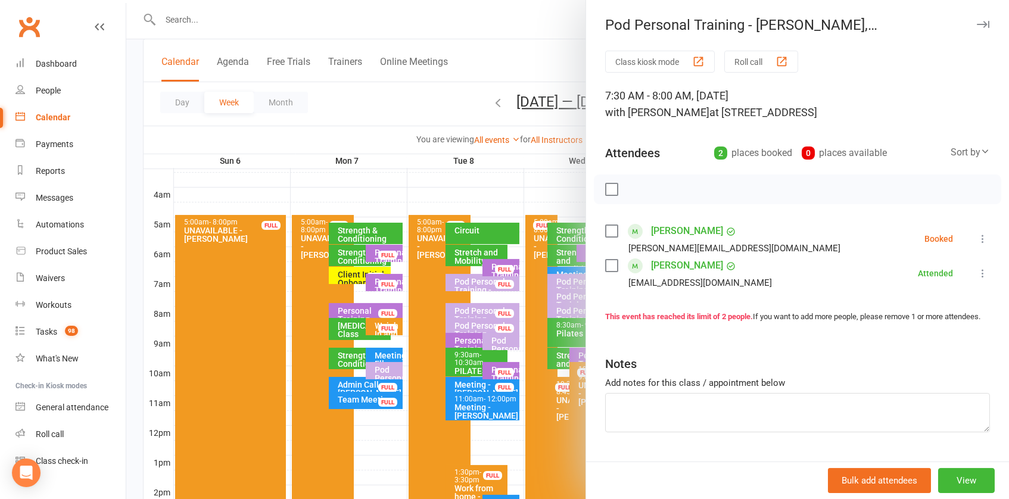
click at [552, 282] on div at bounding box center [567, 249] width 882 height 499
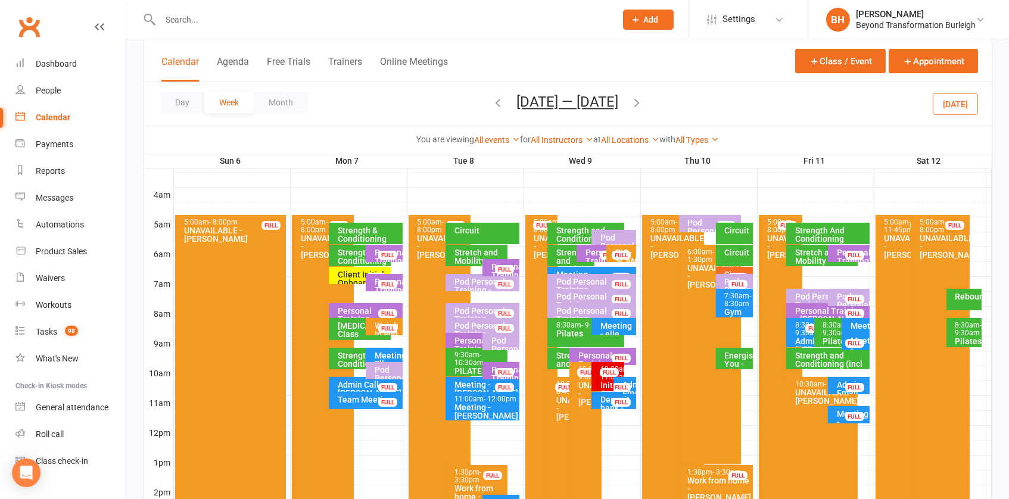
click at [856, 297] on div "FULL" at bounding box center [854, 299] width 19 height 9
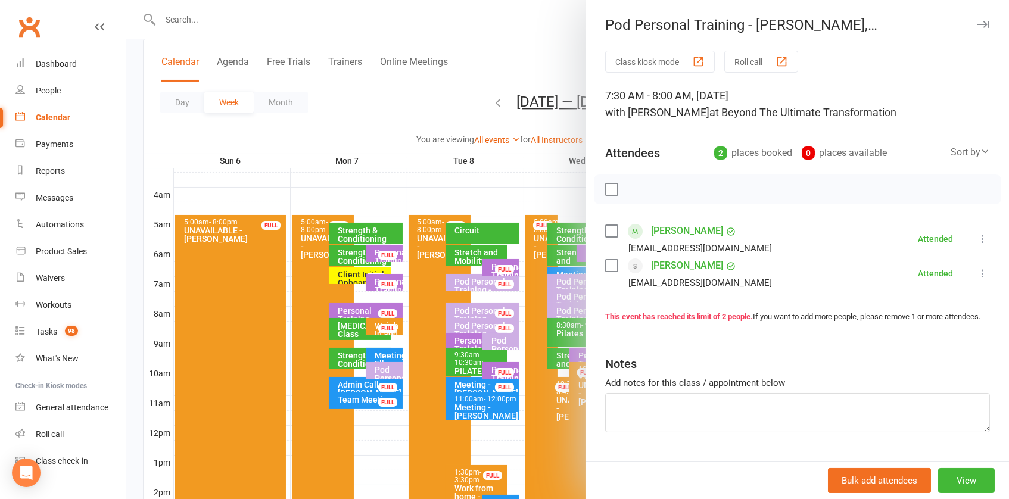
click at [555, 270] on div at bounding box center [567, 249] width 882 height 499
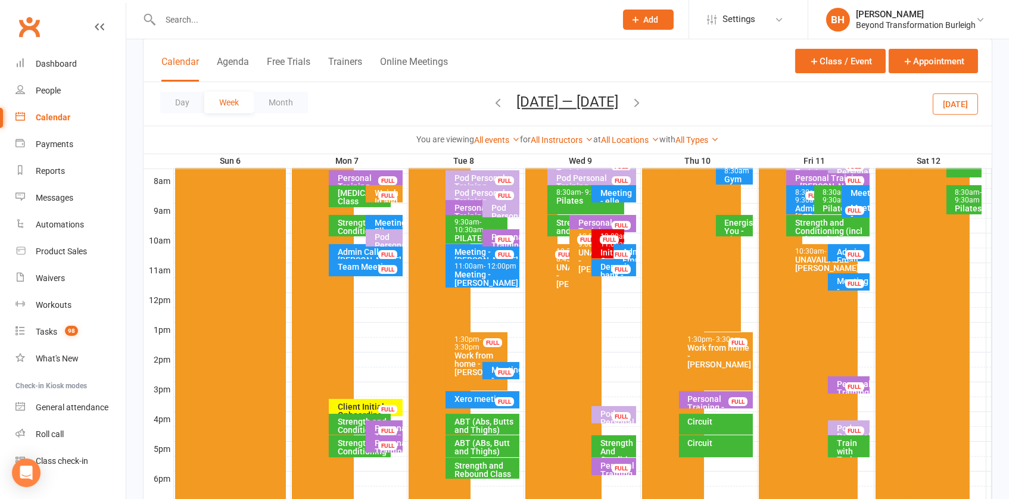
scroll to position [308, 0]
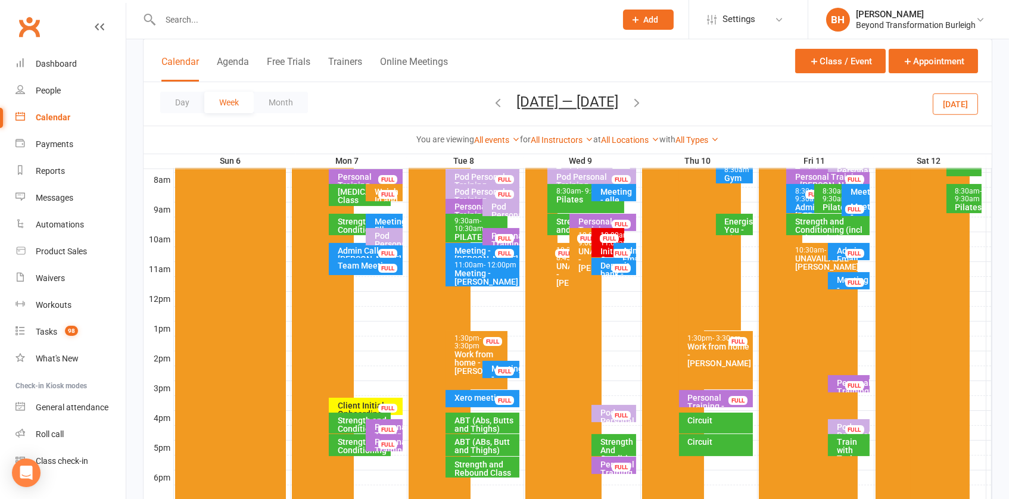
click at [853, 421] on div "Pod Personal Training - [PERSON_NAME] FULL" at bounding box center [849, 427] width 42 height 17
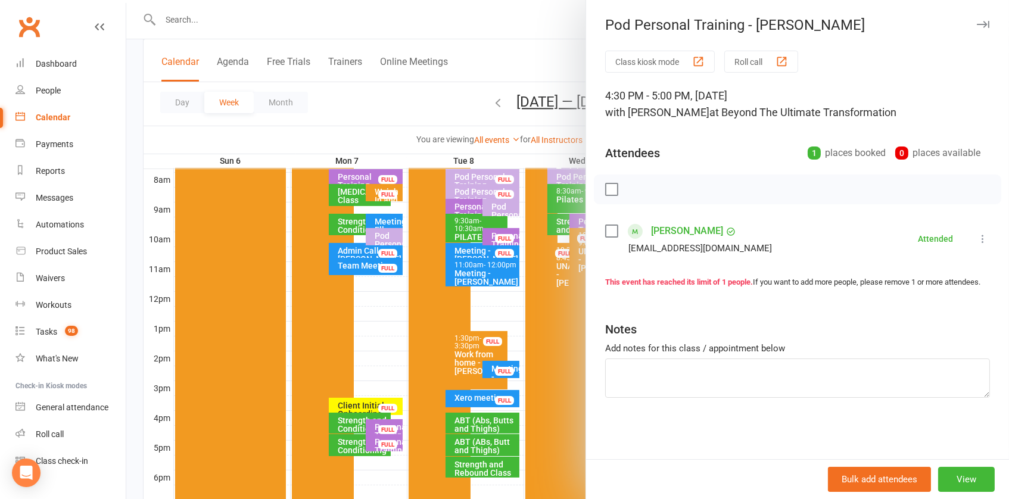
click at [476, 240] on div at bounding box center [567, 249] width 882 height 499
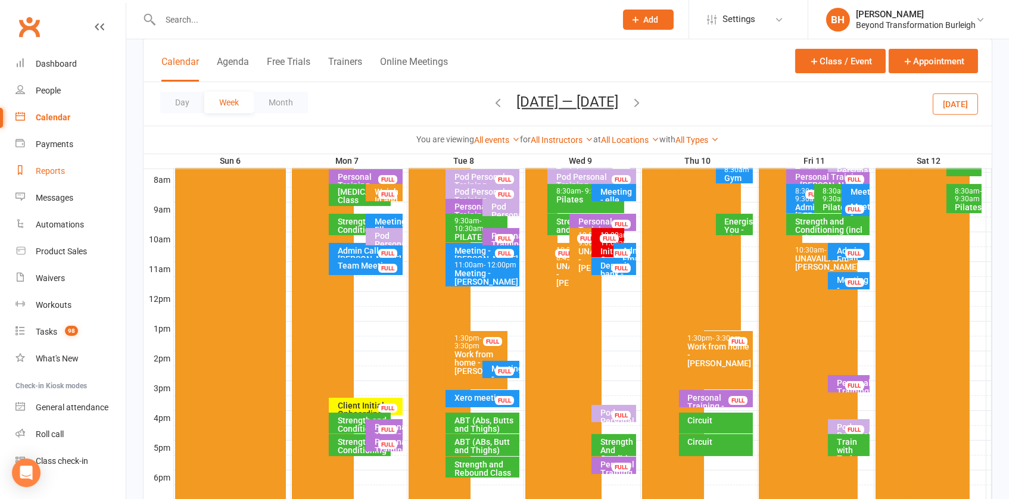
click at [51, 168] on div "Reports" at bounding box center [50, 171] width 29 height 10
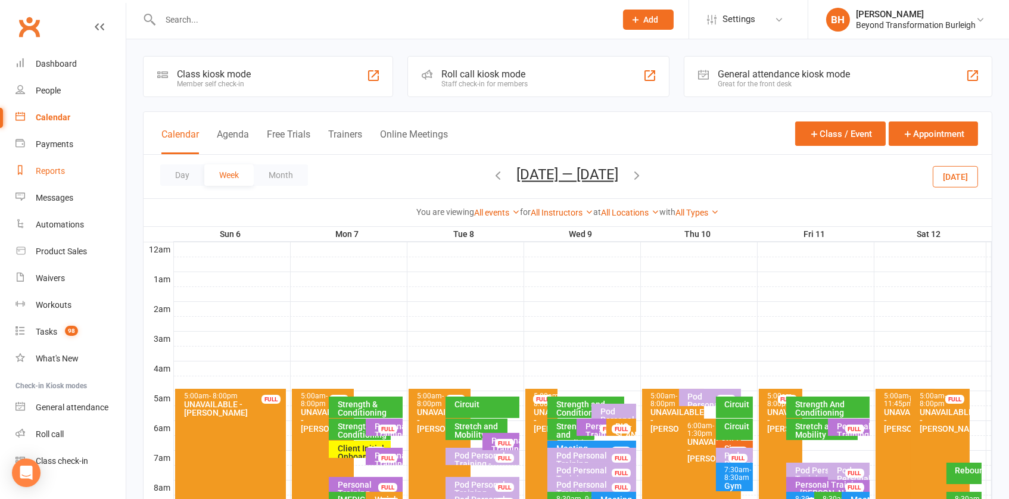
select select "100"
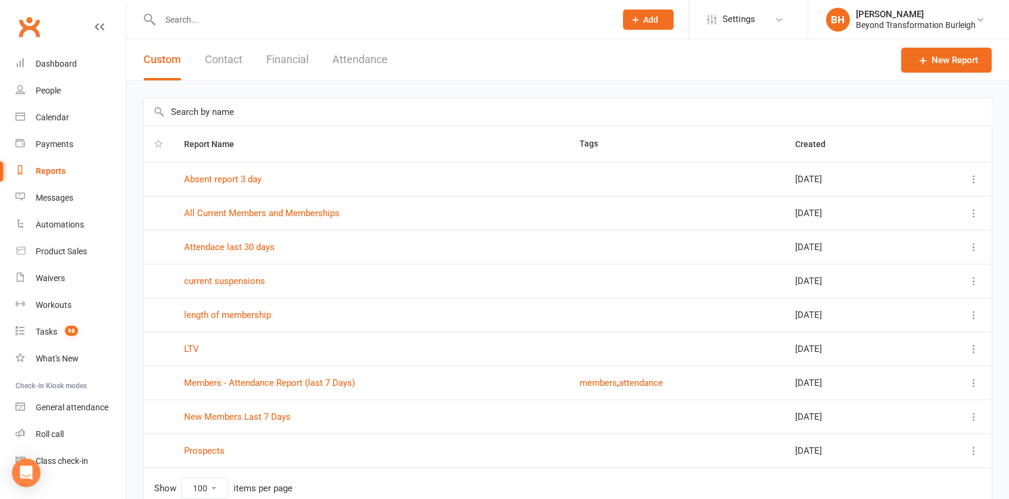
drag, startPoint x: 232, startPoint y: 57, endPoint x: 267, endPoint y: 57, distance: 35.7
click at [232, 57] on button "Contact" at bounding box center [224, 59] width 38 height 41
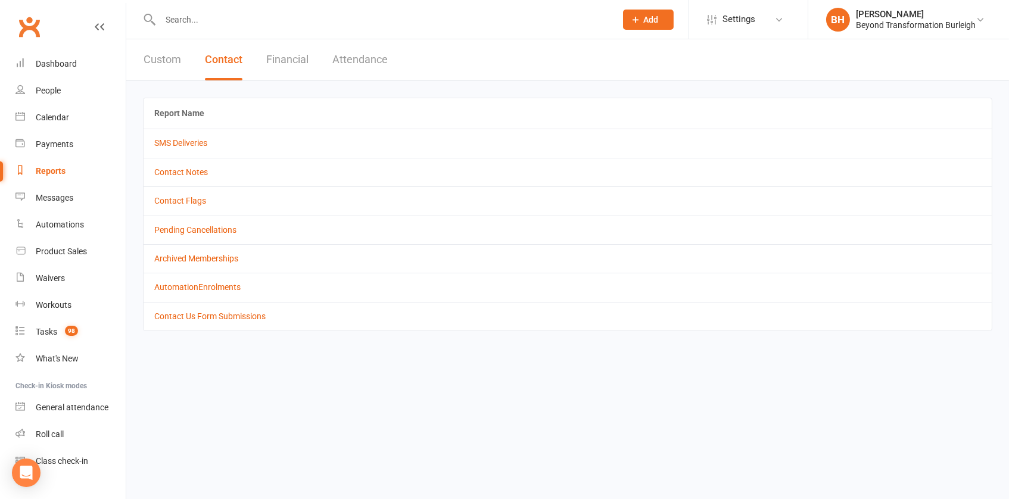
click at [287, 57] on button "Financial" at bounding box center [287, 59] width 42 height 41
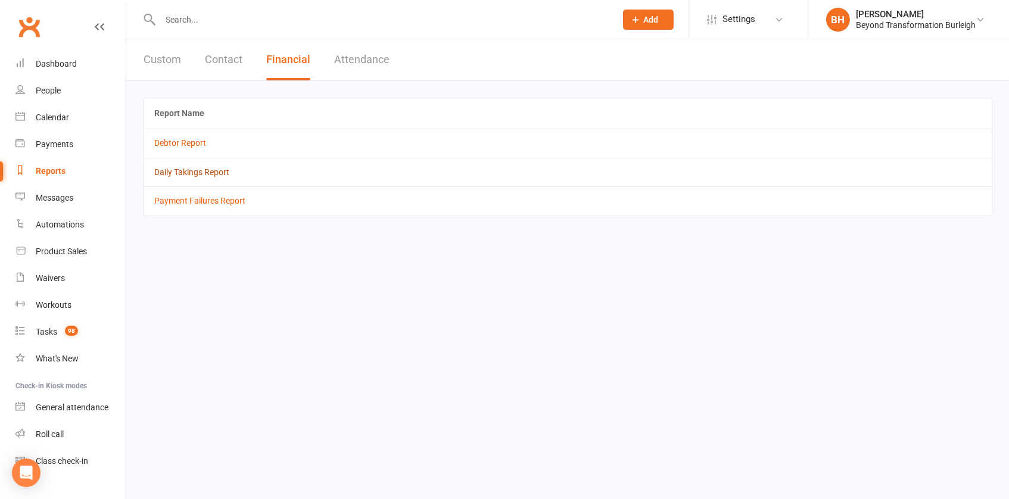
click at [195, 171] on link "Daily Takings Report" at bounding box center [191, 172] width 75 height 10
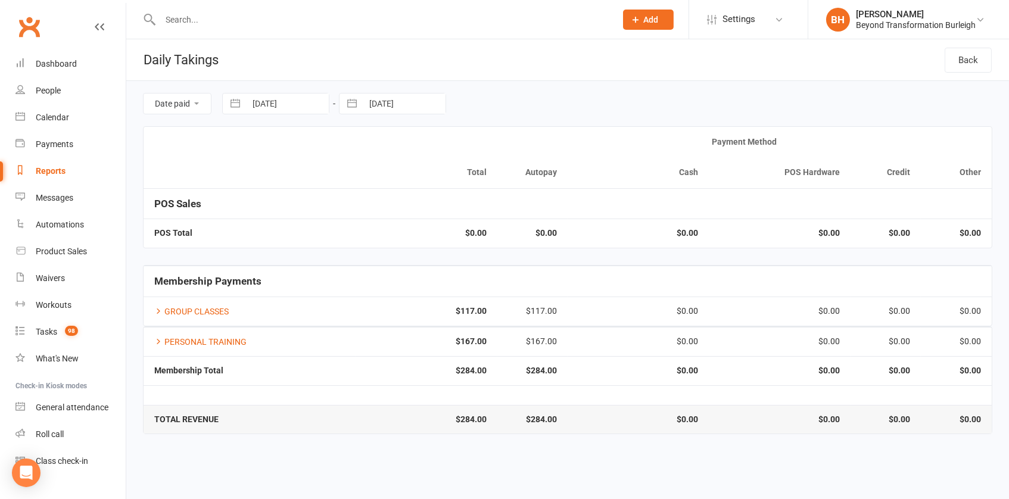
click at [285, 106] on input "[DATE]" at bounding box center [287, 103] width 83 height 20
select select "6"
select select "2025"
select select "7"
select select "2025"
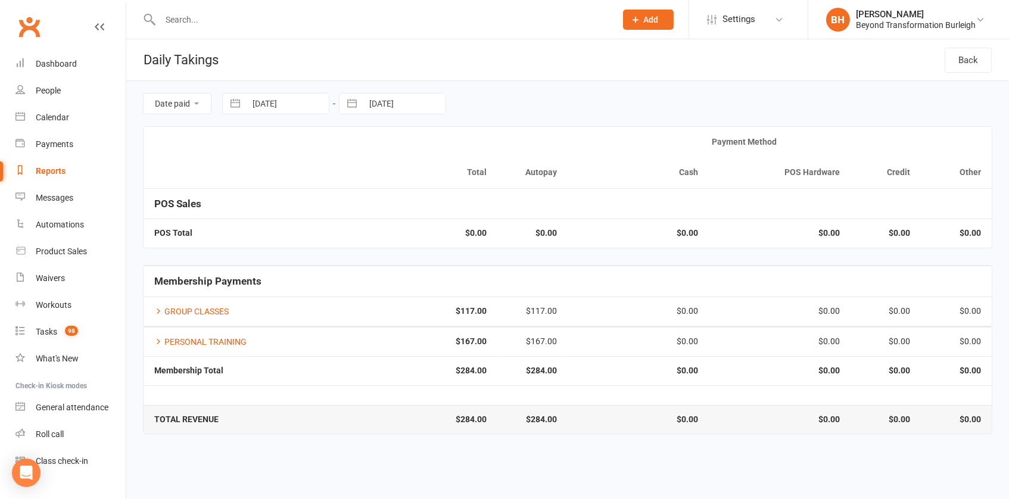
select select "8"
select select "2025"
click at [253, 154] on div "Move backward to switch to the previous month." at bounding box center [246, 153] width 23 height 20
select select "5"
select select "2025"
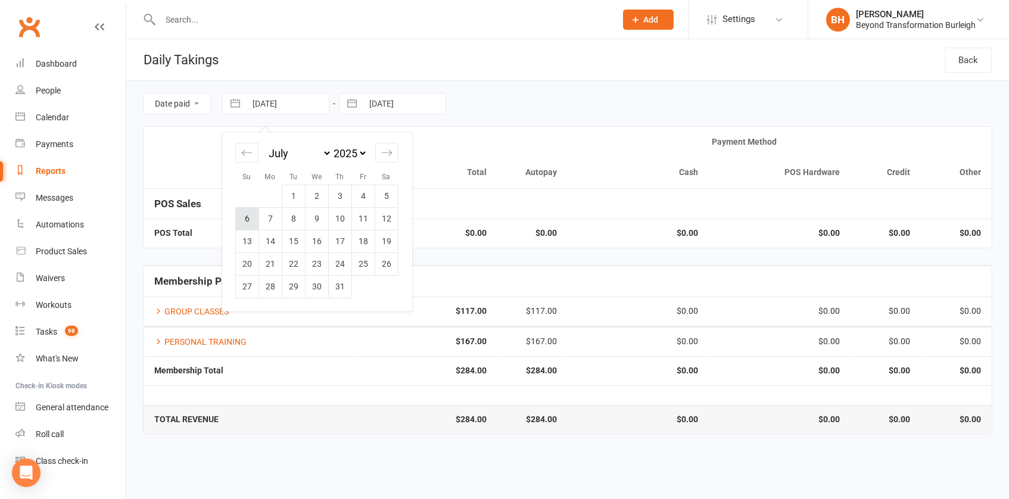
click at [254, 216] on td "6" at bounding box center [247, 218] width 23 height 23
type input "[DATE]"
click at [392, 104] on input "[DATE]" at bounding box center [404, 103] width 83 height 20
select select "6"
select select "2025"
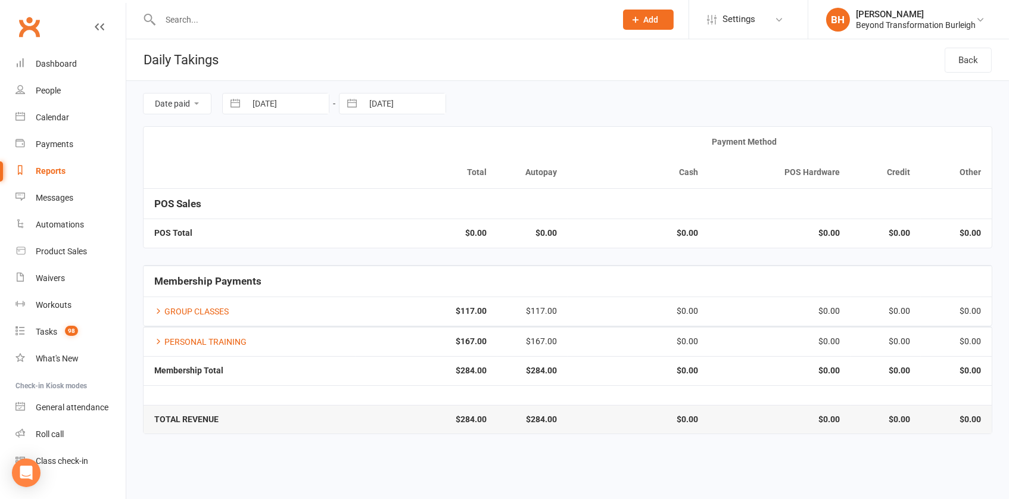
select select "7"
select select "2025"
select select "8"
select select "2025"
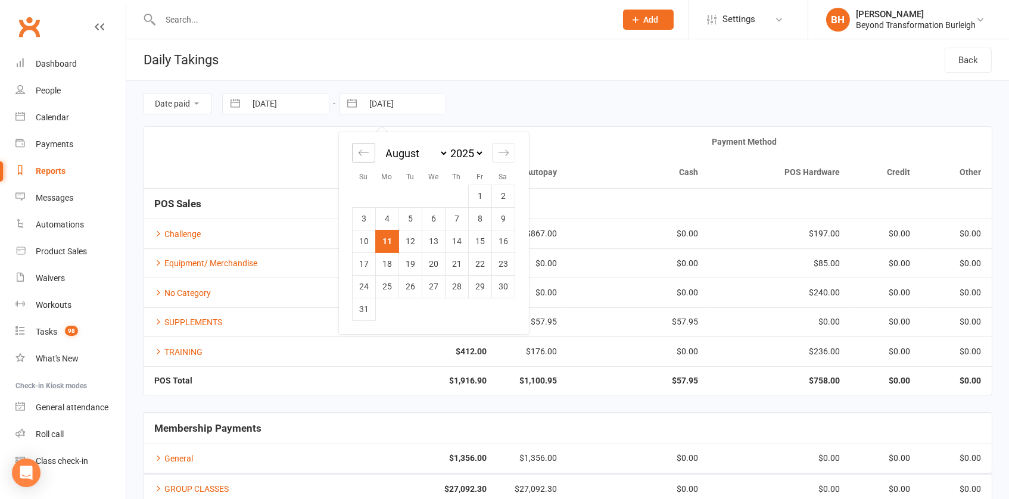
click at [369, 153] on icon "Move backward to switch to the previous month." at bounding box center [363, 152] width 11 height 11
select select "5"
select select "2025"
click at [509, 219] on td "12" at bounding box center [503, 218] width 23 height 23
type input "[DATE]"
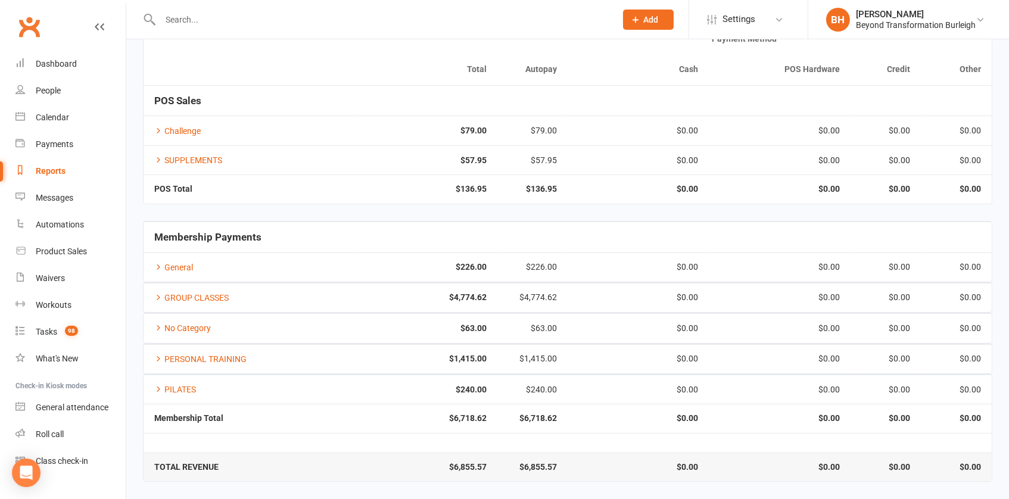
scroll to position [110, 0]
drag, startPoint x: 495, startPoint y: 454, endPoint x: 454, endPoint y: 454, distance: 41.1
click at [454, 454] on td "$6,855.57" at bounding box center [425, 466] width 141 height 29
copy strong "6,855.57"
click at [935, 1] on li "BH [PERSON_NAME] Beyond Transformation Burleigh Signed in as: Beyond Transforma…" at bounding box center [907, 19] width 201 height 39
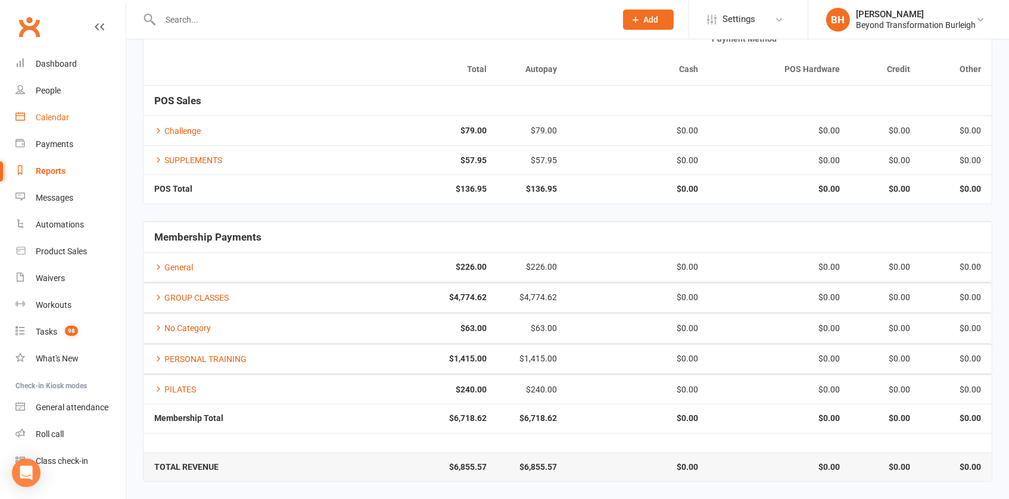
click at [57, 124] on link "Calendar" at bounding box center [70, 117] width 110 height 27
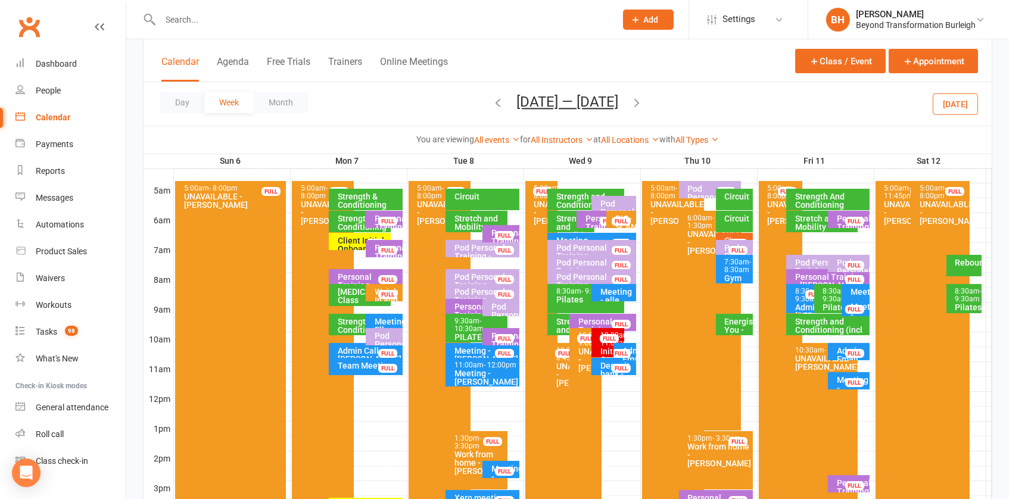
scroll to position [209, 0]
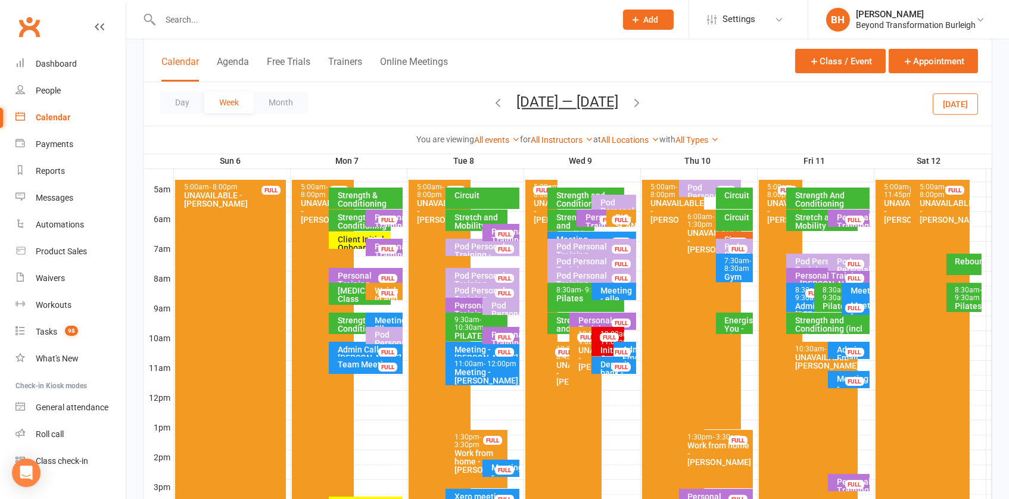
click at [340, 346] on div "Admin Call [PERSON_NAME] and [PERSON_NAME]" at bounding box center [368, 361] width 63 height 33
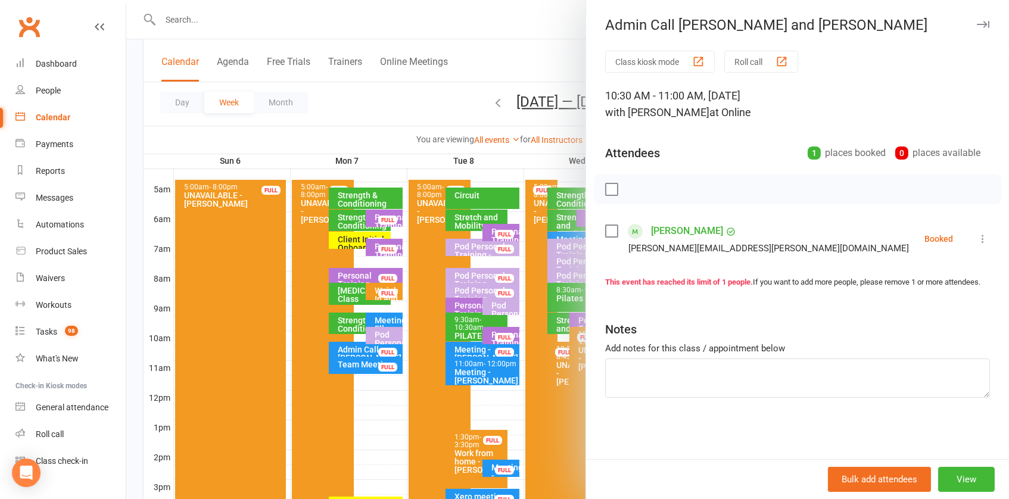
click at [383, 308] on div at bounding box center [567, 249] width 882 height 499
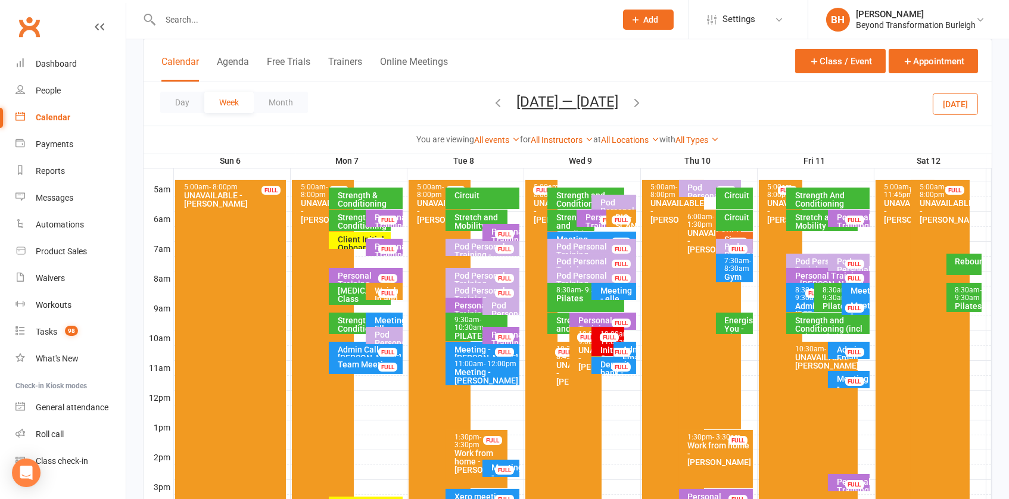
click at [391, 316] on div "Meeting Elle and [PERSON_NAME] Retention" at bounding box center [387, 337] width 26 height 42
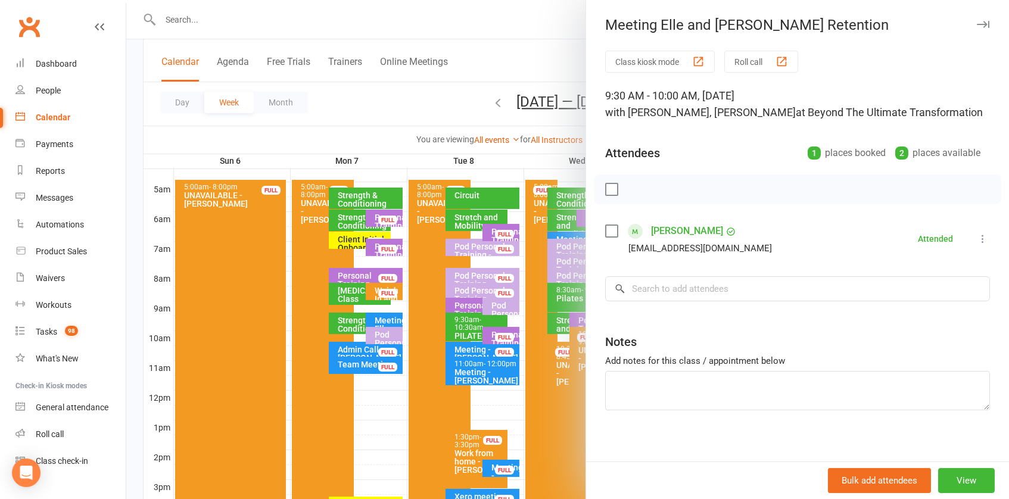
click at [391, 316] on div at bounding box center [567, 249] width 882 height 499
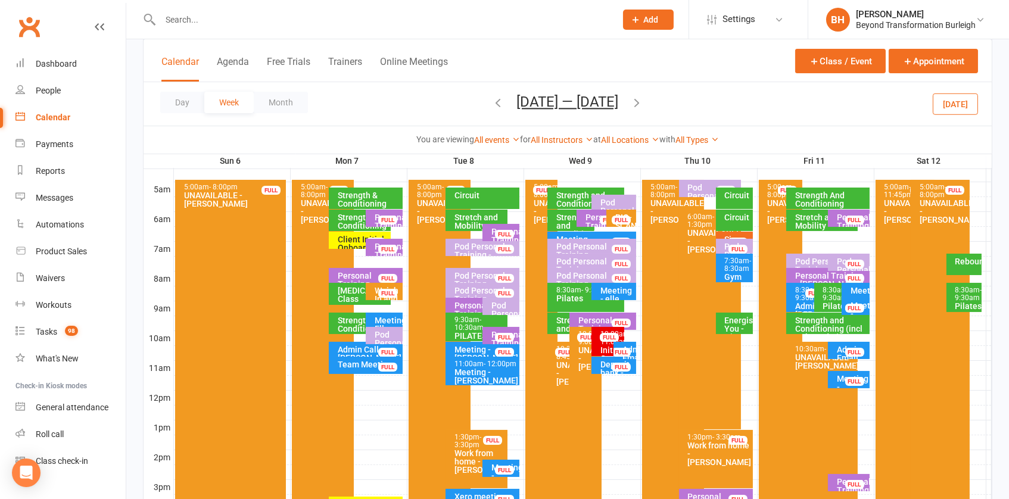
click at [598, 105] on button "[DATE] — [DATE]" at bounding box center [568, 101] width 102 height 17
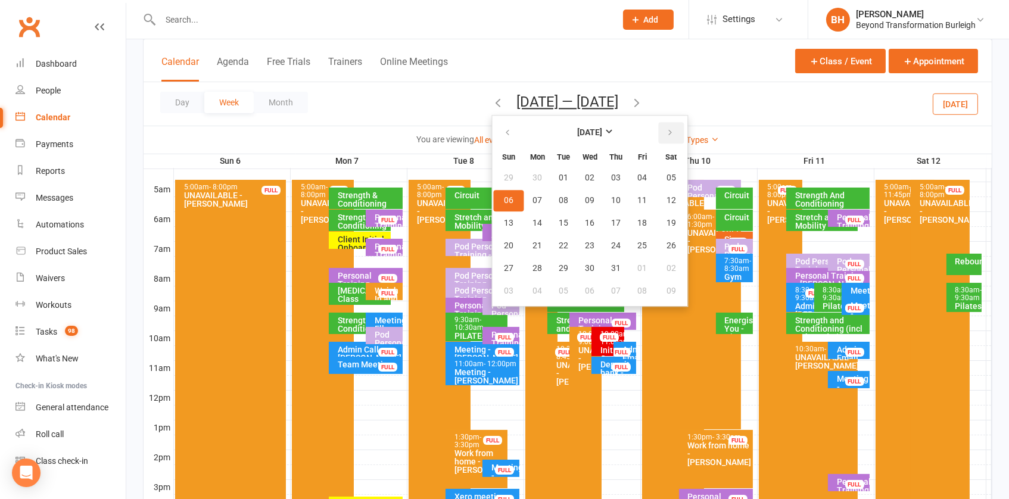
click at [664, 136] on button "button" at bounding box center [671, 132] width 26 height 21
click at [544, 223] on button "11" at bounding box center [537, 223] width 25 height 21
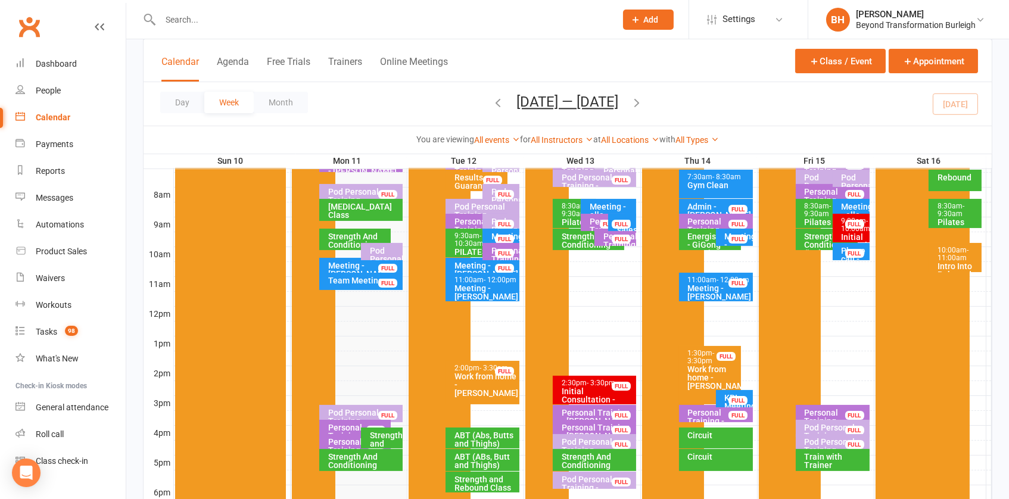
scroll to position [292, 0]
click at [367, 409] on div "Pod Personal Training - [PERSON_NAME], [PERSON_NAME]..." at bounding box center [363, 425] width 73 height 33
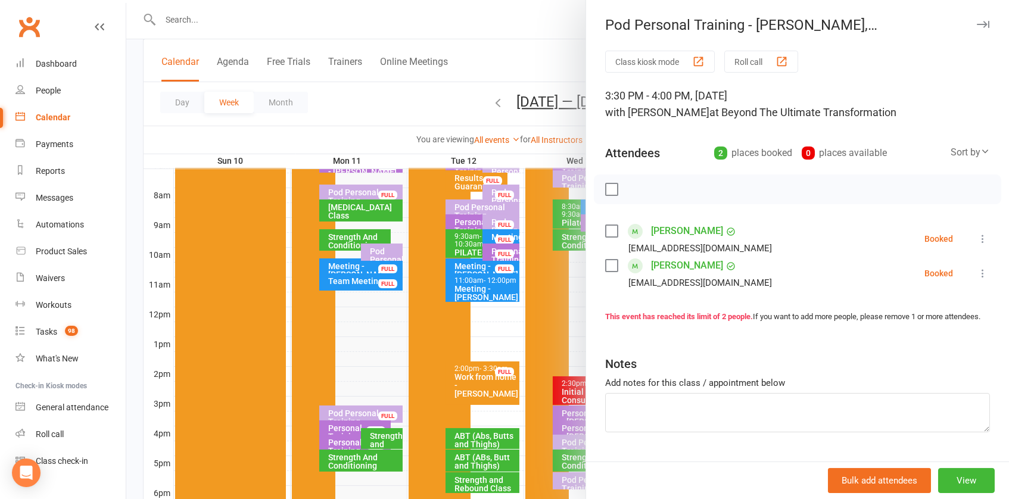
click at [367, 363] on div at bounding box center [567, 249] width 882 height 499
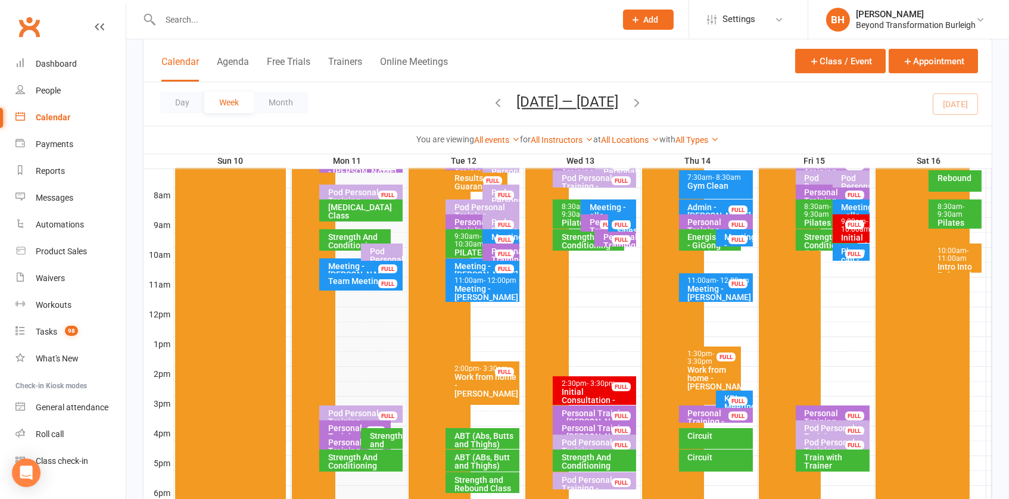
click at [196, 11] on input "text" at bounding box center [382, 19] width 451 height 17
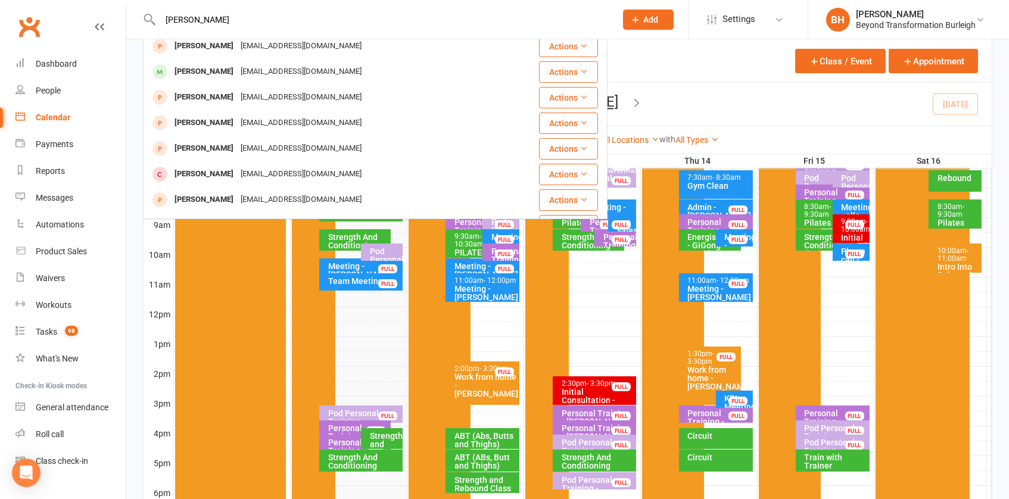
scroll to position [158, 0]
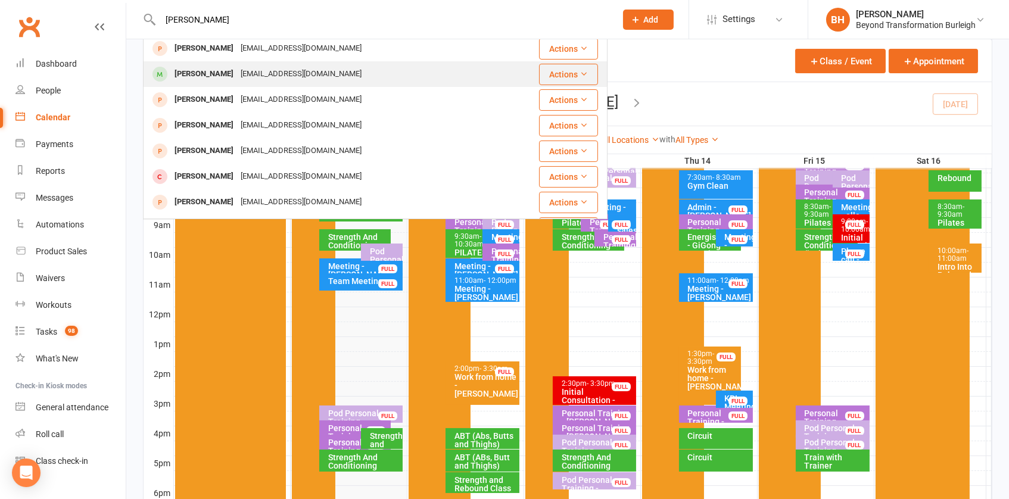
type input "[PERSON_NAME]"
click at [247, 74] on div "[EMAIL_ADDRESS][DOMAIN_NAME]" at bounding box center [301, 73] width 128 height 17
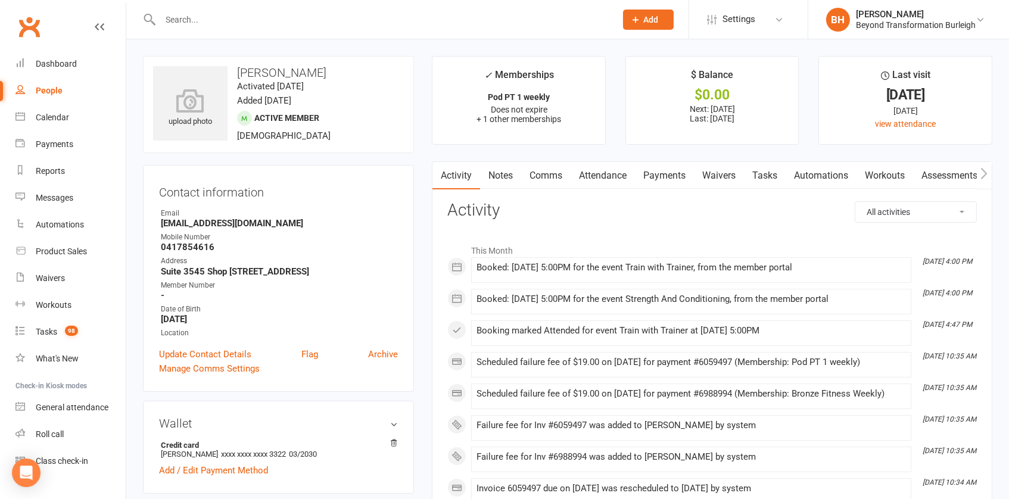
click at [657, 180] on link "Payments" at bounding box center [664, 175] width 59 height 27
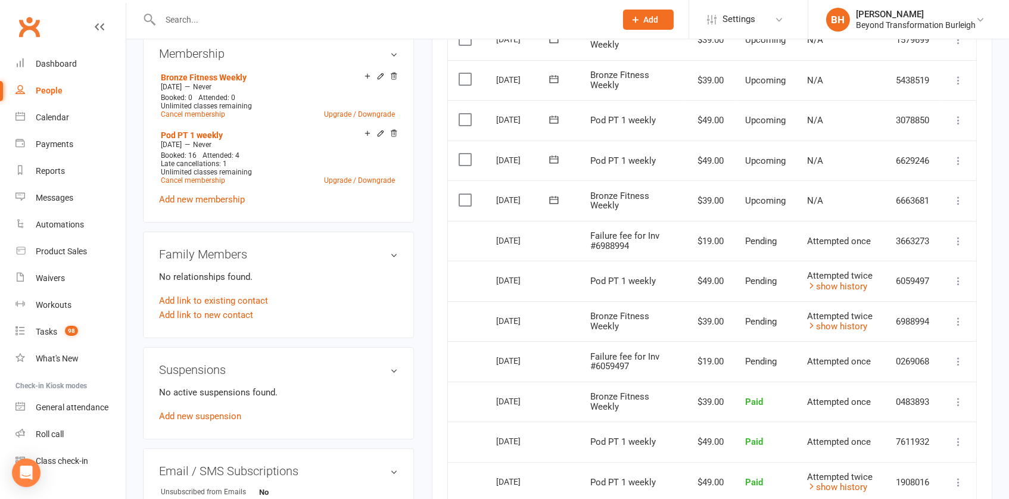
scroll to position [483, 0]
